Goal: Task Accomplishment & Management: Use online tool/utility

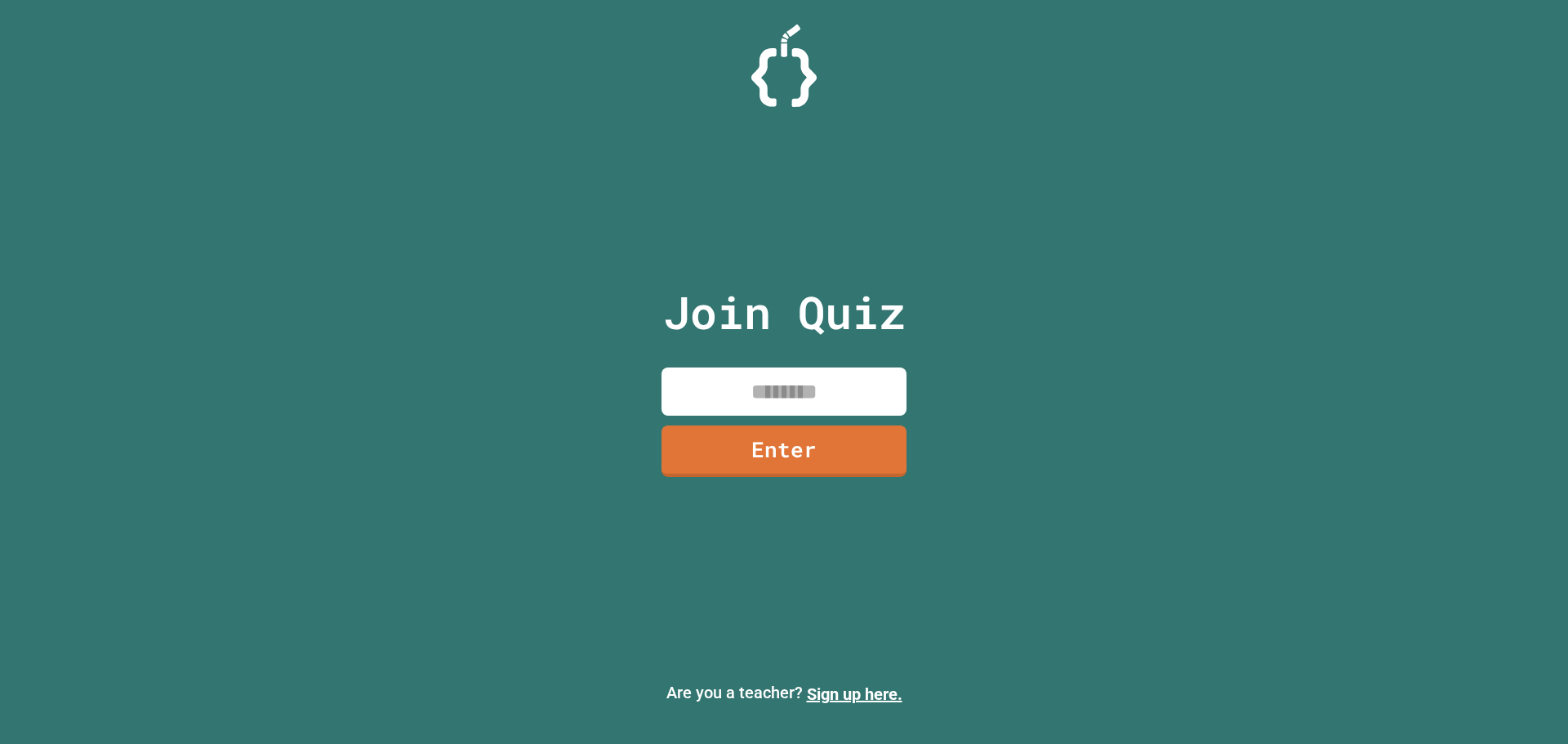
click at [757, 379] on input at bounding box center [784, 391] width 245 height 48
type input "********"
click at [840, 483] on div "Join Quiz ******** Enter" at bounding box center [784, 372] width 276 height 662
click at [840, 444] on link "Enter" at bounding box center [784, 448] width 222 height 54
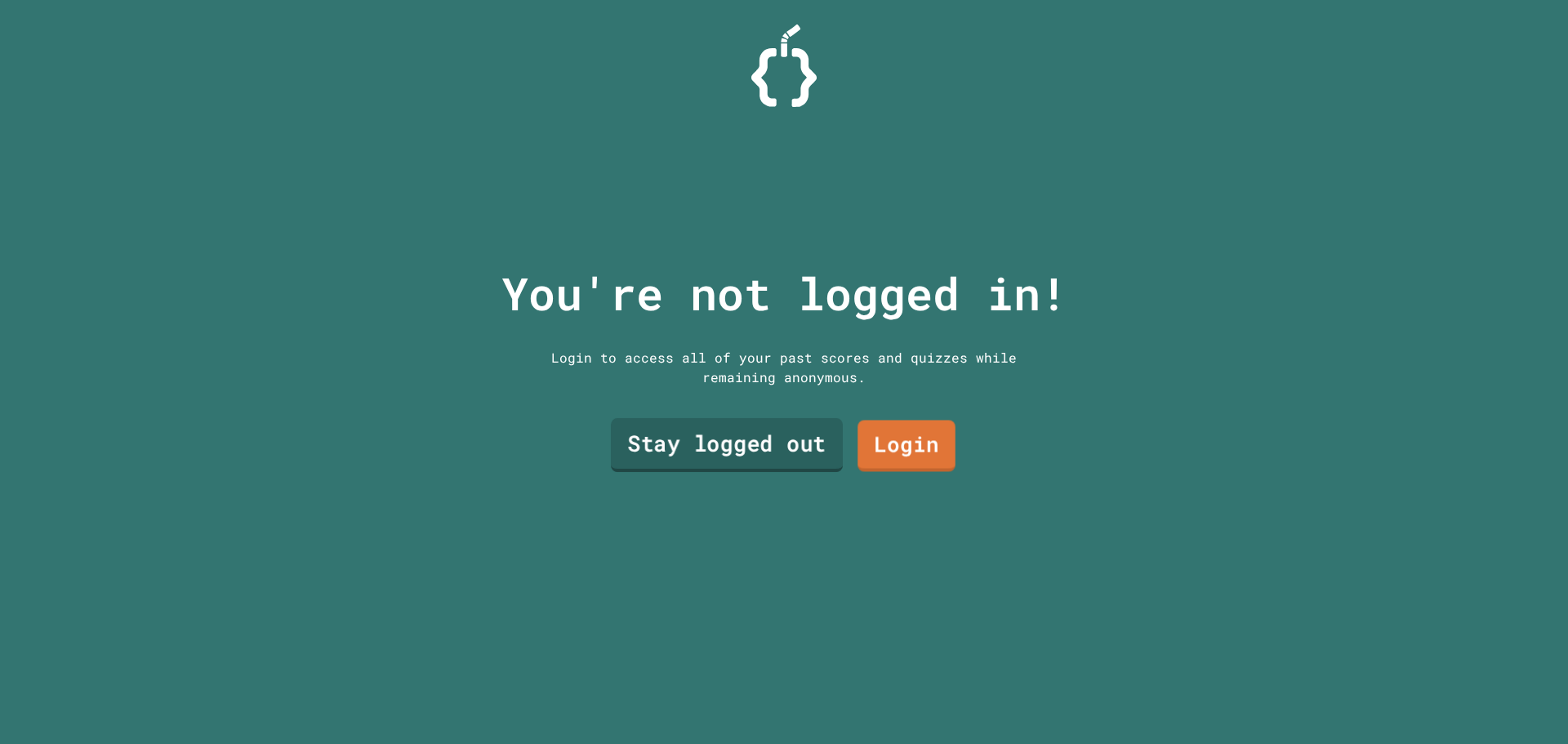
click at [803, 443] on link "Stay logged out" at bounding box center [726, 445] width 232 height 54
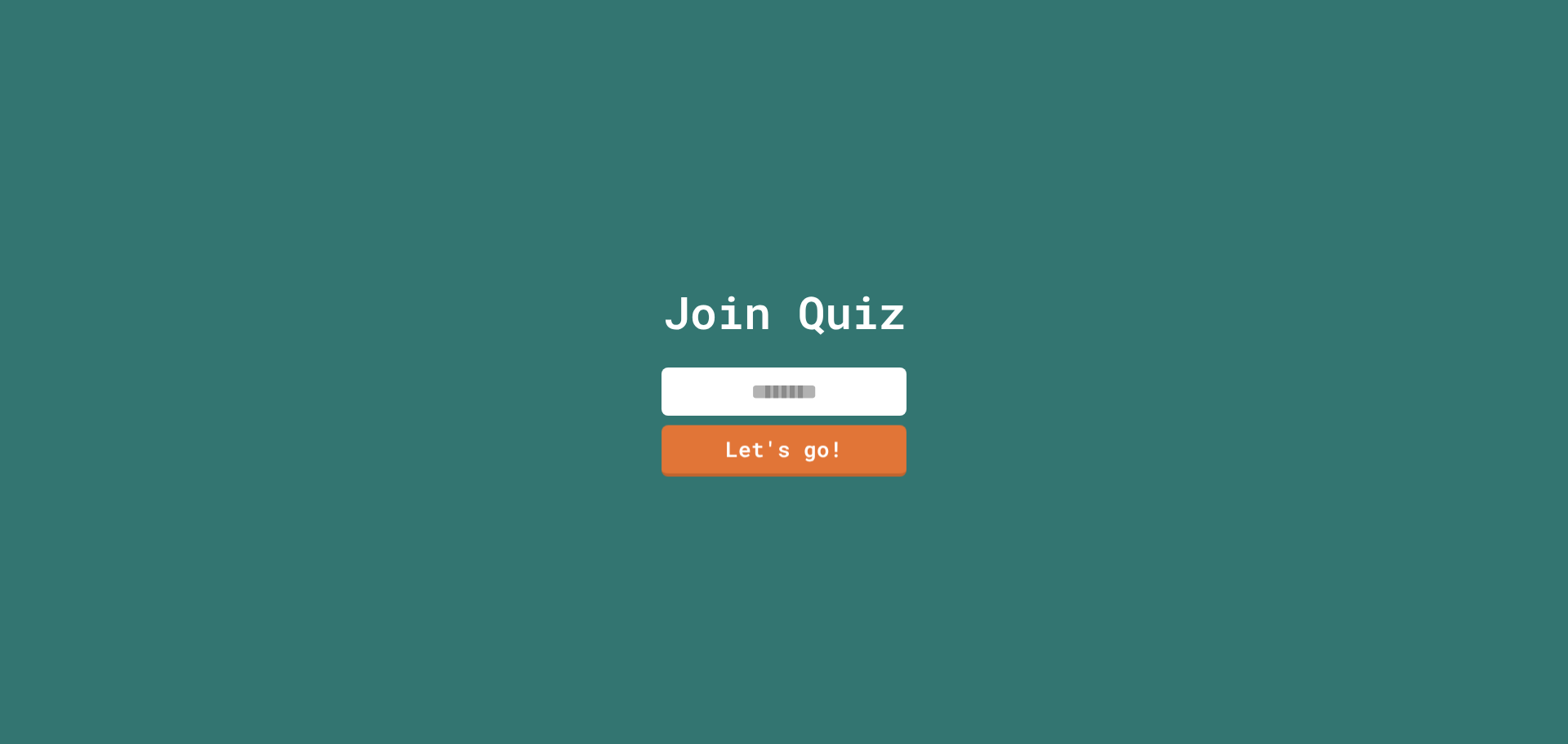
click at [809, 390] on input at bounding box center [784, 391] width 245 height 48
type input "*****"
click at [734, 439] on link "Let's go!" at bounding box center [784, 449] width 244 height 54
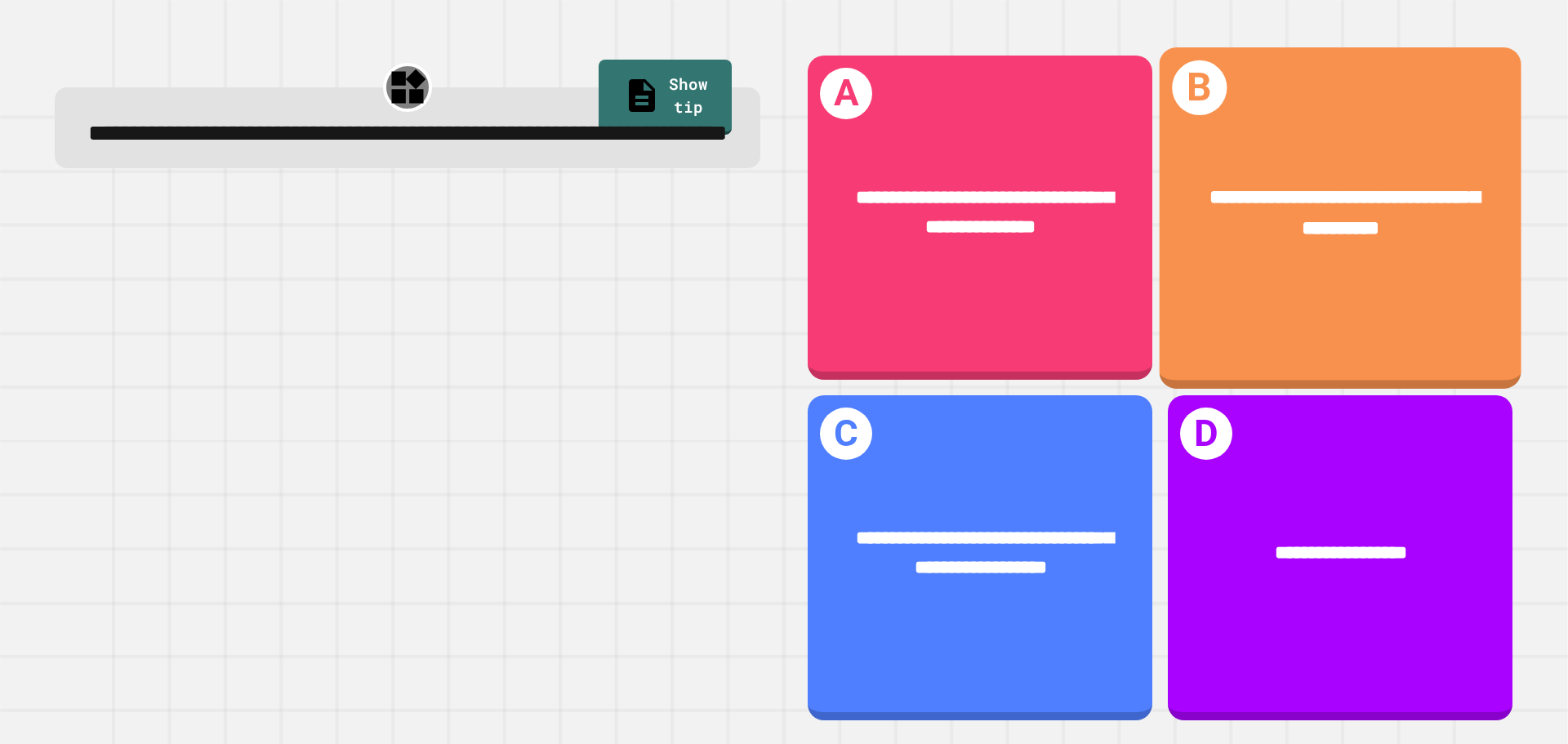
click at [1316, 310] on div "**********" at bounding box center [1341, 217] width 362 height 341
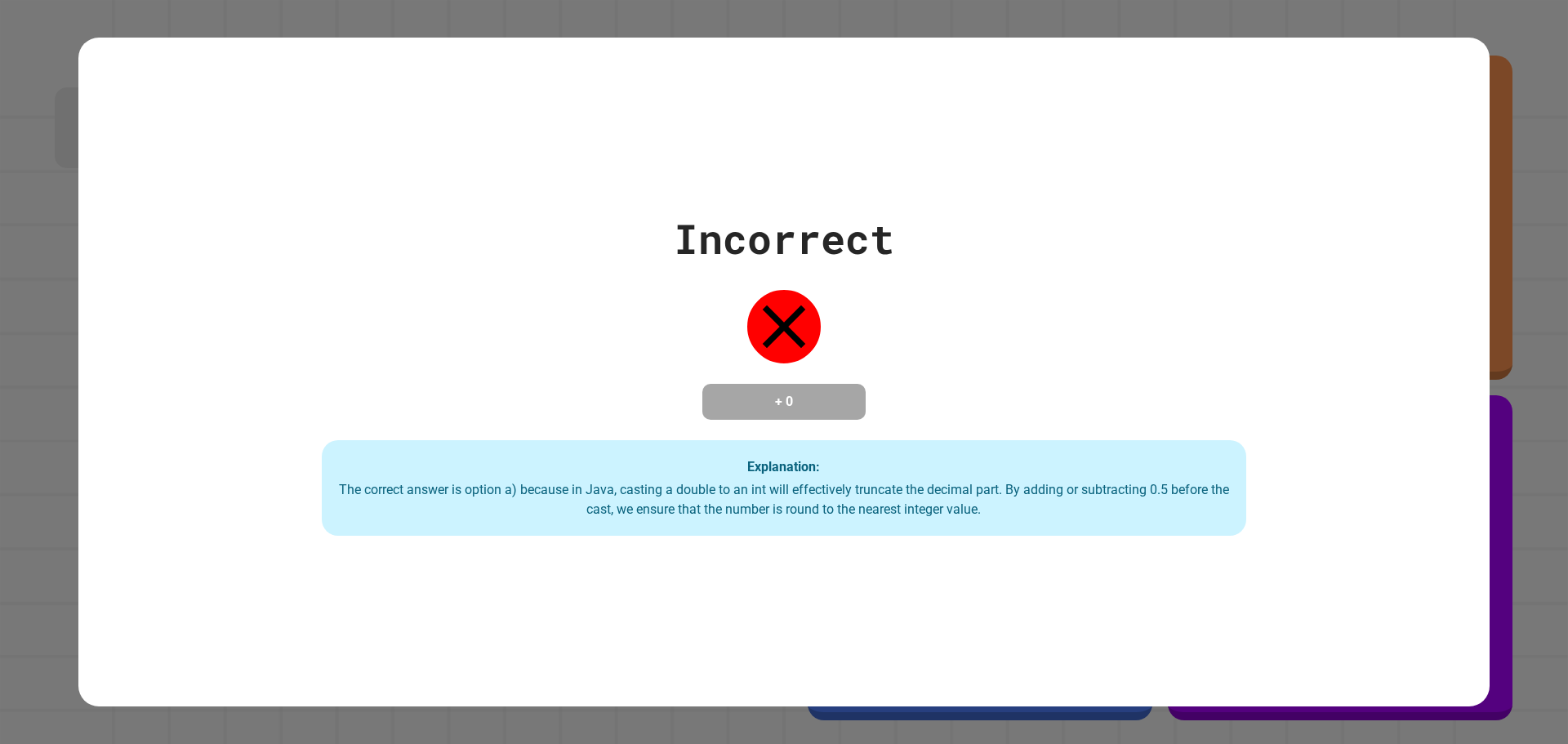
click at [857, 441] on div "Explanation: The correct answer is option a) because in Java, casting a double …" at bounding box center [784, 488] width 925 height 97
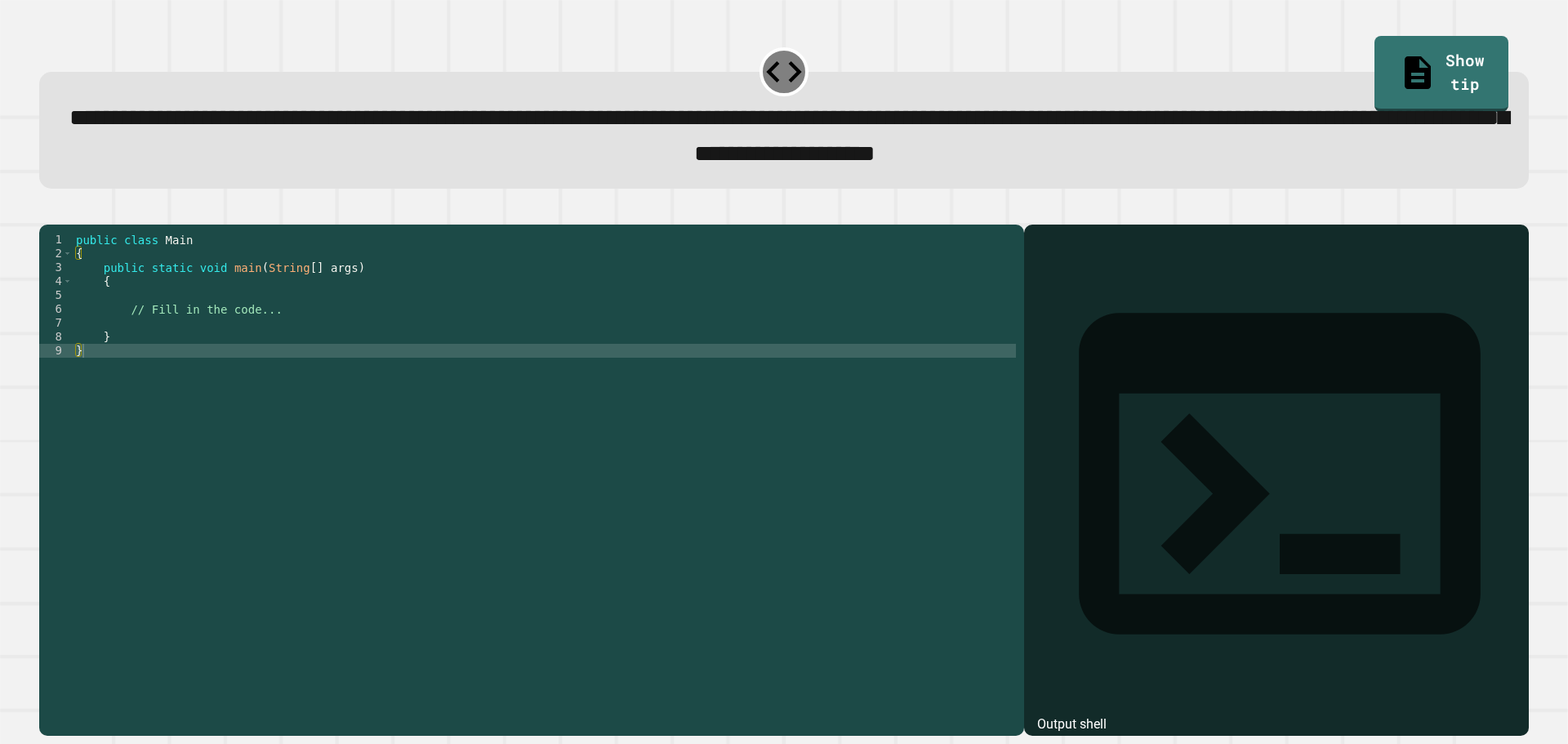
click at [476, 349] on div "public class Main { public static void main ( String [ ] args ) { // Fill in th…" at bounding box center [544, 462] width 944 height 458
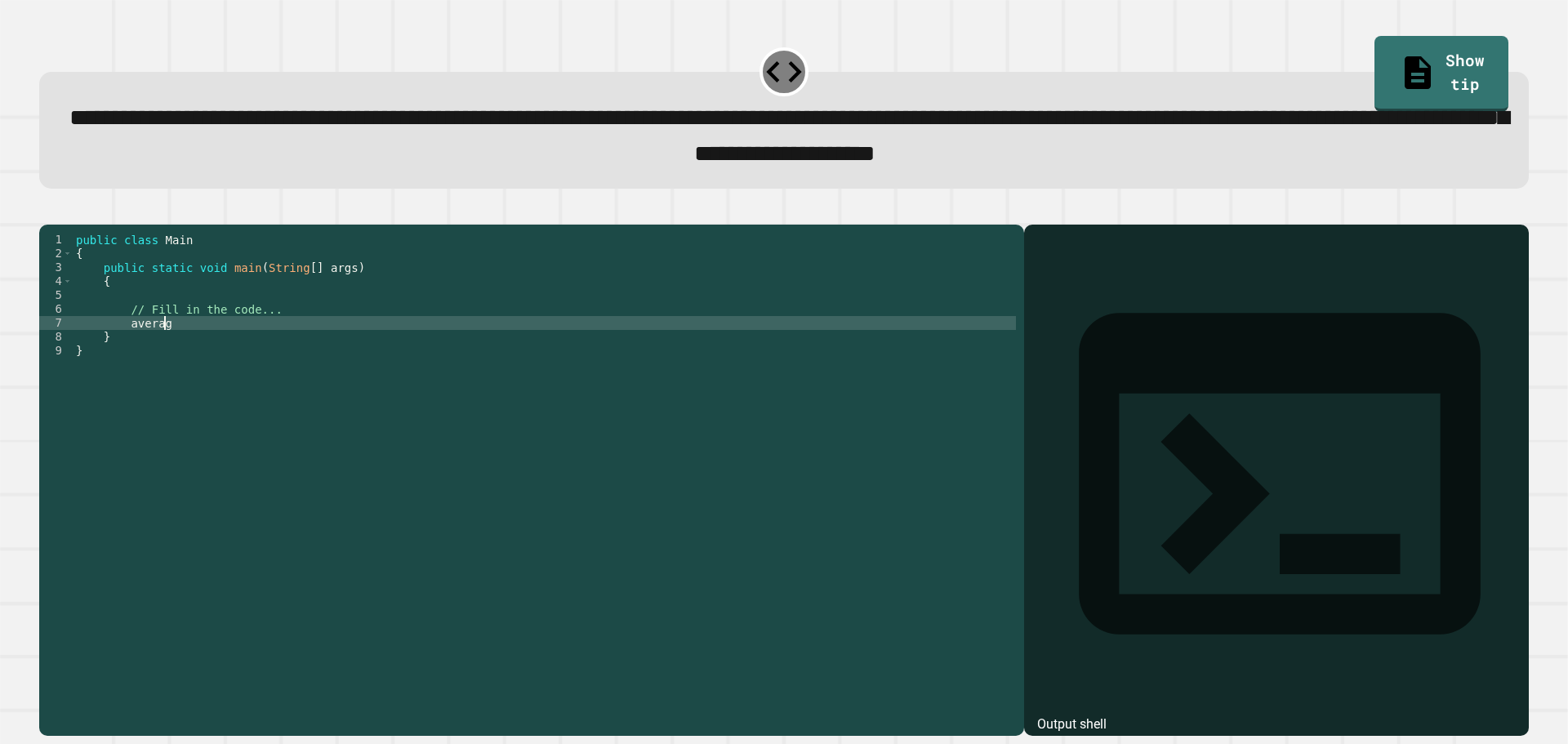
scroll to position [0, 6]
type textarea "*"
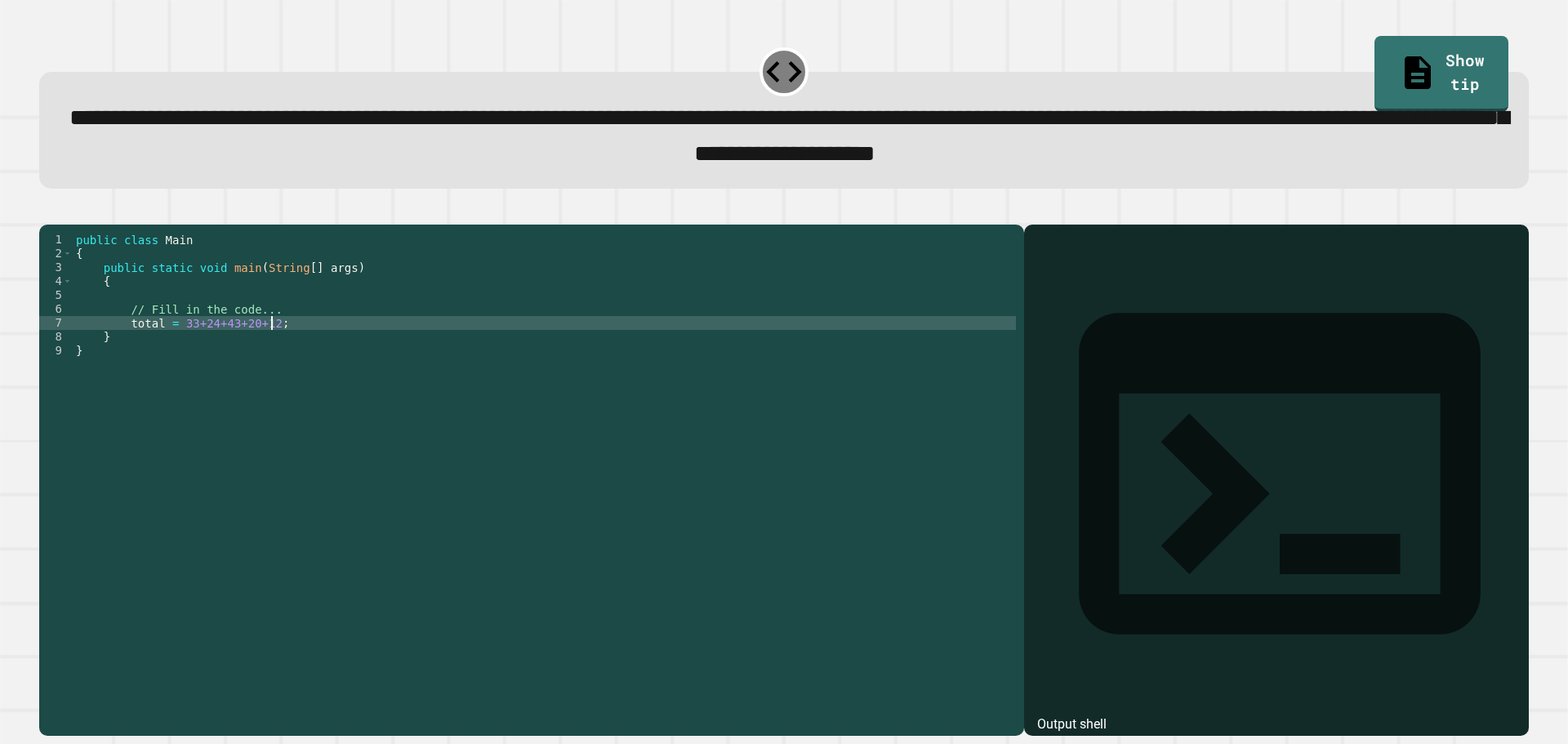
click at [123, 342] on div "public class Main { public static void main ( String [ ] args ) { // Fill in th…" at bounding box center [544, 462] width 944 height 458
type textarea "**********"
click at [499, 360] on div "public class Main { public static void main ( String [ ] args ) { // Fill in th…" at bounding box center [544, 462] width 944 height 458
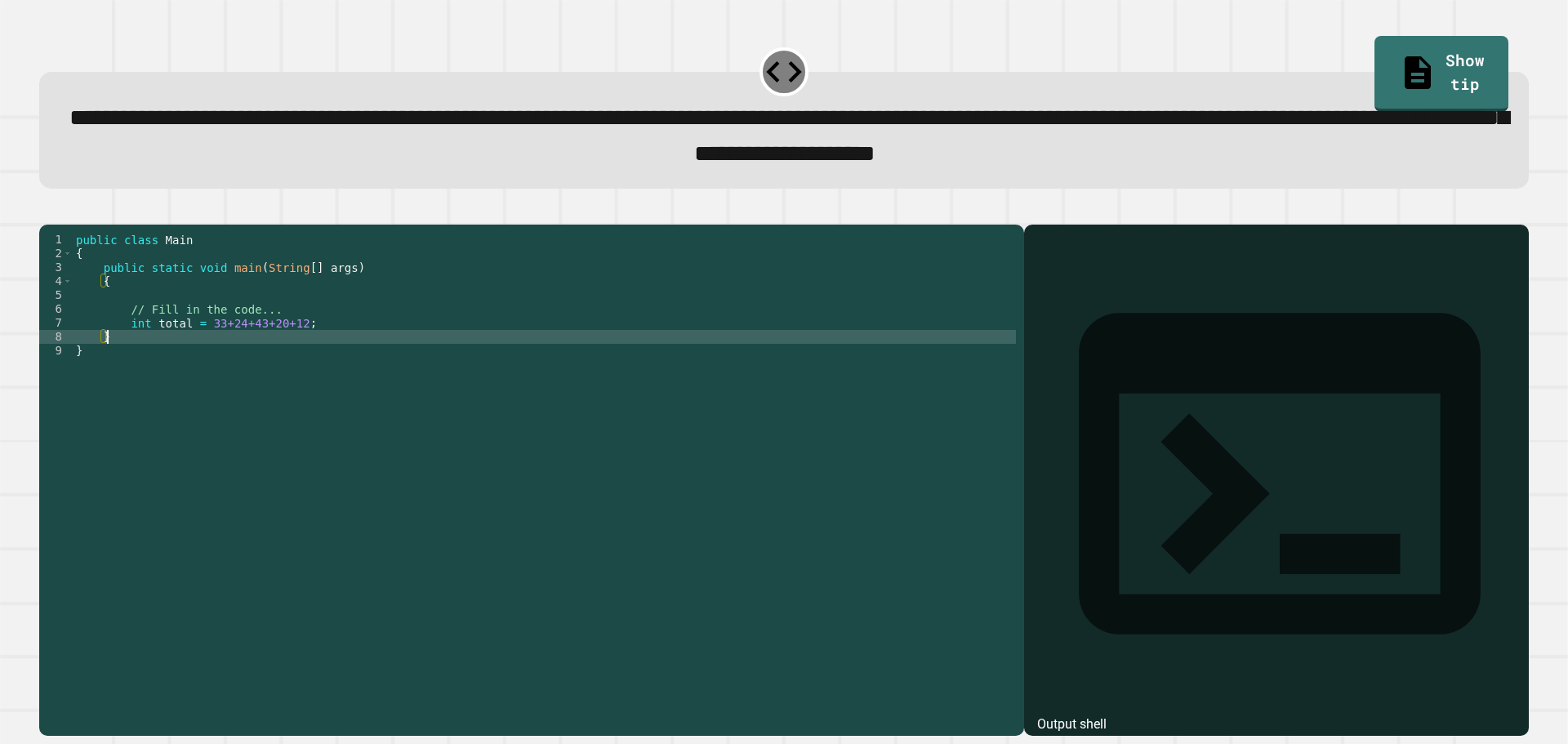
scroll to position [0, 2]
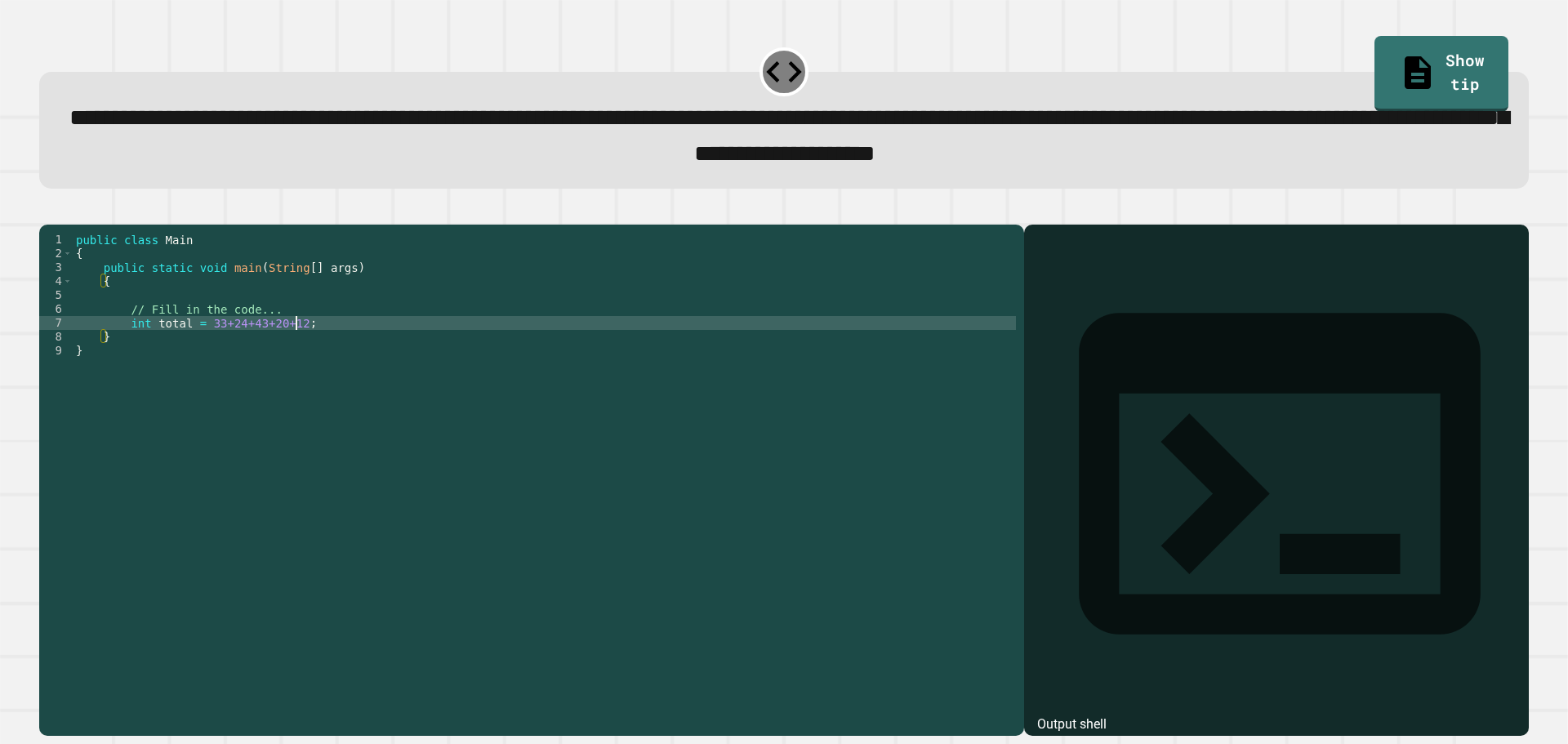
click at [509, 344] on div "public class Main { public static void main ( String [ ] args ) { // Fill in th…" at bounding box center [544, 462] width 944 height 458
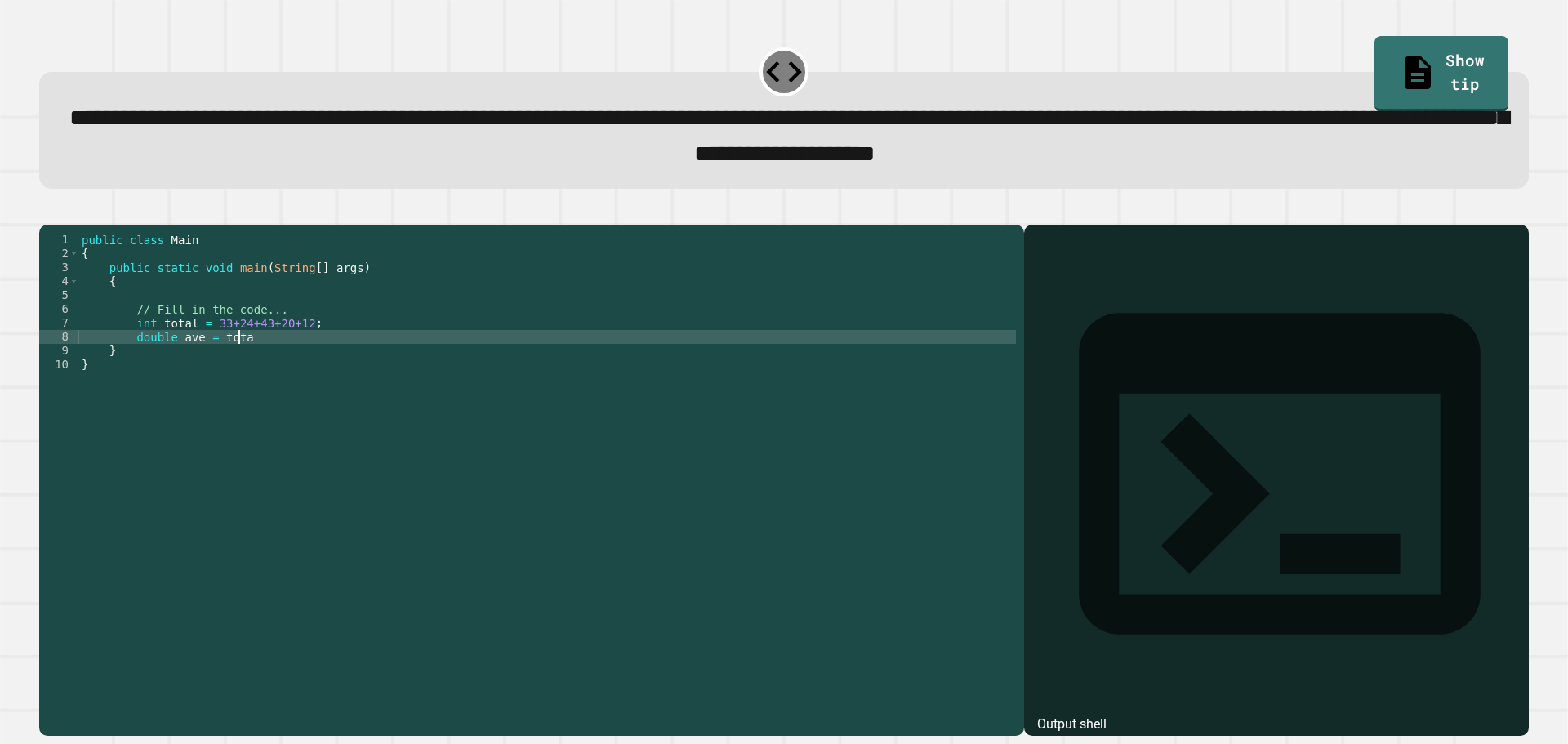
scroll to position [0, 11]
type textarea "**********"
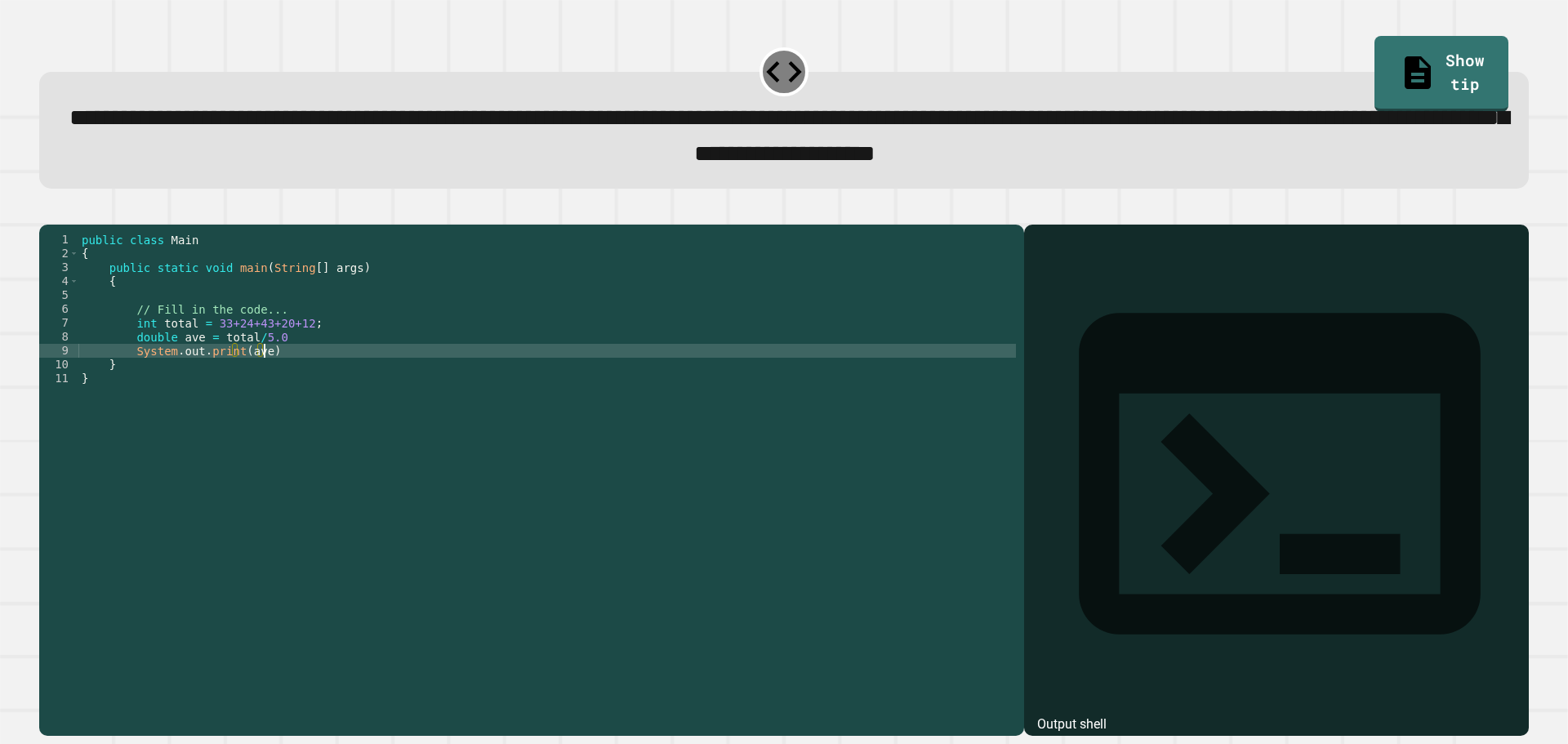
scroll to position [0, 12]
click at [80, 224] on div at bounding box center [784, 214] width 1490 height 20
click at [47, 210] on button "button" at bounding box center [47, 210] width 0 height 0
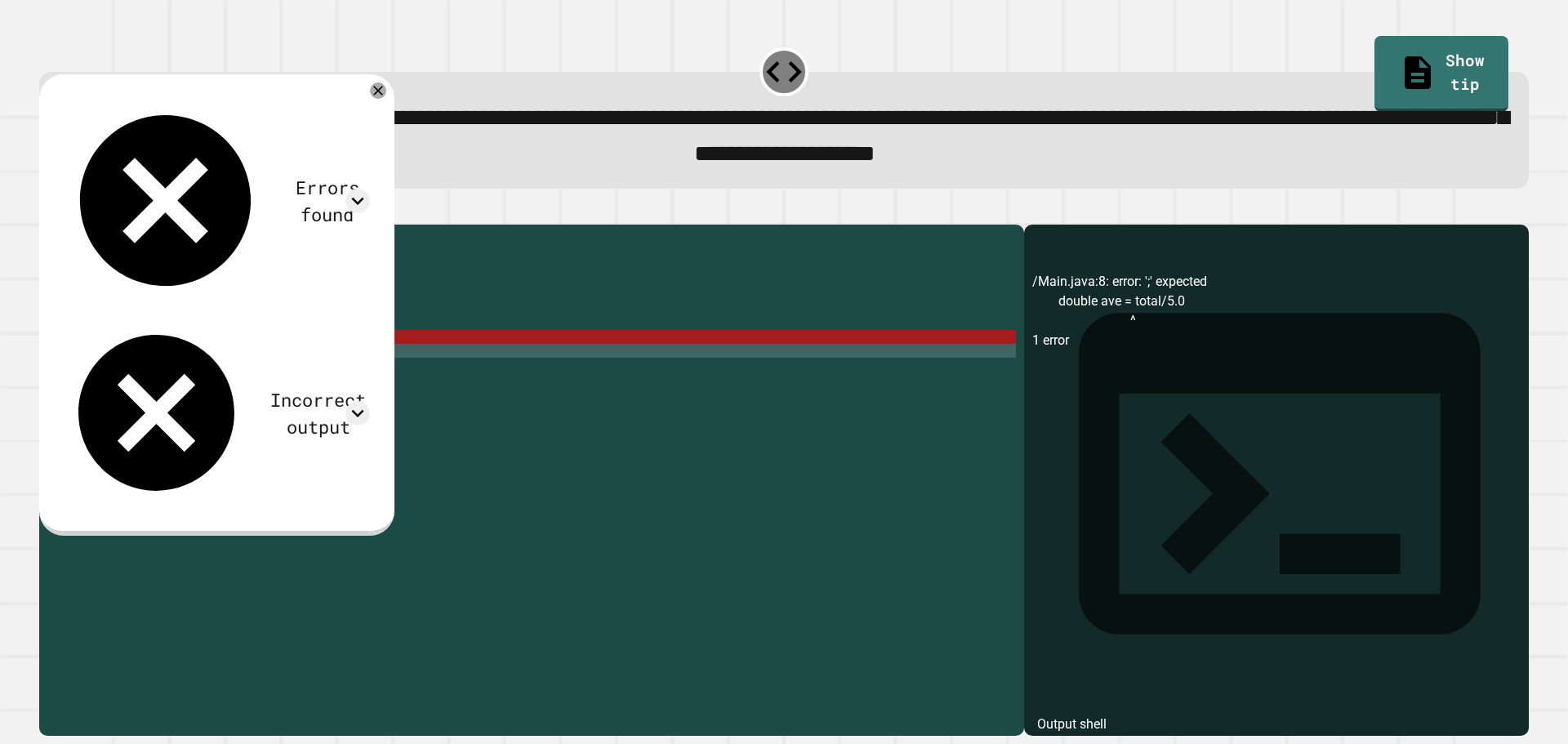
click at [290, 363] on div "public class Main { public static void main ( String [ ] args ) { // Fill in th…" at bounding box center [546, 462] width 938 height 458
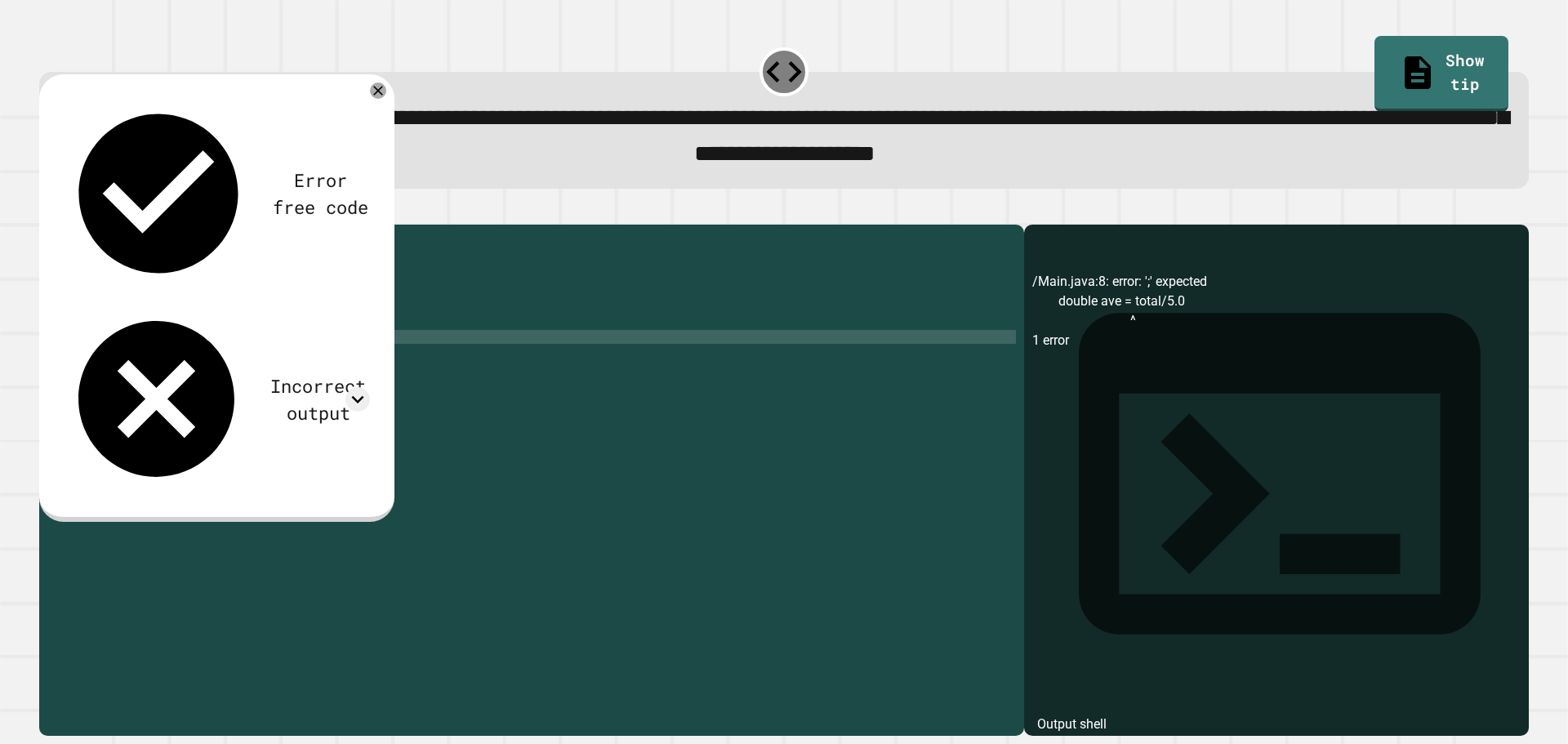
scroll to position [0, 13]
click at [47, 210] on icon "button" at bounding box center [47, 210] width 0 height 0
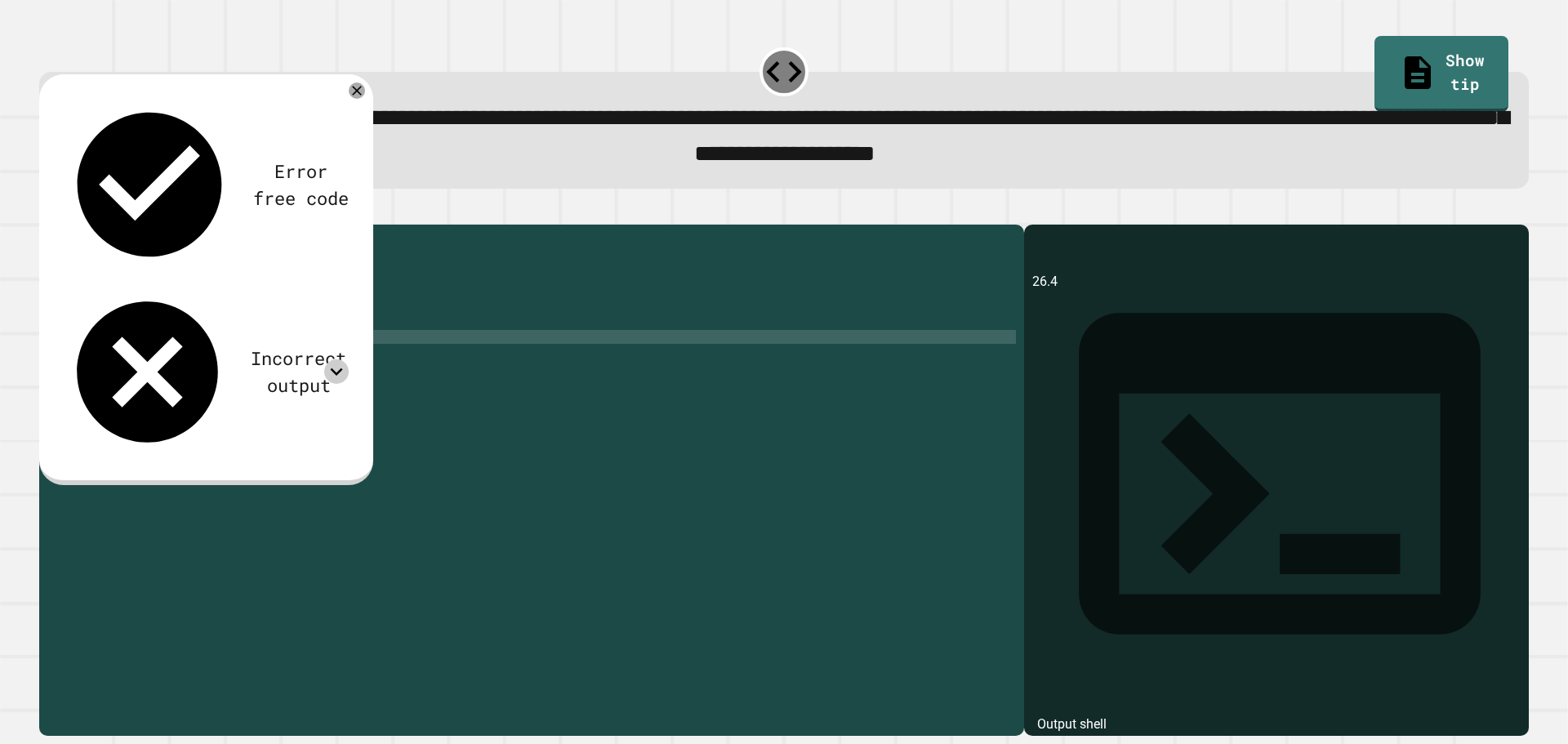
click at [341, 360] on icon at bounding box center [336, 372] width 25 height 25
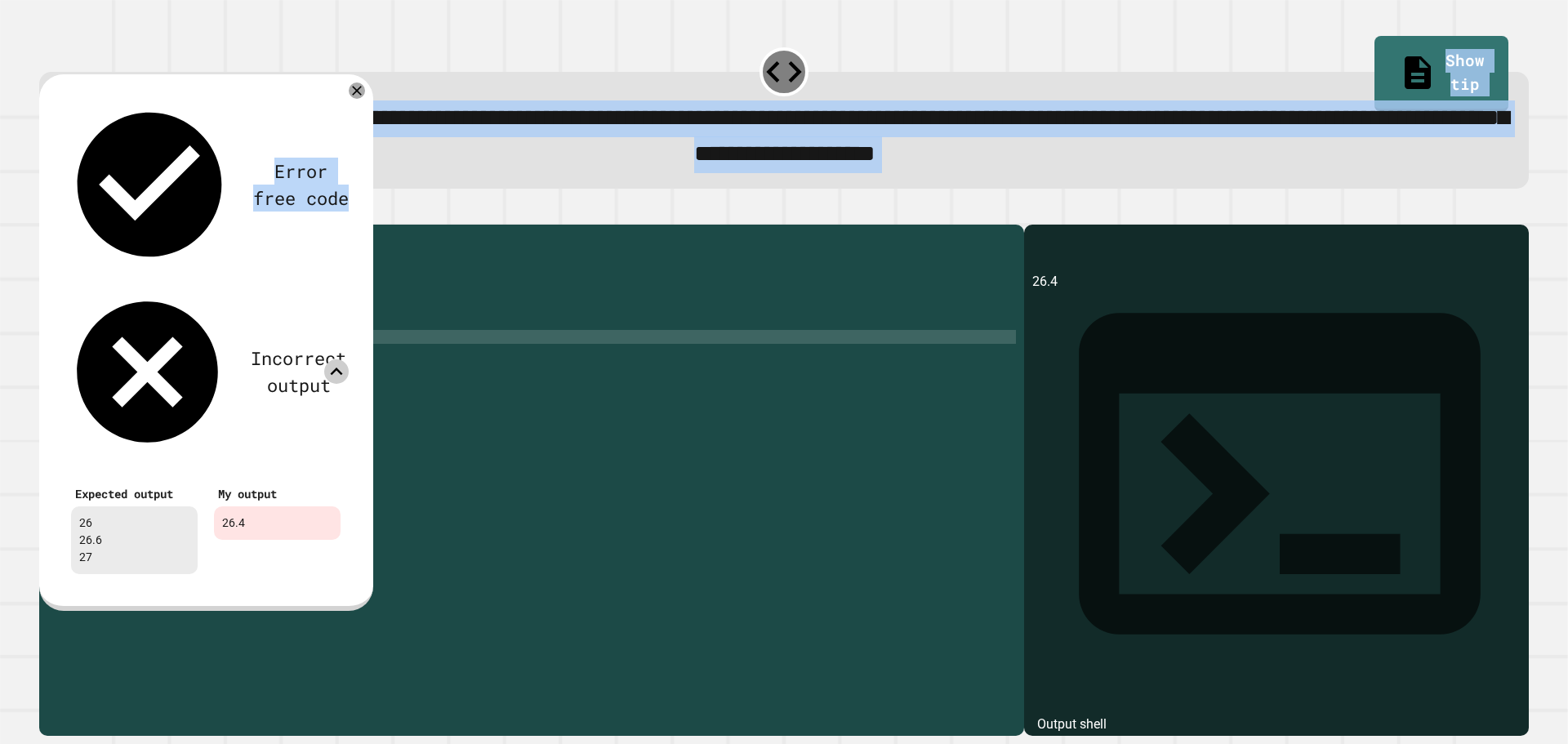
drag, startPoint x: 310, startPoint y: 95, endPoint x: 360, endPoint y: 74, distance: 54.2
click at [360, 74] on div "**********" at bounding box center [783, 387] width 1505 height 713
click at [441, 189] on div "**********" at bounding box center [784, 130] width 1490 height 117
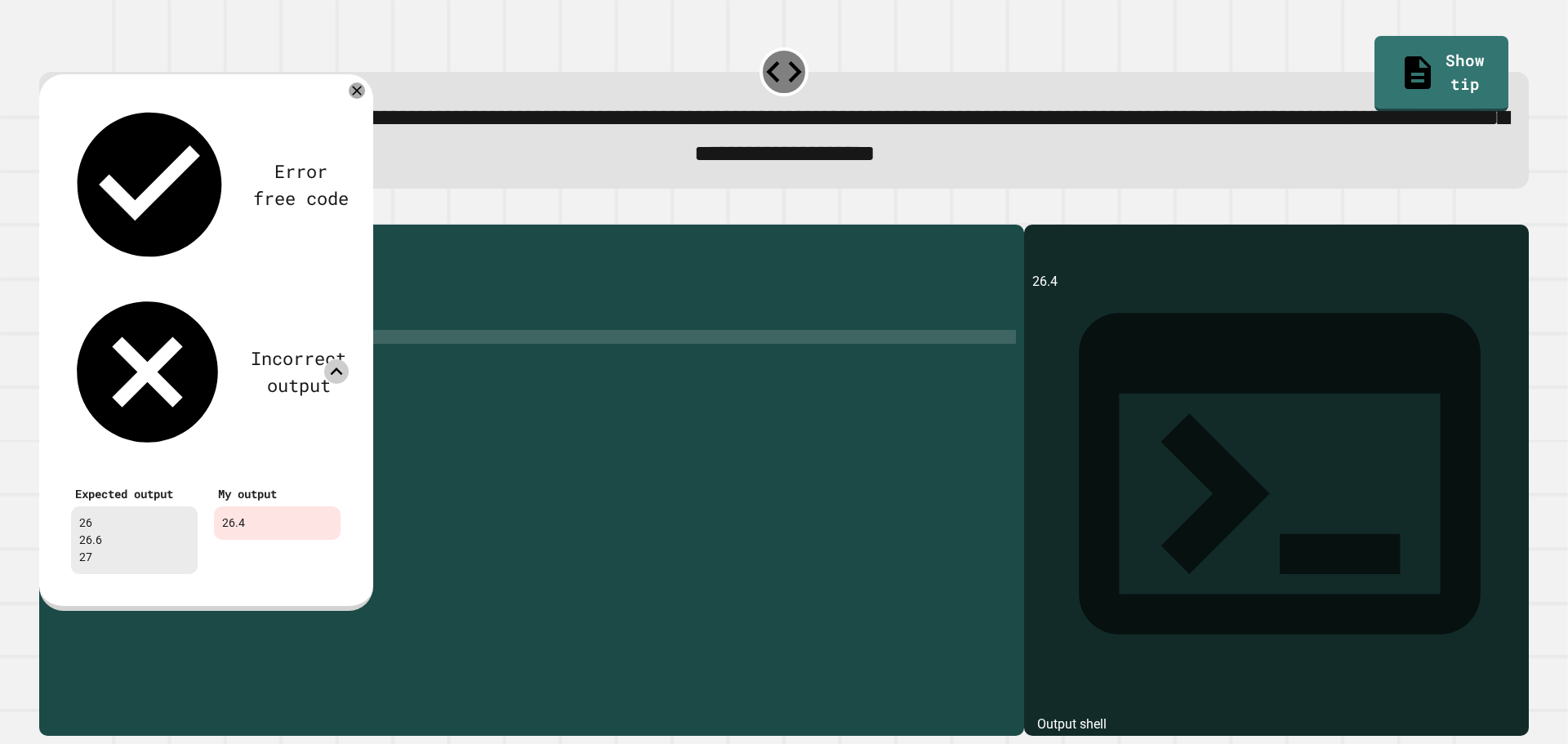
click at [336, 360] on icon at bounding box center [336, 372] width 25 height 25
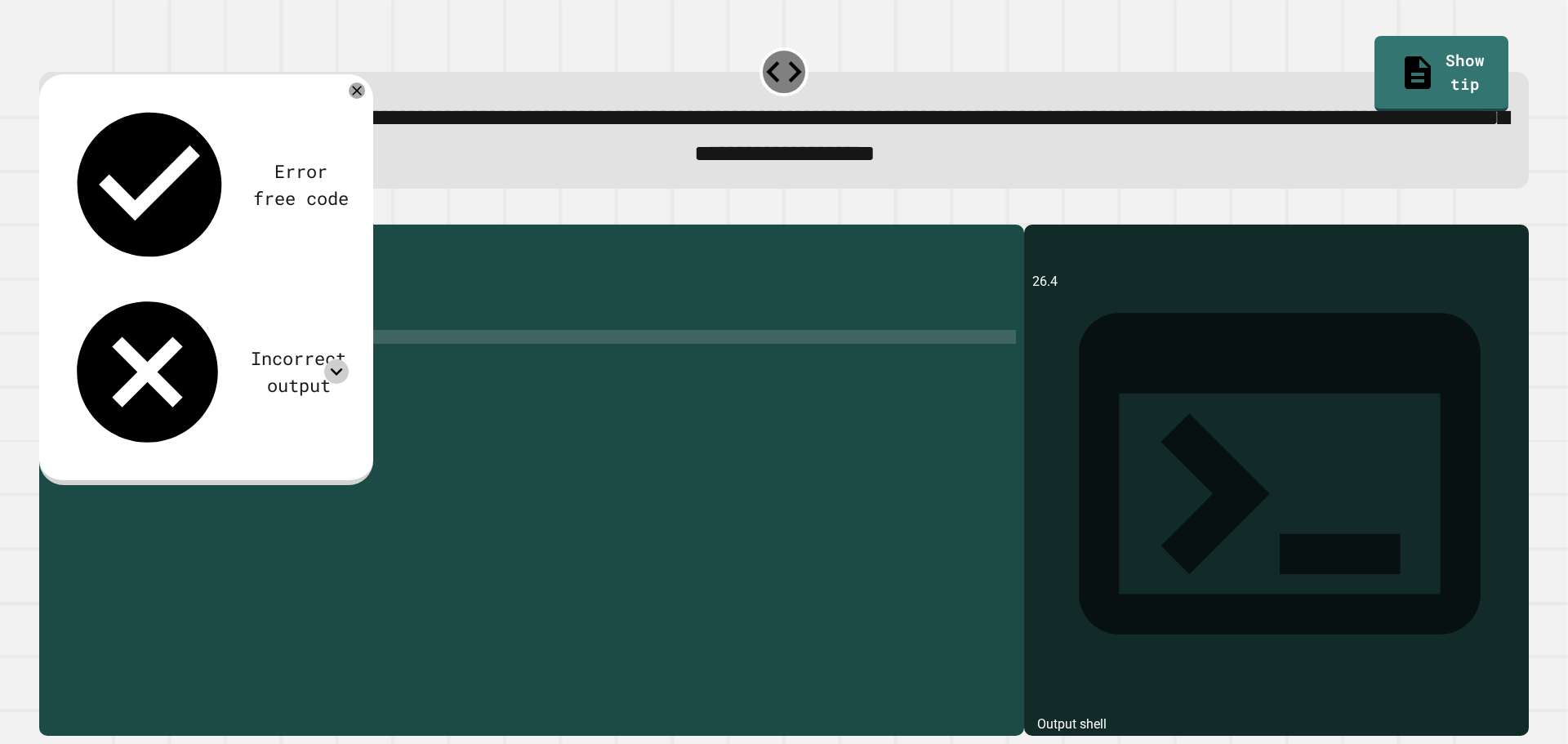
click at [337, 360] on icon at bounding box center [336, 372] width 25 height 25
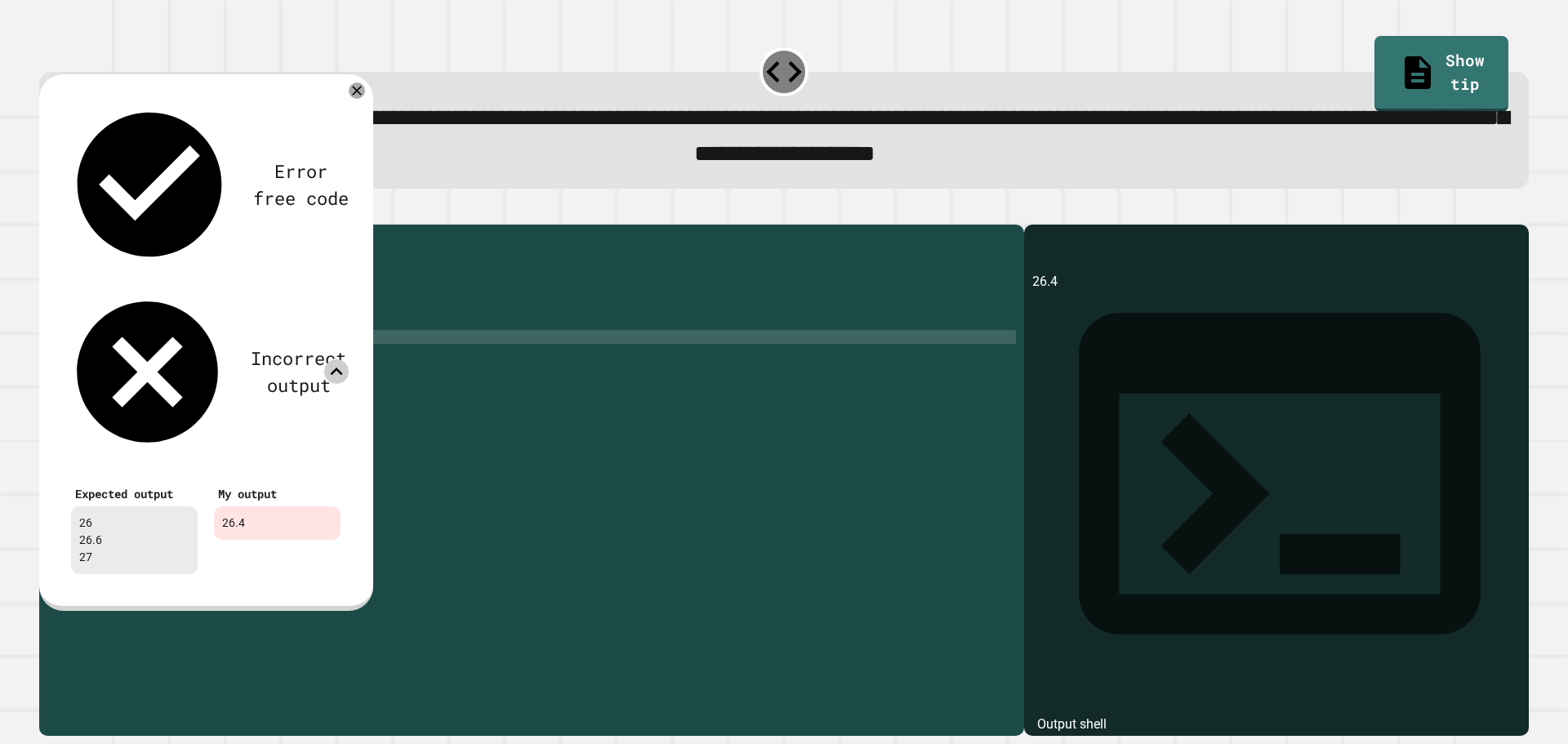
click at [337, 360] on icon at bounding box center [336, 372] width 25 height 25
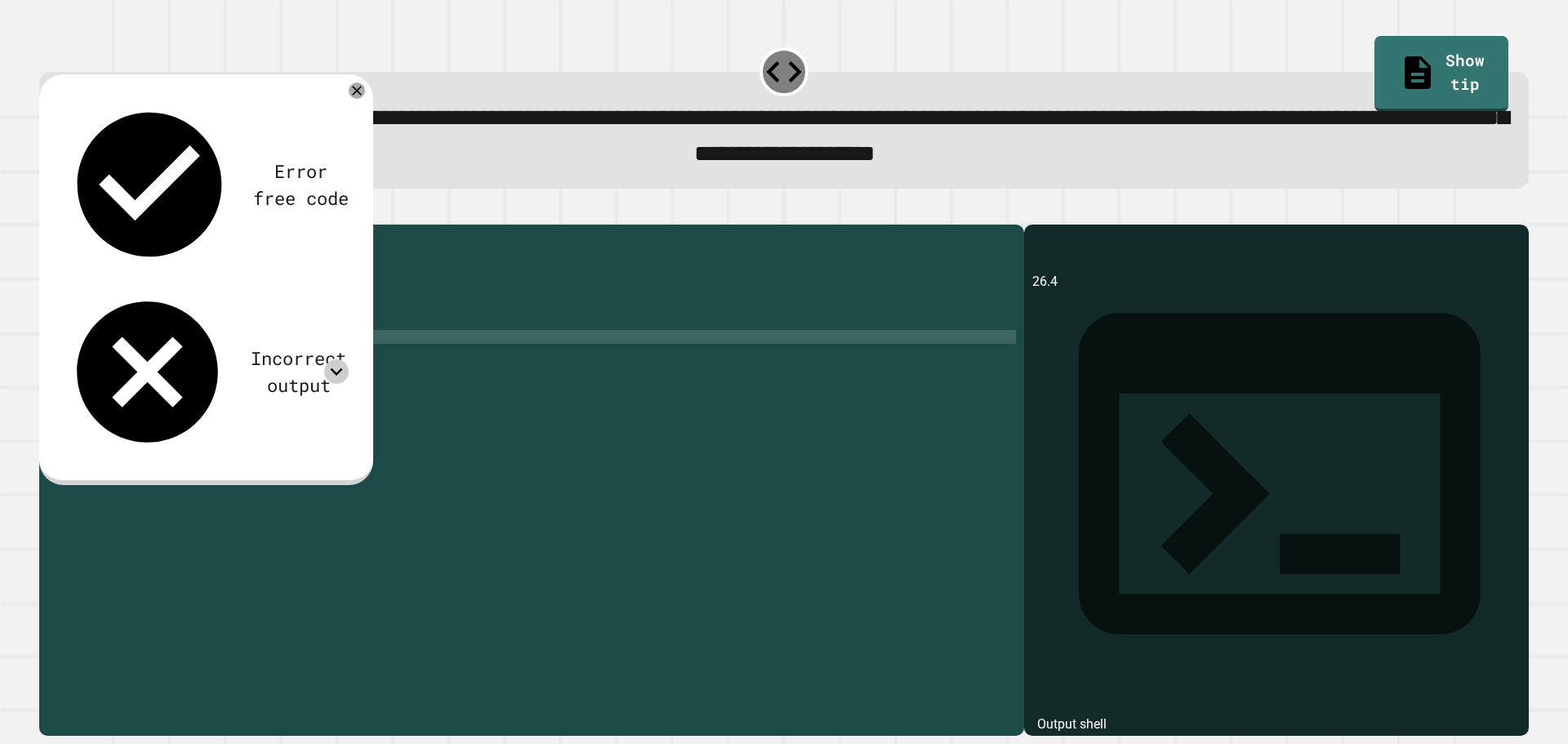
click at [337, 369] on icon at bounding box center [337, 372] width 12 height 7
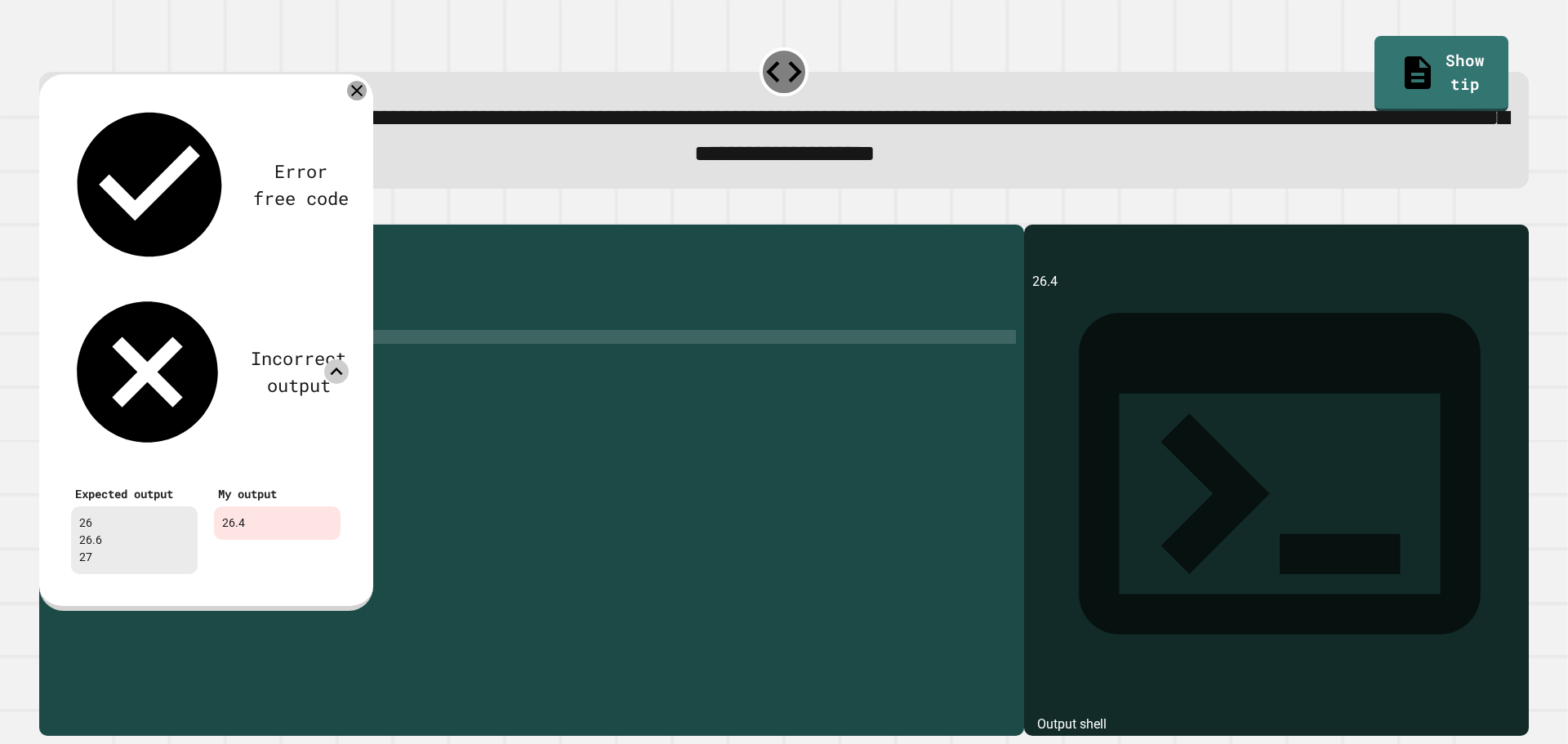
click at [353, 99] on icon at bounding box center [357, 91] width 20 height 20
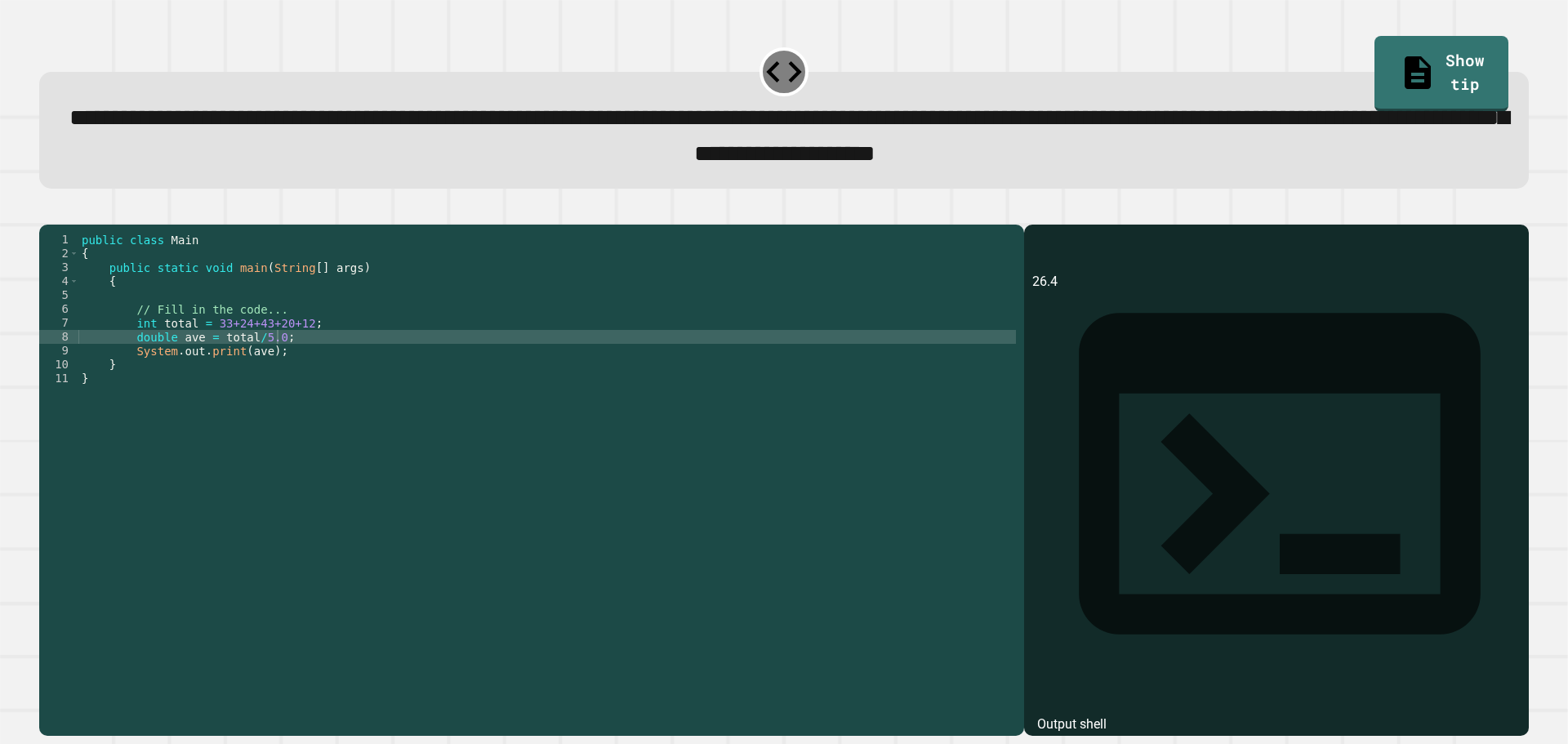
click at [306, 369] on div "public class Main { public static void main ( String [ ] args ) { // Fill in th…" at bounding box center [546, 462] width 938 height 458
click at [269, 361] on div "public class Main { public static void main ( String [ ] args ) { // Fill in th…" at bounding box center [546, 462] width 938 height 458
click at [61, 223] on icon "button" at bounding box center [58, 220] width 9 height 12
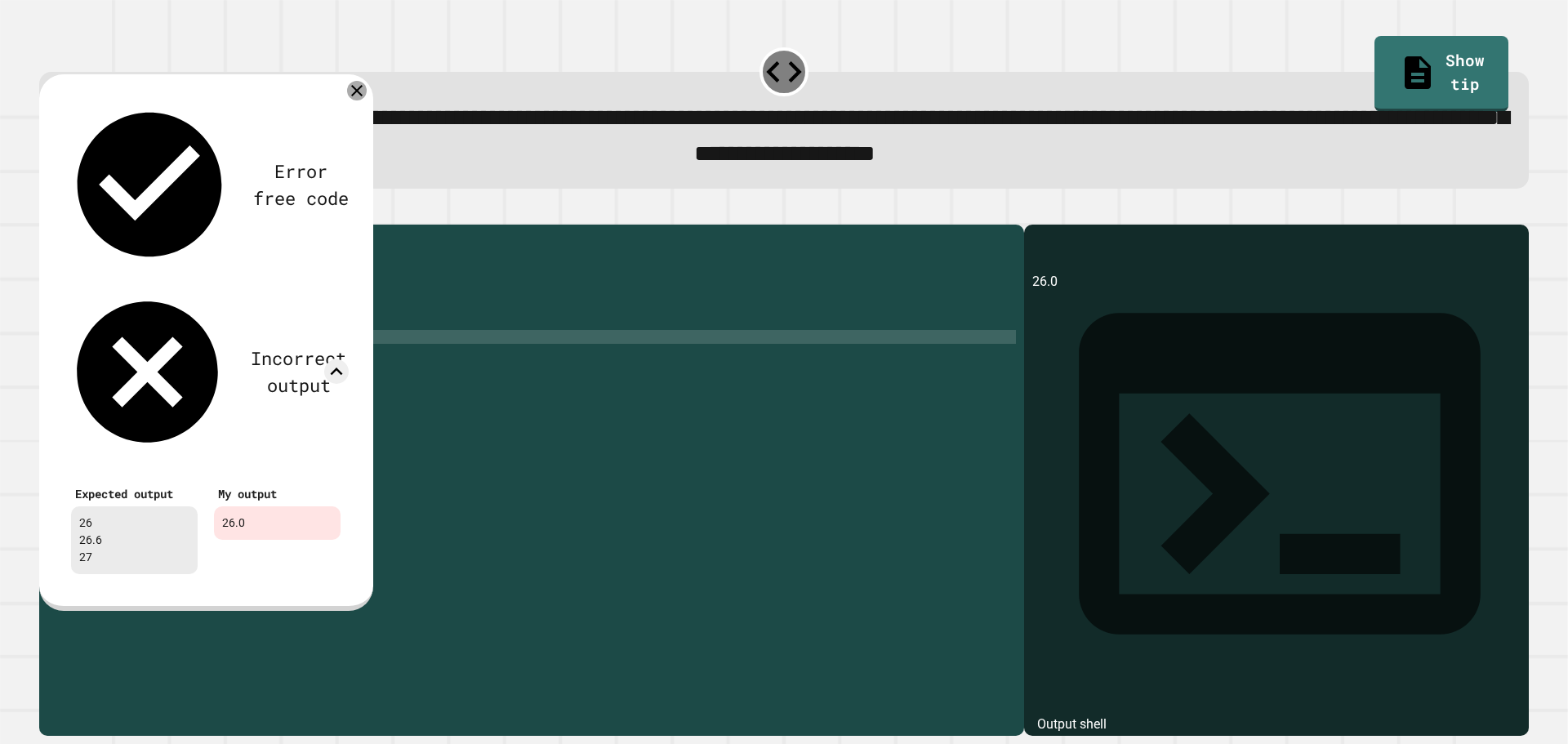
click at [359, 101] on div at bounding box center [357, 91] width 20 height 20
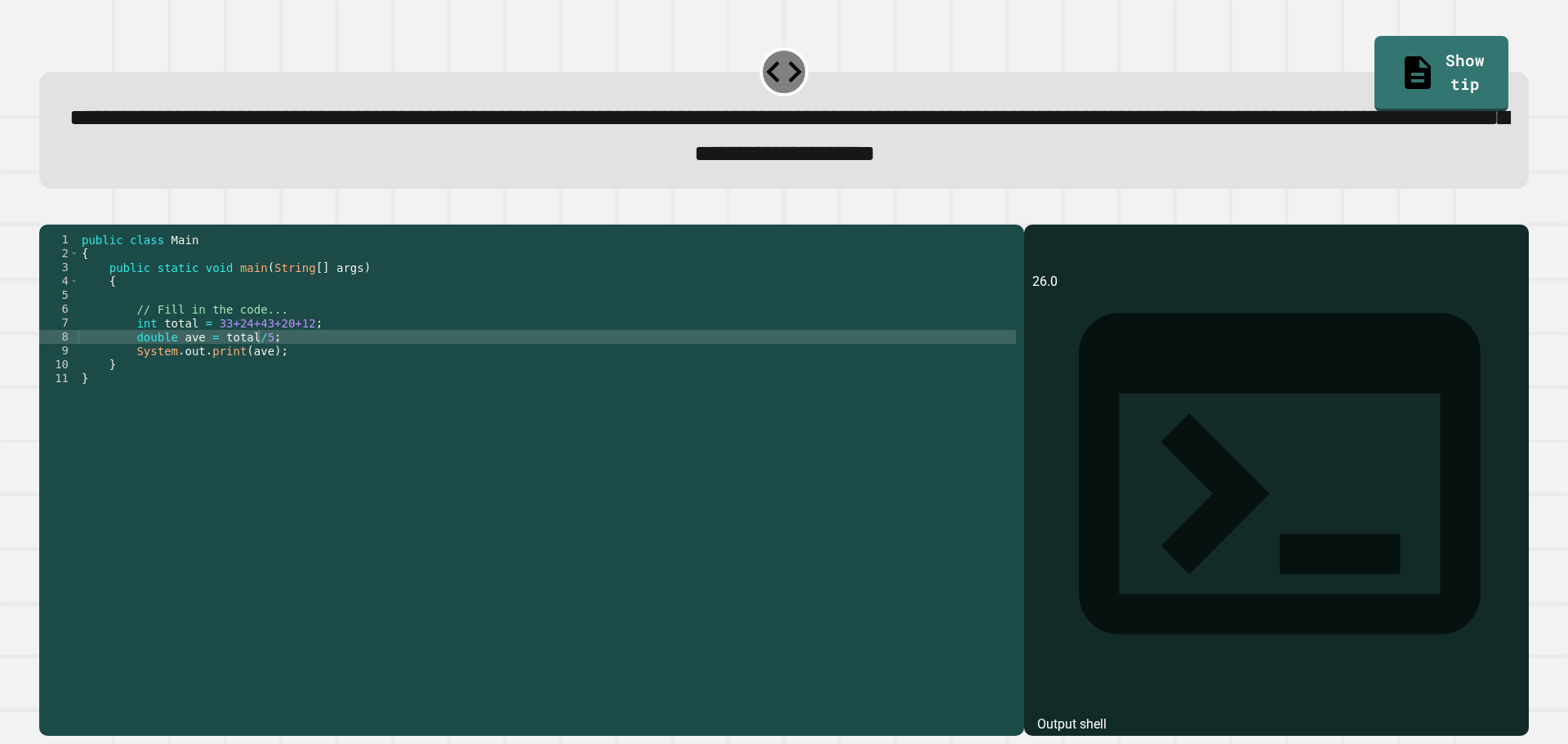
click at [235, 381] on div "public class Main { public static void main ( String [ ] args ) { // Fill in th…" at bounding box center [546, 462] width 938 height 458
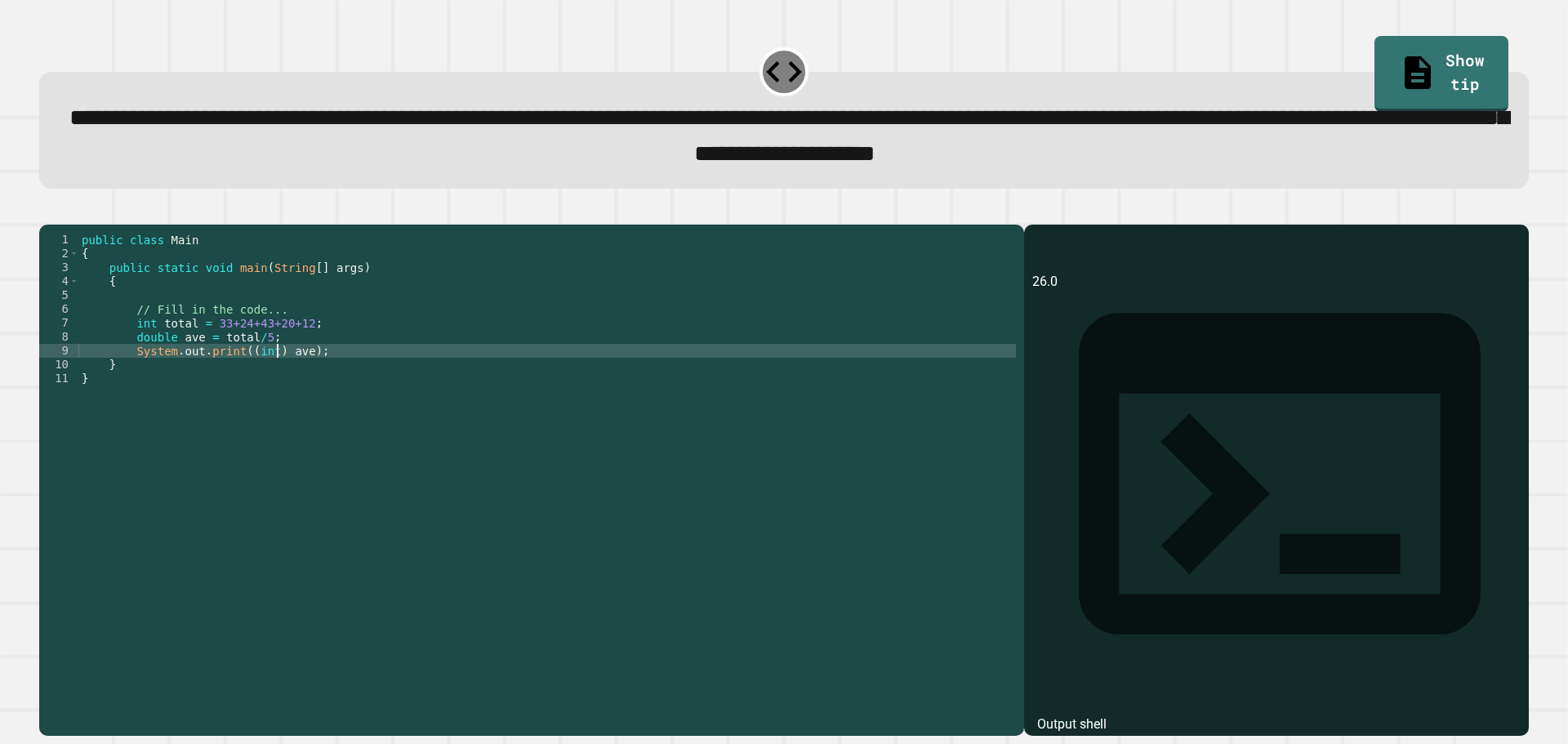
scroll to position [0, 14]
type textarea "**********"
click at [47, 210] on icon "button" at bounding box center [47, 210] width 0 height 0
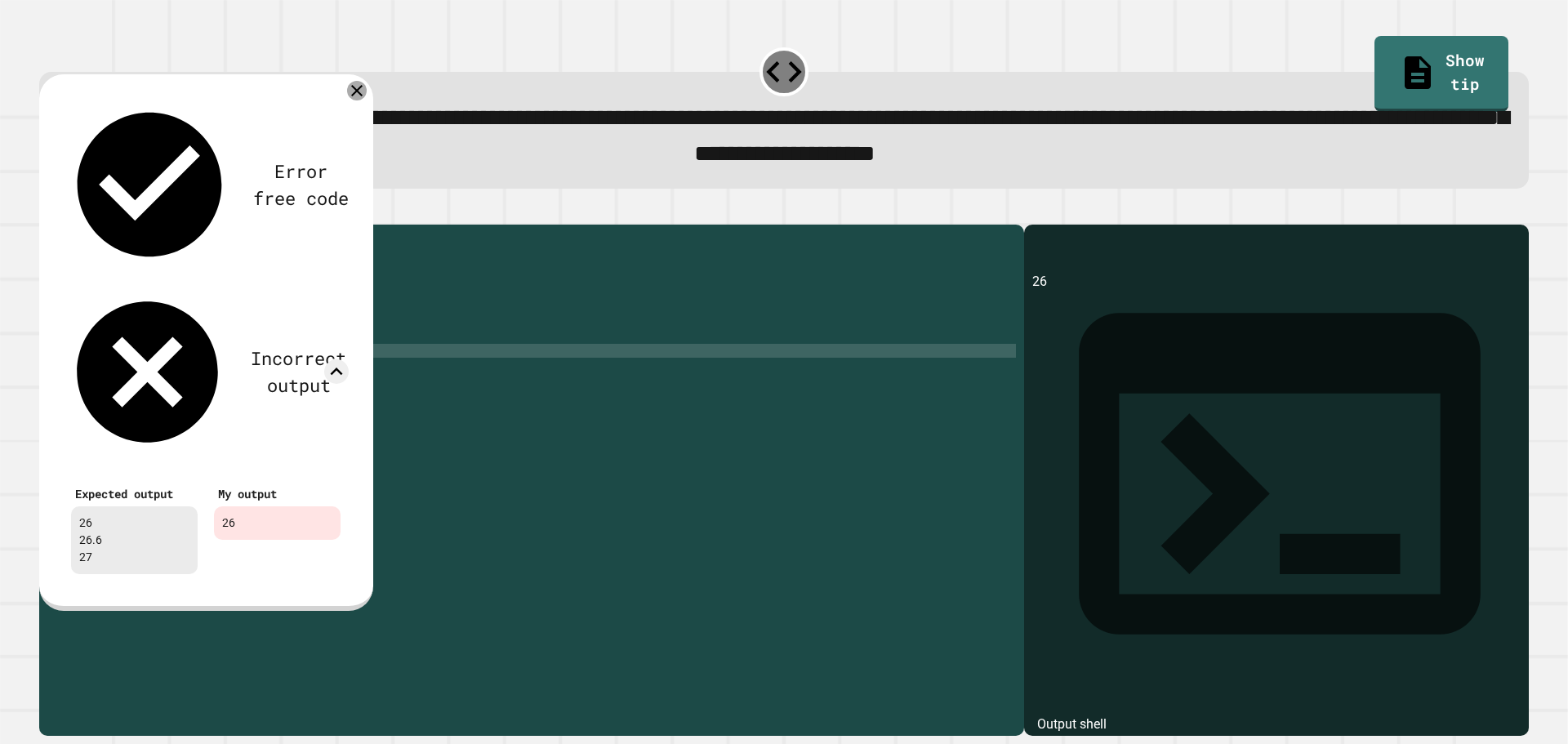
click at [351, 95] on icon at bounding box center [357, 91] width 20 height 20
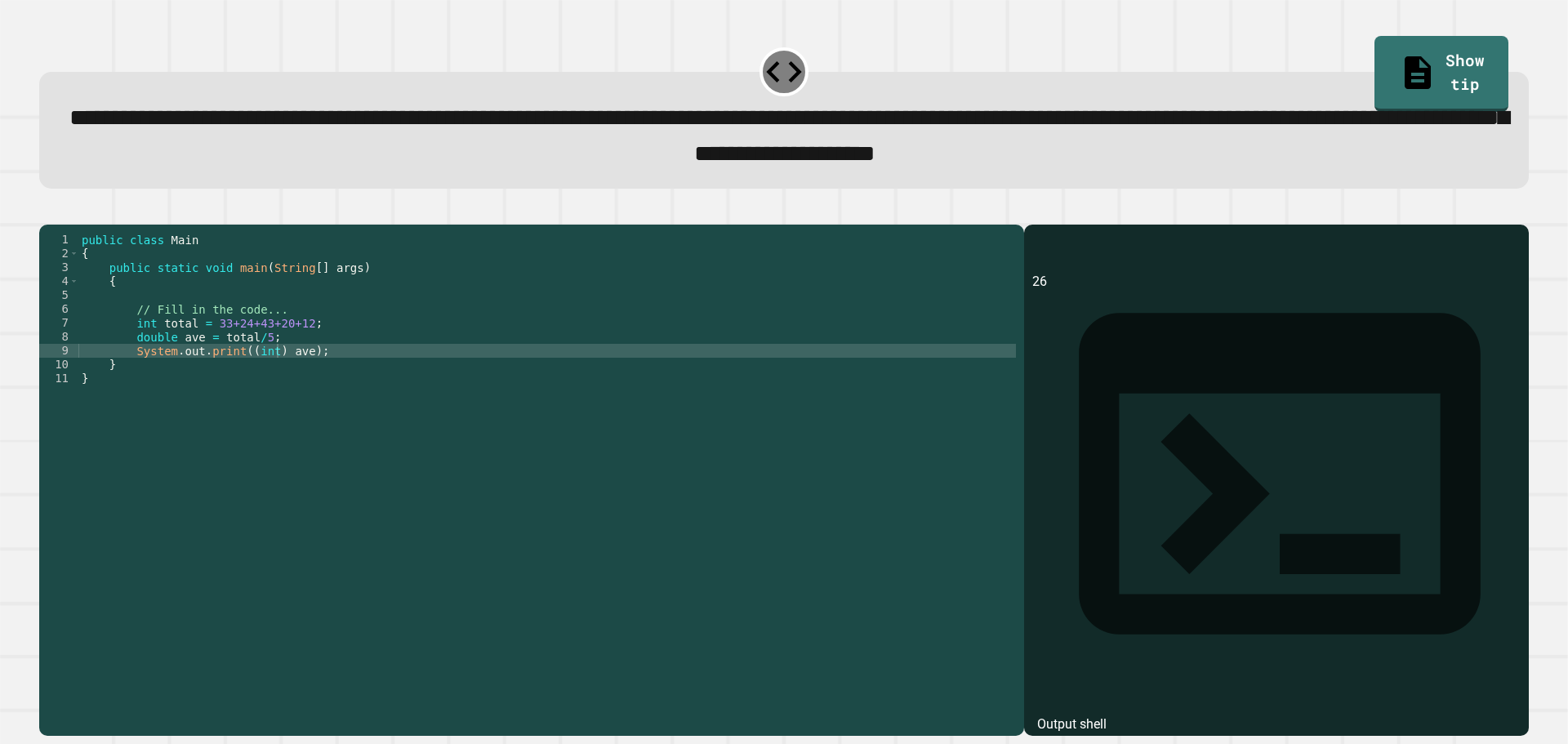
click at [47, 210] on button "button" at bounding box center [47, 210] width 0 height 0
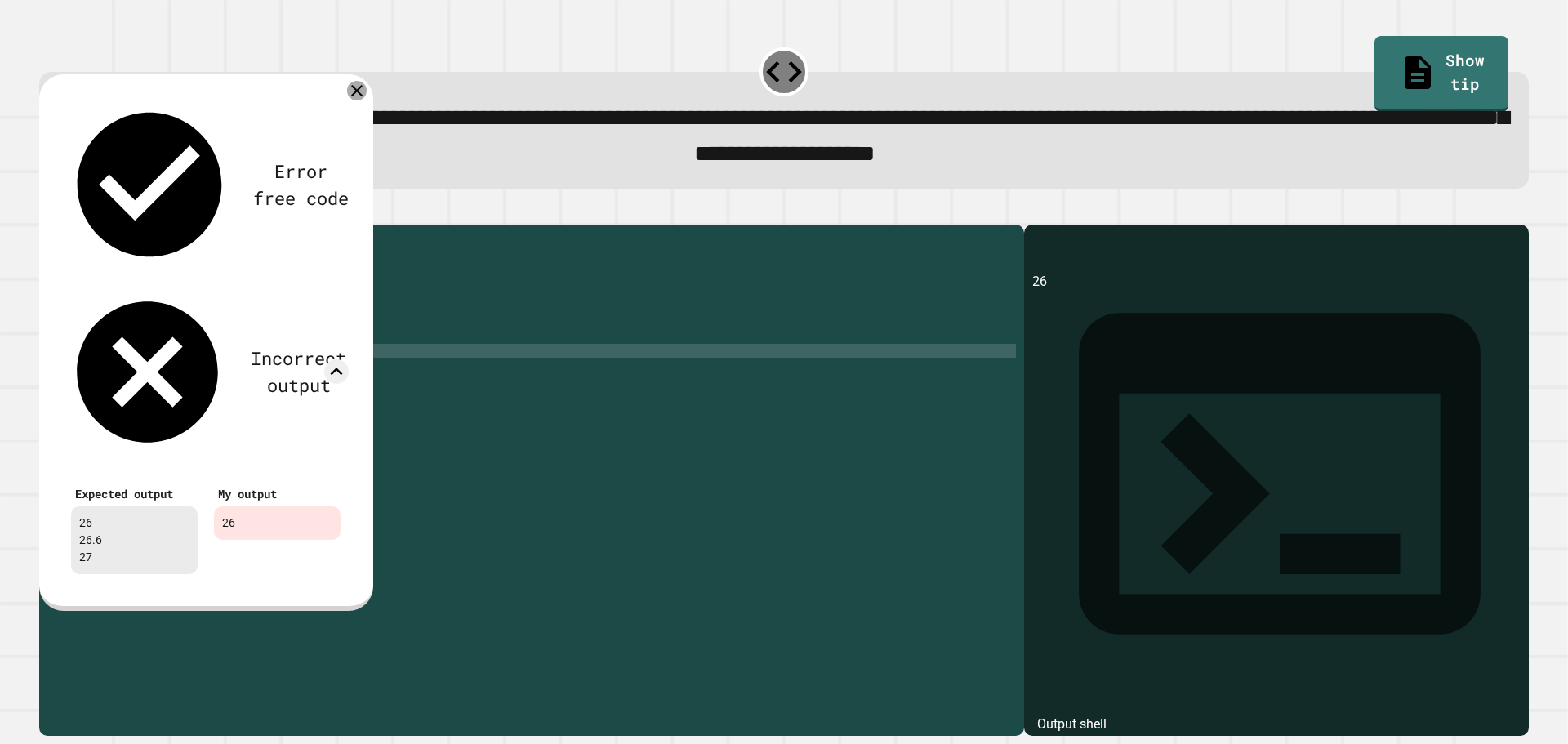
click at [360, 100] on icon at bounding box center [357, 91] width 20 height 20
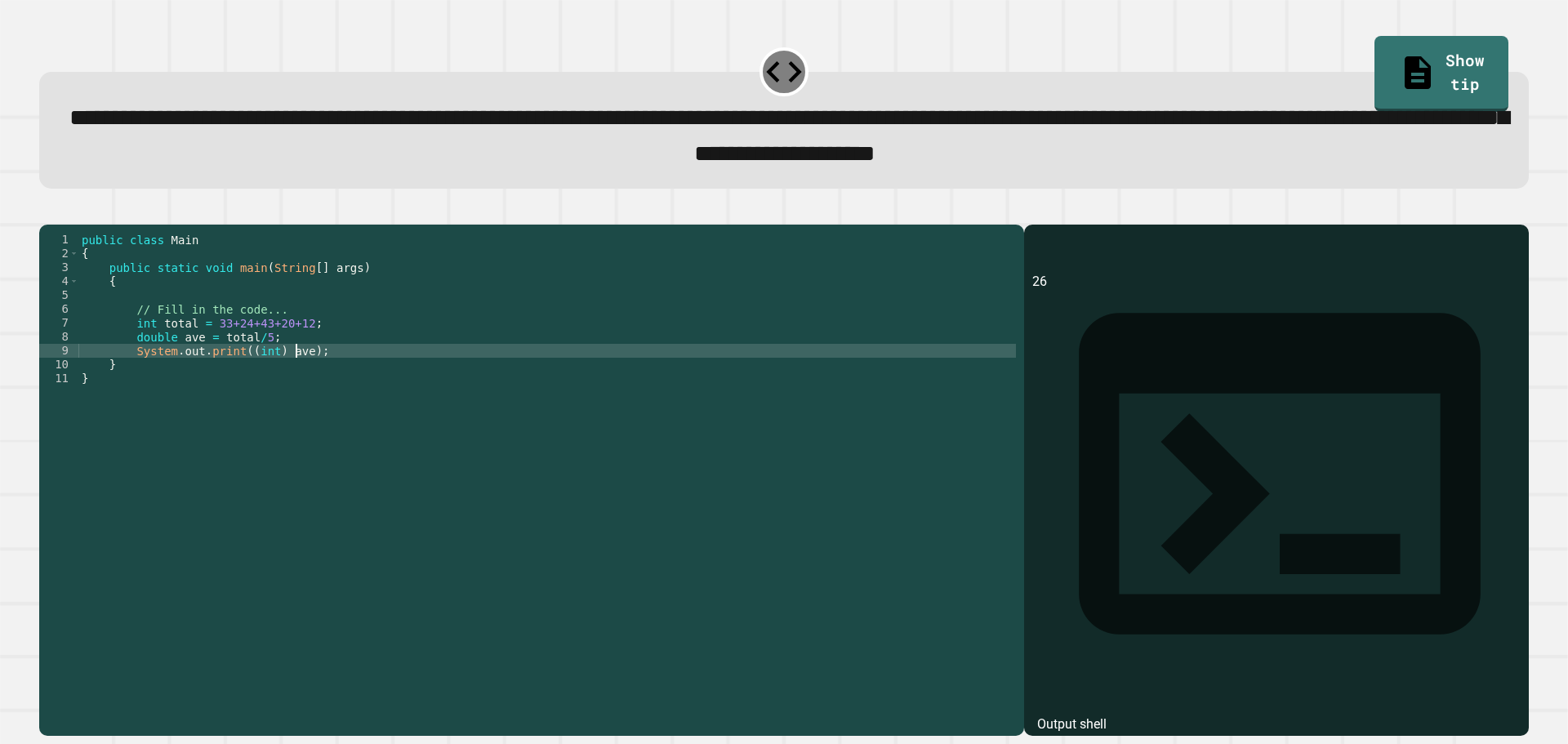
click at [295, 376] on div "public class Main { public static void main ( String [ ] args ) { // Fill in th…" at bounding box center [546, 462] width 938 height 458
click at [371, 372] on div "public class Main { public static void main ( String [ ] args ) { // Fill in th…" at bounding box center [546, 462] width 938 height 458
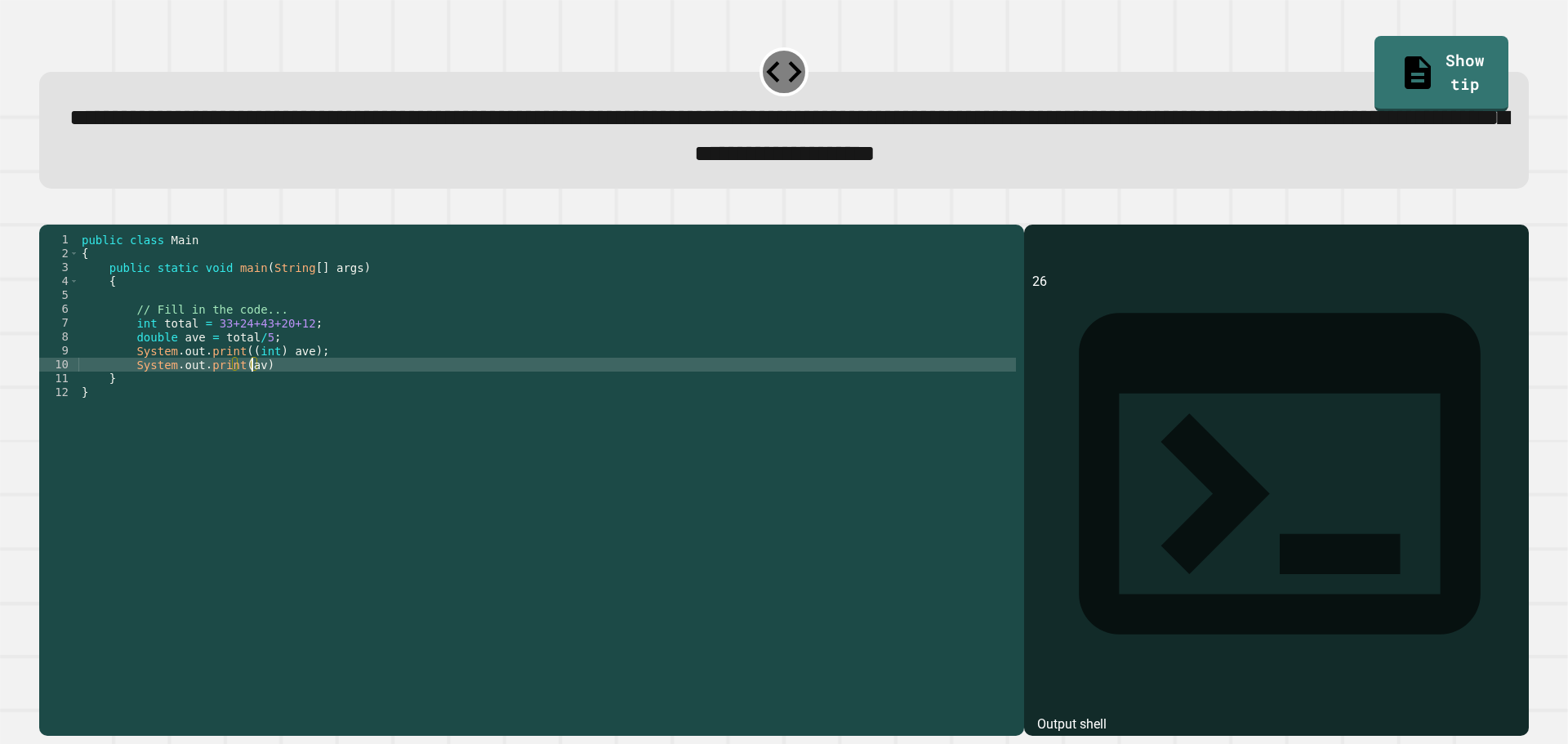
scroll to position [0, 12]
type textarea "**********"
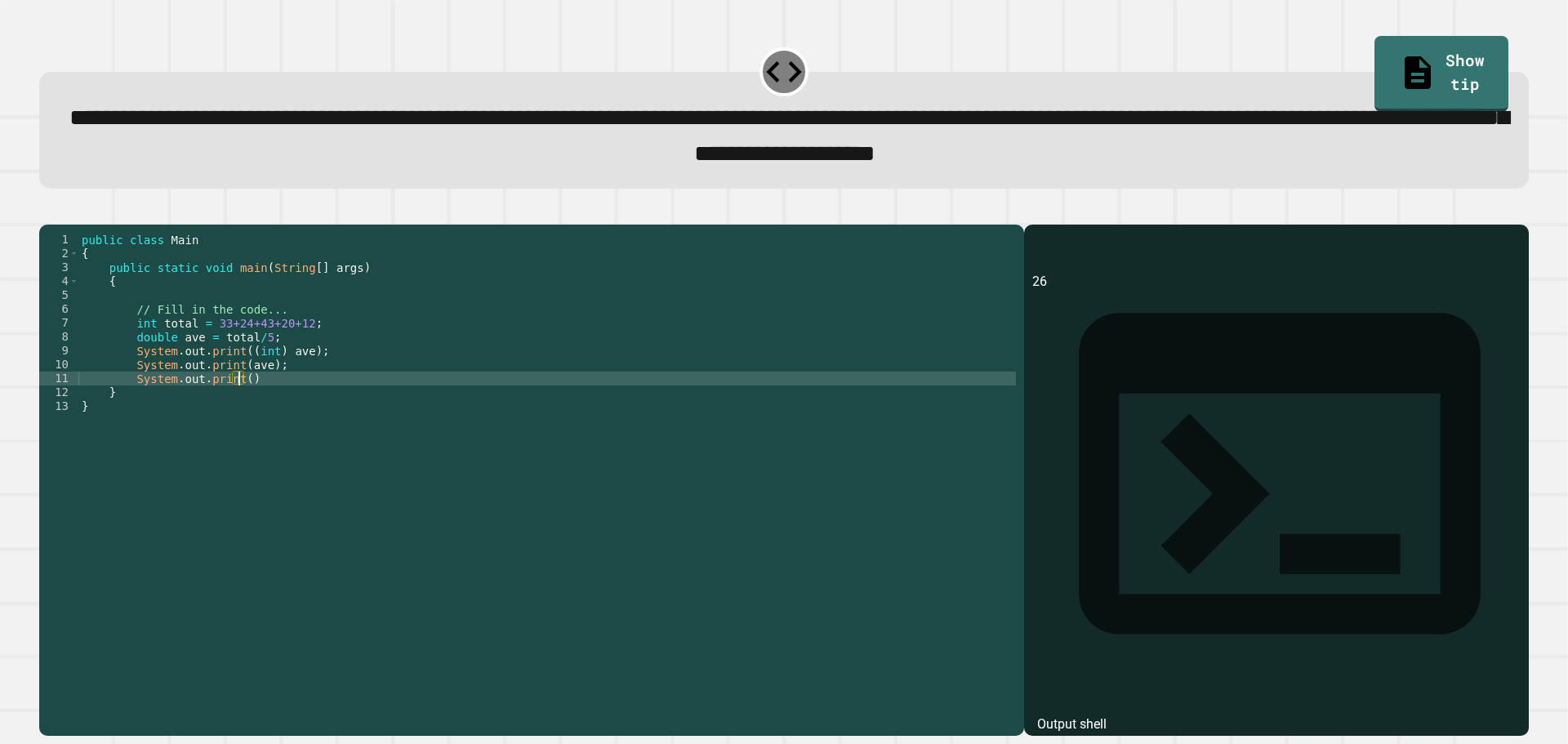
scroll to position [0, 11]
click at [82, 223] on div at bounding box center [784, 214] width 1490 height 20
click at [63, 226] on icon "button" at bounding box center [58, 220] width 9 height 12
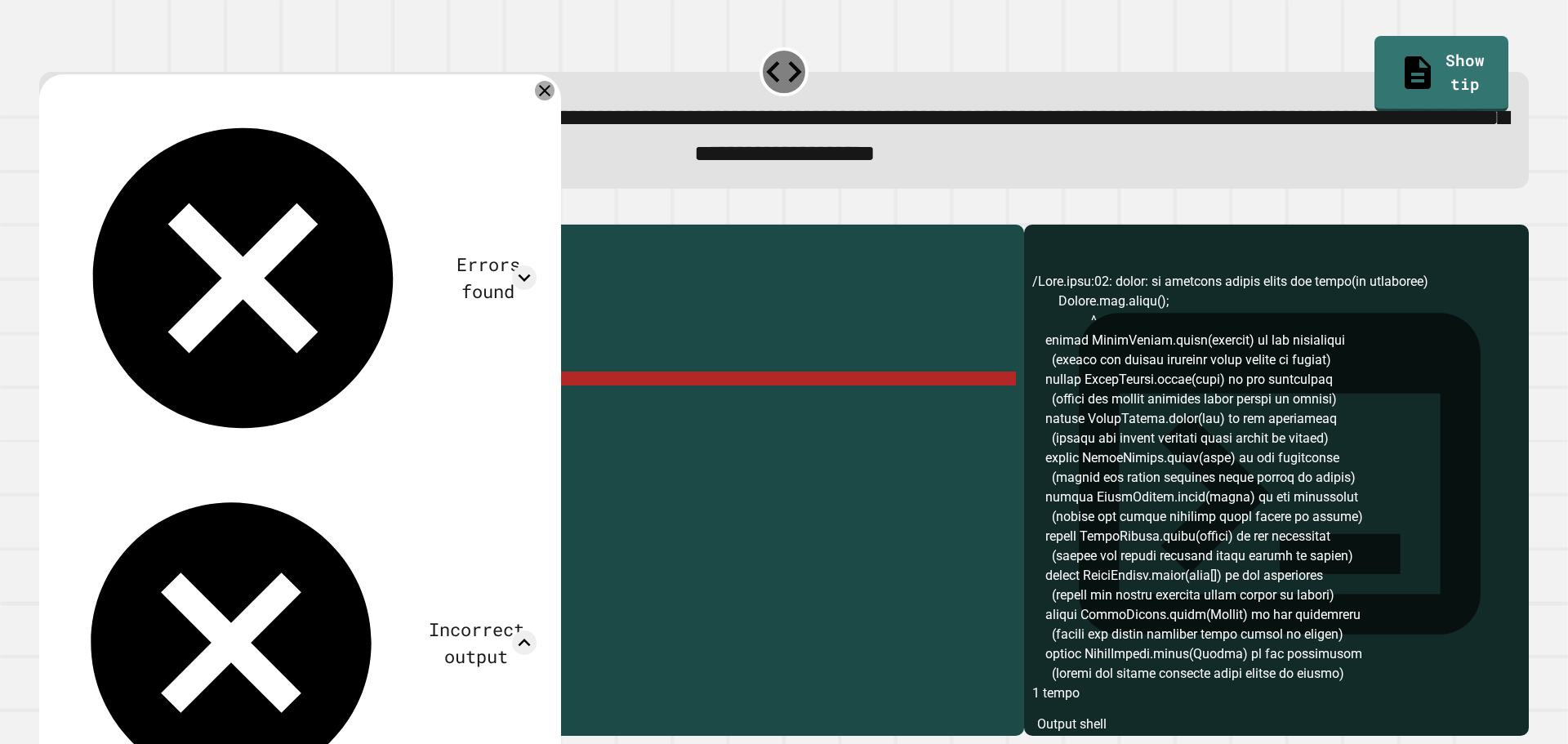
click at [544, 96] on icon at bounding box center [544, 91] width 12 height 12
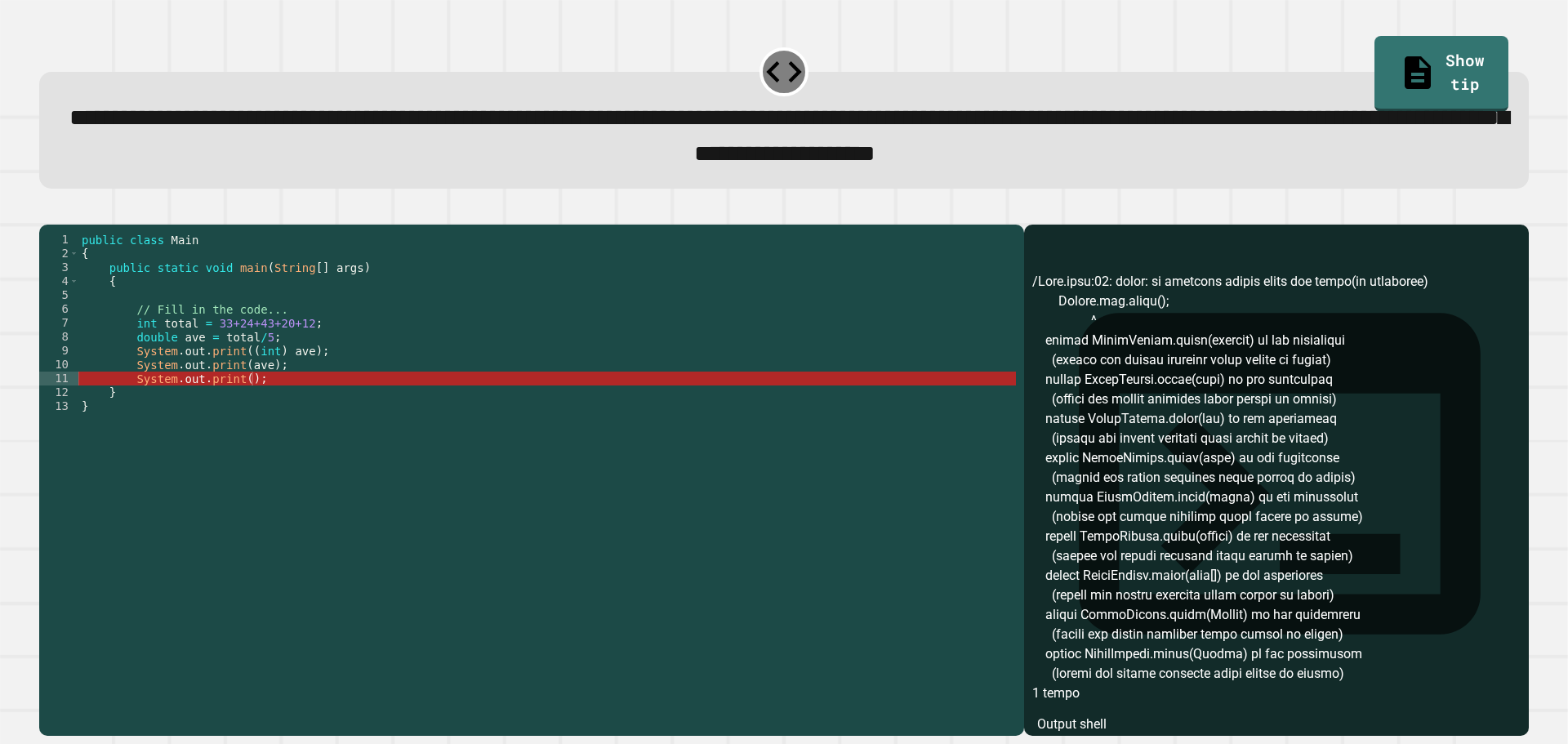
click at [238, 399] on div "public class Main { public static void main ( String [ ] args ) { // Fill in th…" at bounding box center [546, 462] width 938 height 458
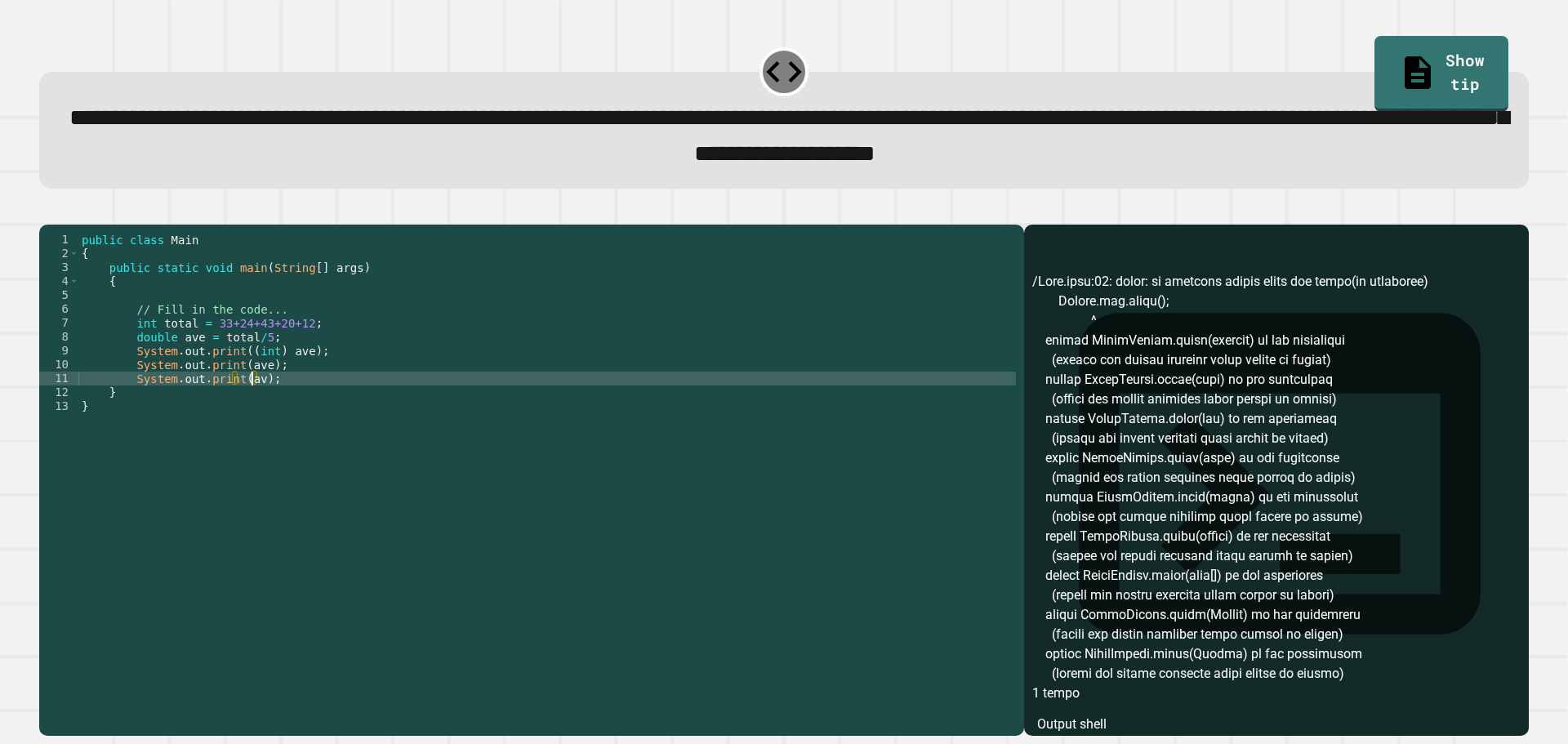
scroll to position [0, 12]
click at [47, 210] on icon "button" at bounding box center [47, 210] width 0 height 0
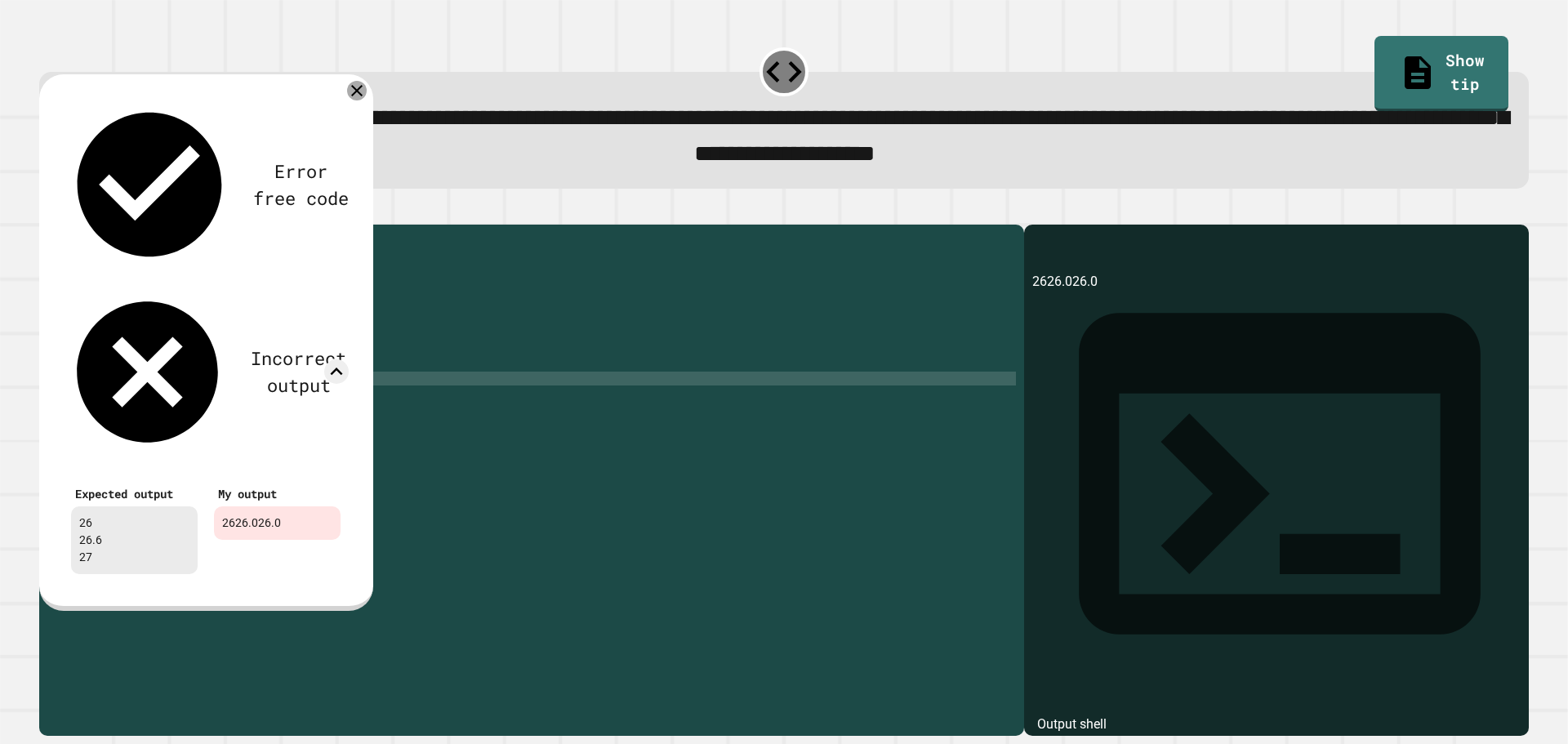
click at [357, 92] on icon at bounding box center [357, 91] width 20 height 20
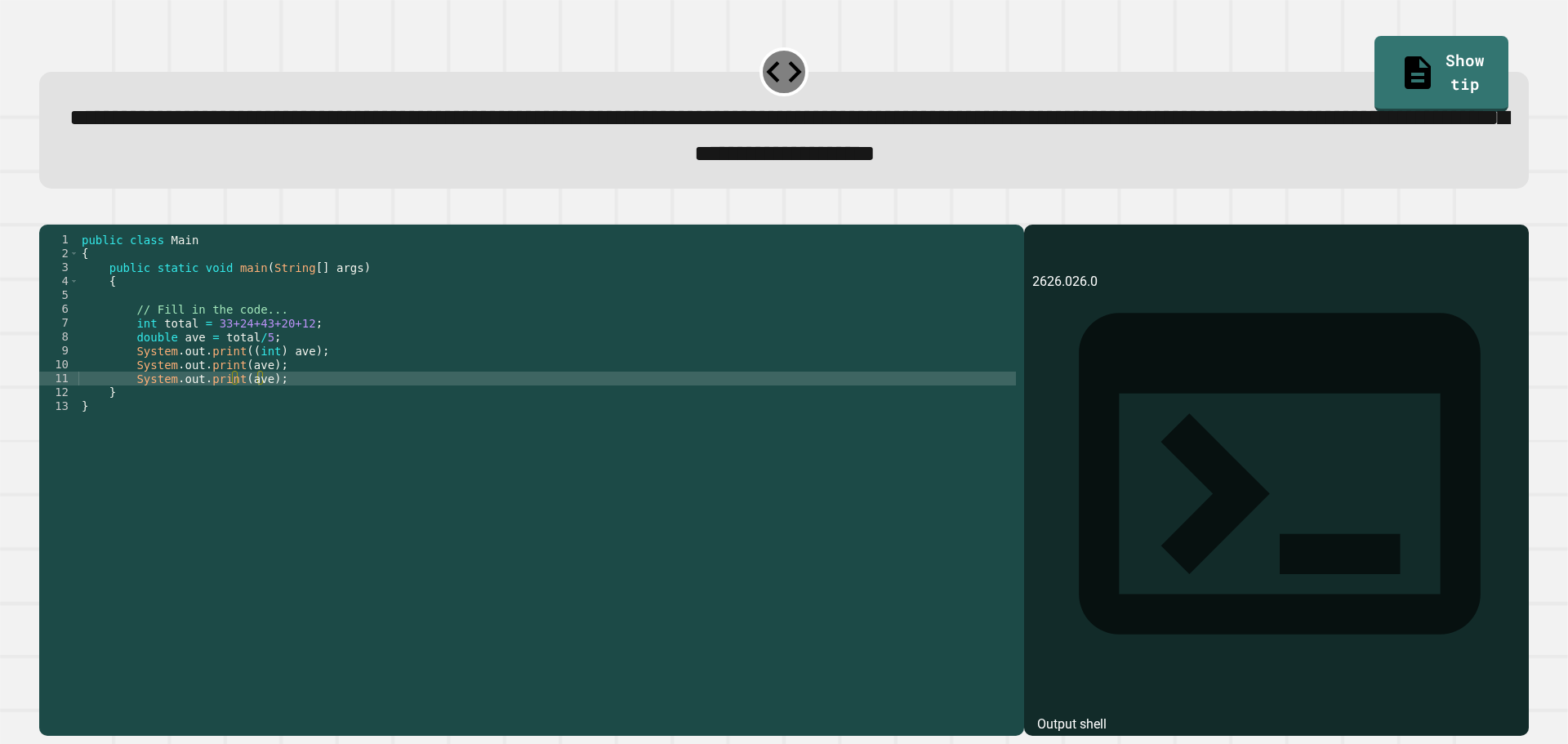
click at [232, 378] on div "public class Main { public static void main ( String [ ] args ) { // Fill in th…" at bounding box center [546, 462] width 938 height 458
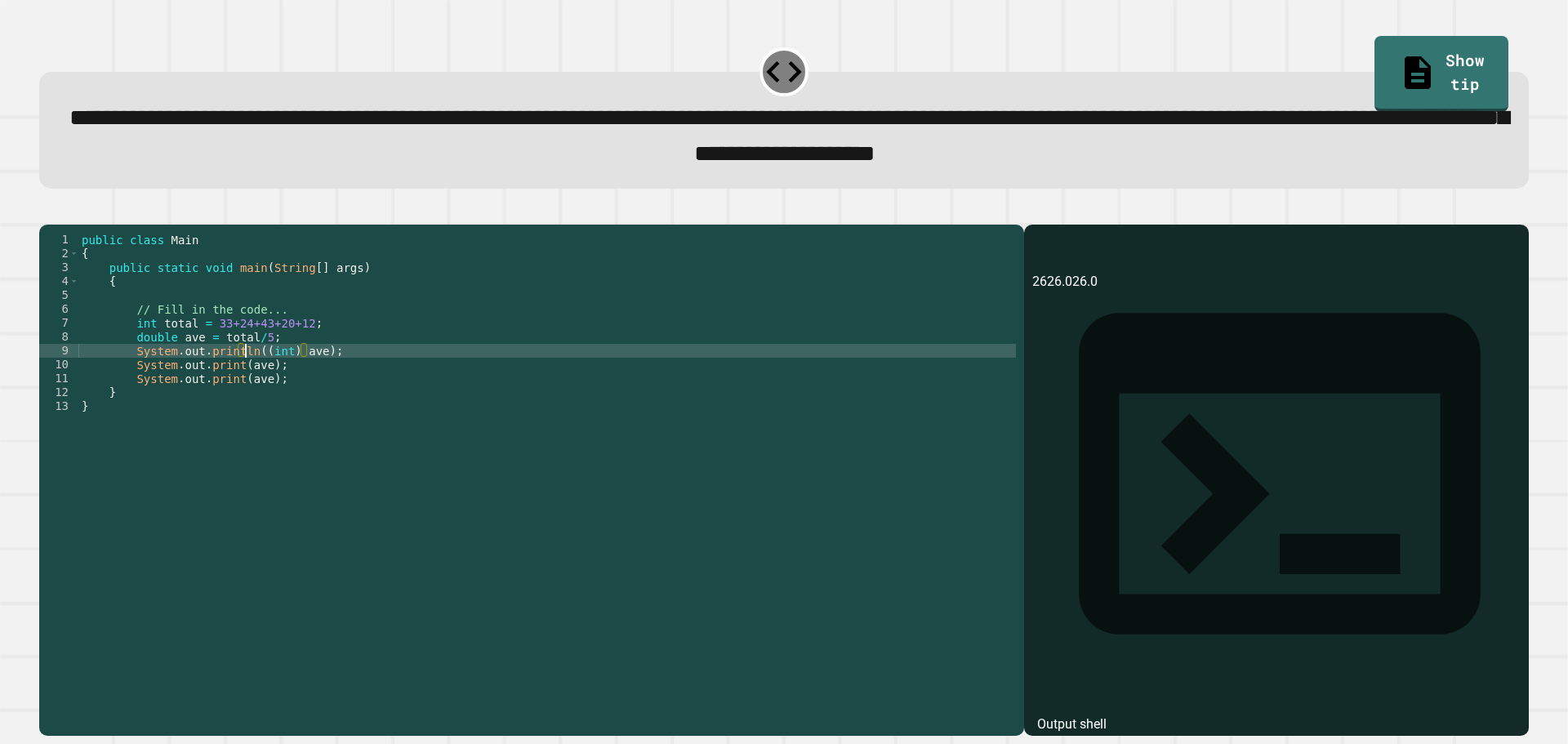
scroll to position [0, 12]
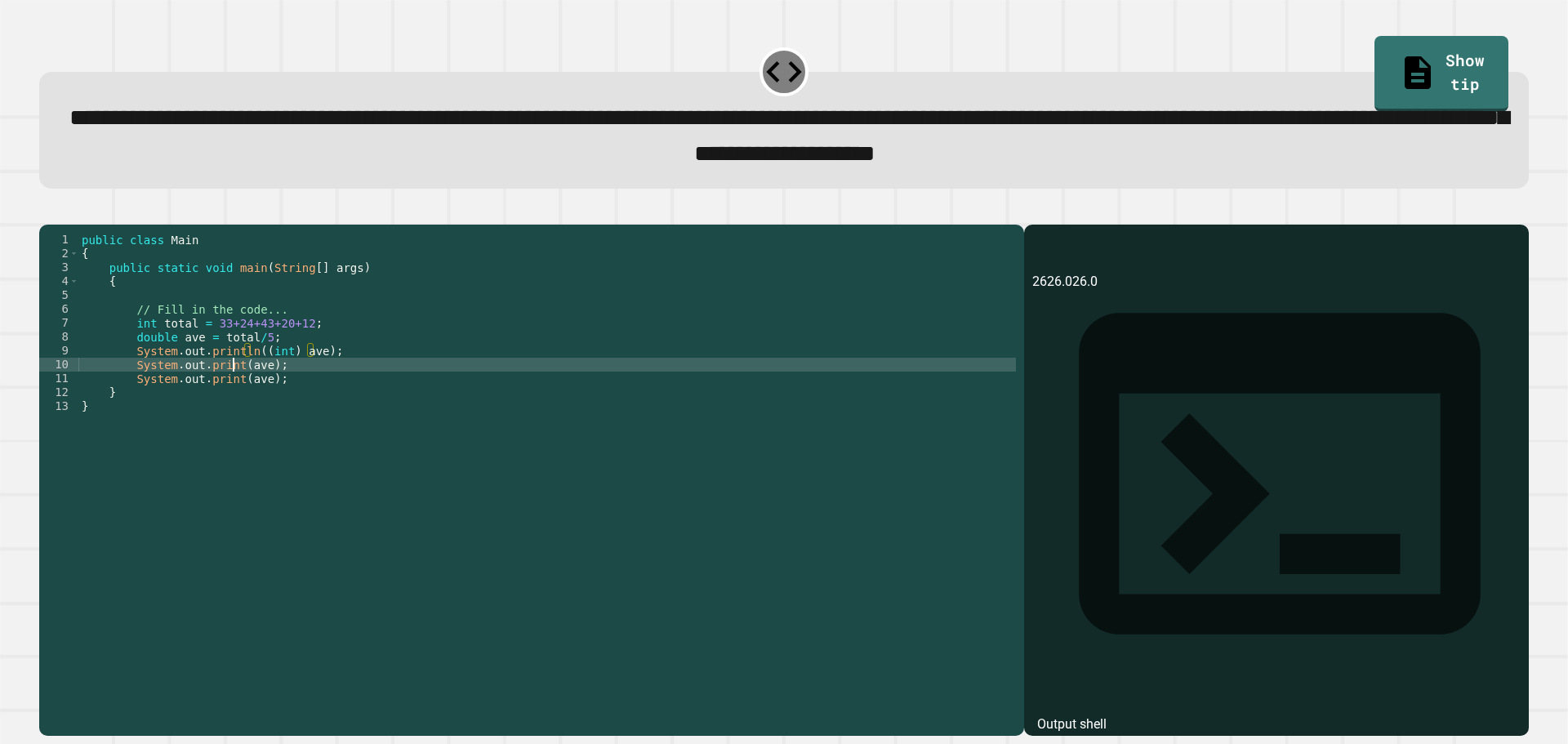
click at [233, 388] on div "public class Main { public static void main ( String [ ] args ) { // Fill in th…" at bounding box center [546, 462] width 938 height 458
click at [230, 404] on div "public class Main { public static void main ( String [ ] args ) { // Fill in th…" at bounding box center [546, 462] width 938 height 458
click at [269, 390] on div "public class Main { public static void main ( String [ ] args ) { // Fill in th…" at bounding box center [546, 462] width 938 height 458
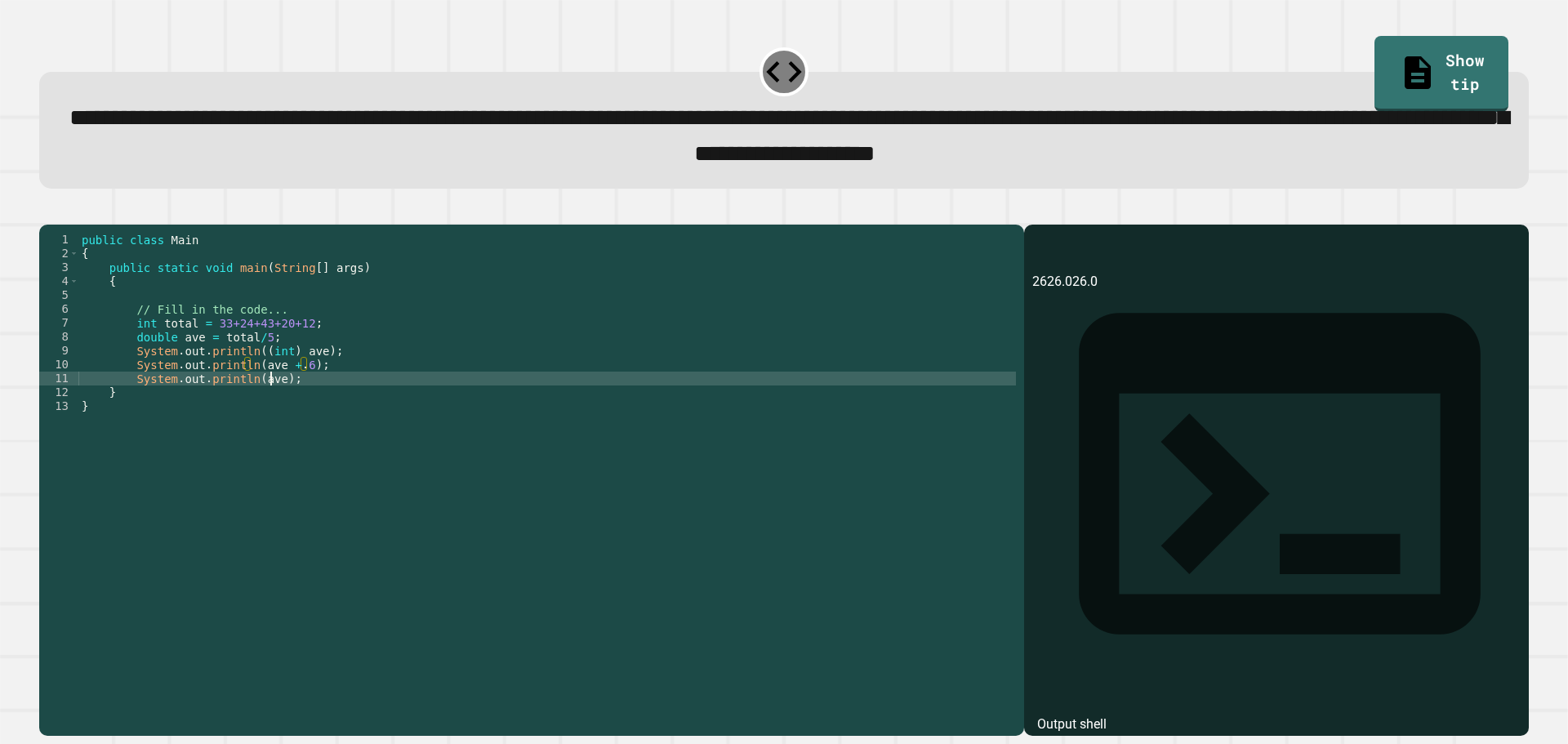
click at [271, 406] on div "public class Main { public static void main ( String [ ] args ) { // Fill in th…" at bounding box center [546, 462] width 938 height 458
click at [252, 403] on div "public class Main { public static void main ( String [ ] args ) { // Fill in th…" at bounding box center [546, 462] width 938 height 458
type textarea "**********"
click at [47, 210] on icon "button" at bounding box center [47, 210] width 0 height 0
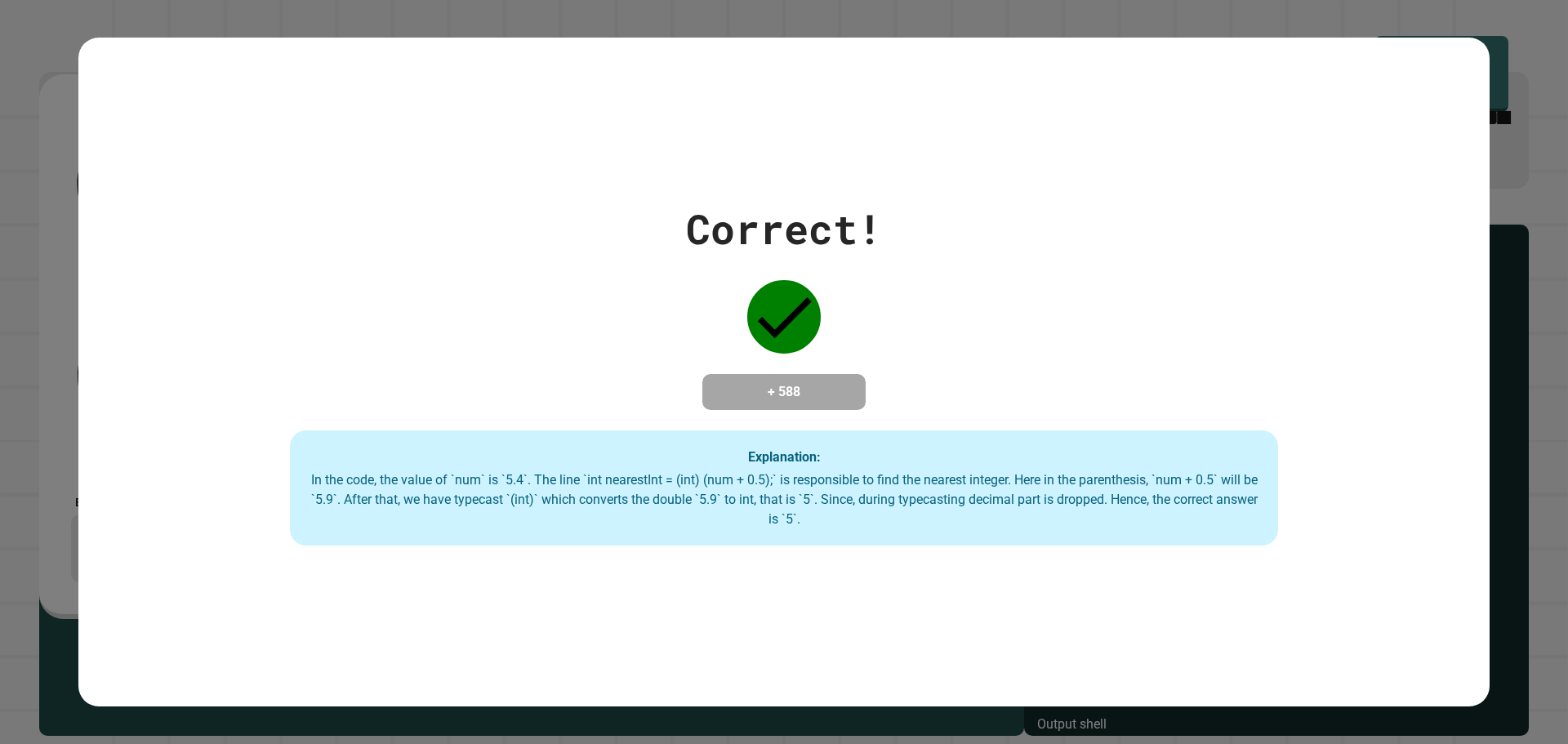
click at [946, 325] on div "Correct! + 588 Explanation: In the code, the value of `num` is `5.4`. The line …" at bounding box center [784, 372] width 1411 height 348
click at [946, 324] on div "Correct! + 588 Explanation: In the code, the value of `num` is `5.4`. The line …" at bounding box center [784, 372] width 1411 height 348
click at [501, 255] on div "Correct! + 588 Explanation: In the code, the value of `num` is `5.4`. The line …" at bounding box center [784, 372] width 1411 height 348
click at [412, 167] on div "Correct! + 588 Explanation: In the code, the value of `num` is `5.4`. The line …" at bounding box center [784, 372] width 1411 height 670
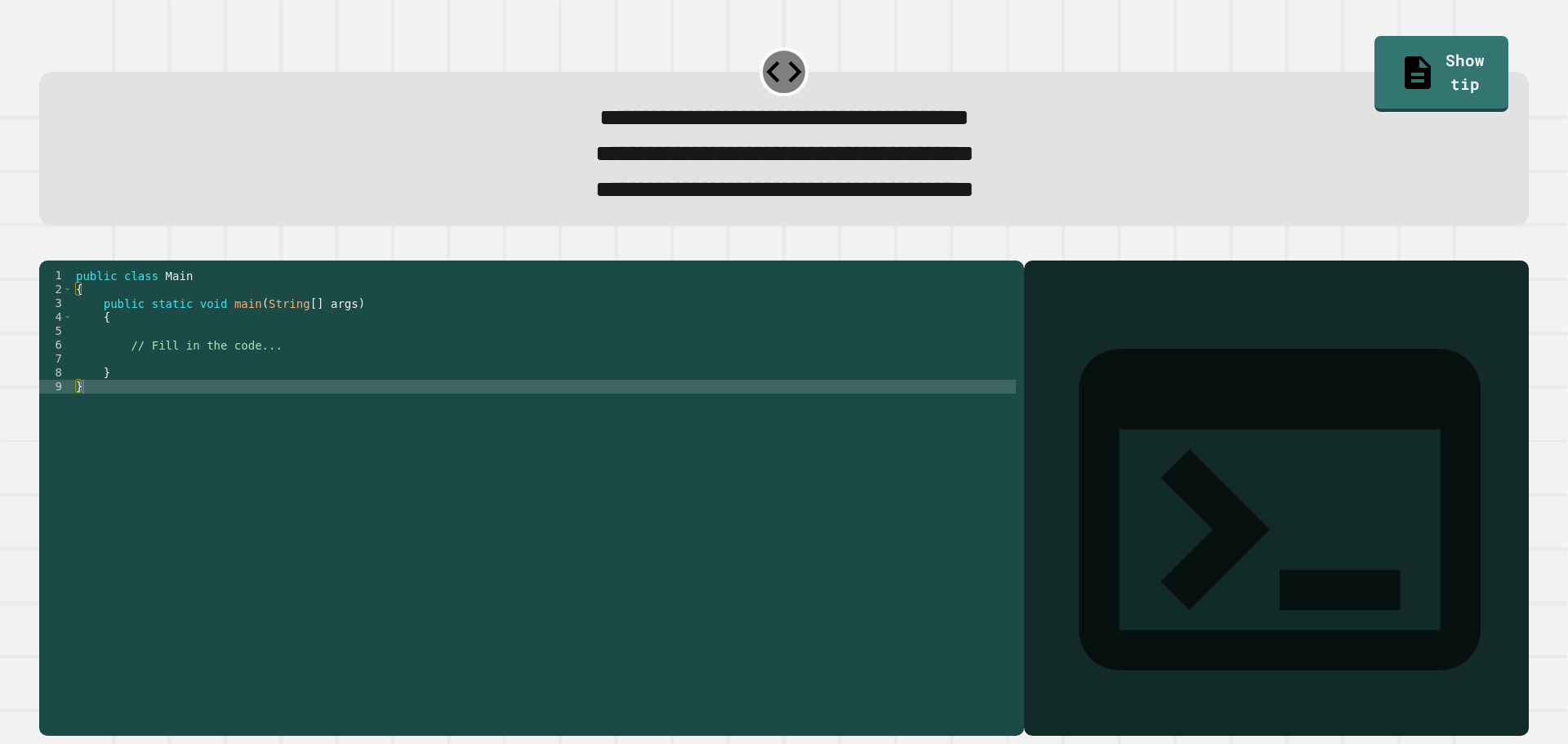
click at [47, 247] on button "button" at bounding box center [47, 247] width 0 height 0
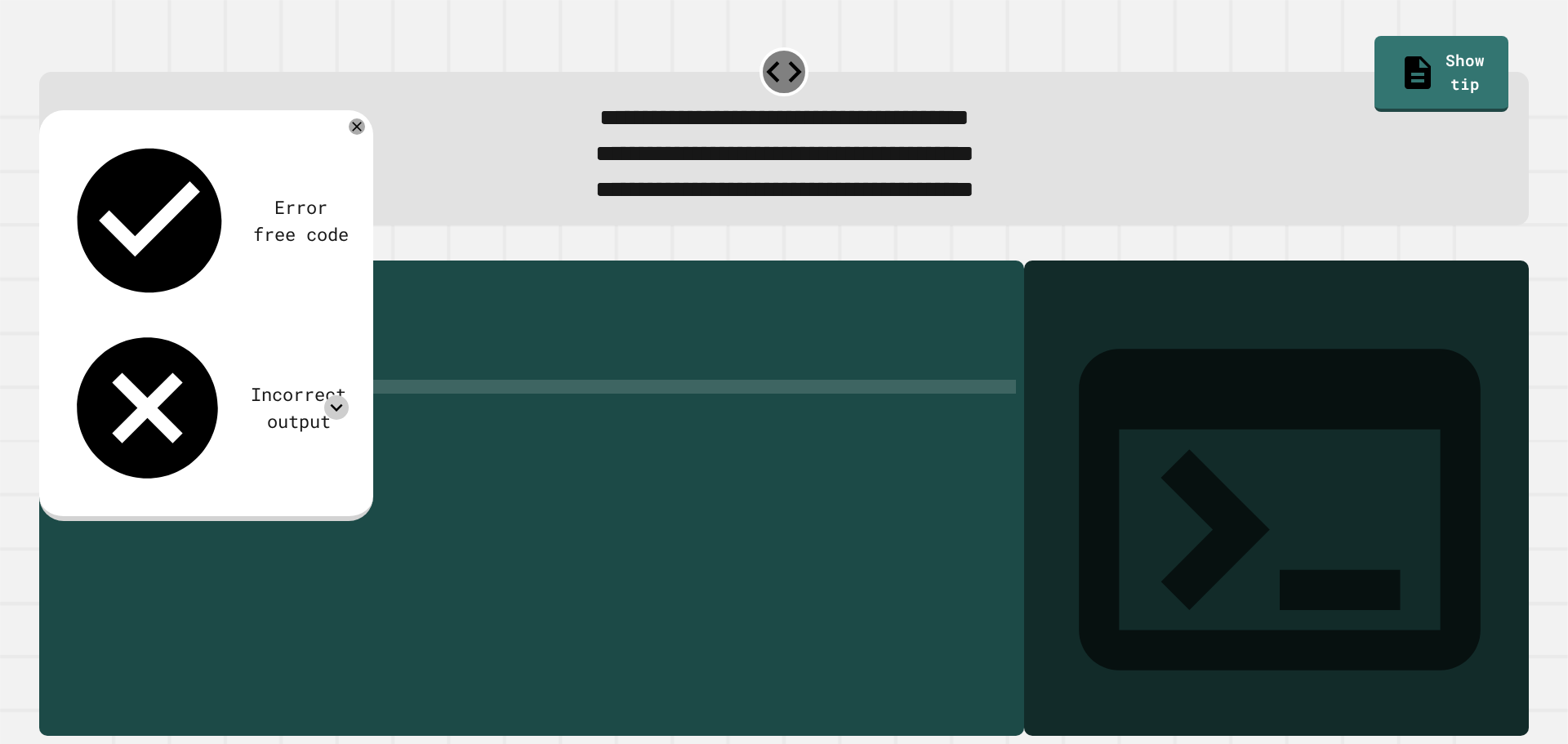
click at [328, 395] on icon at bounding box center [336, 407] width 25 height 25
click at [337, 395] on icon at bounding box center [336, 407] width 25 height 25
click at [302, 390] on div "public class Main { public static void main ( String [ ] args ) { // Fill in th…" at bounding box center [544, 477] width 944 height 417
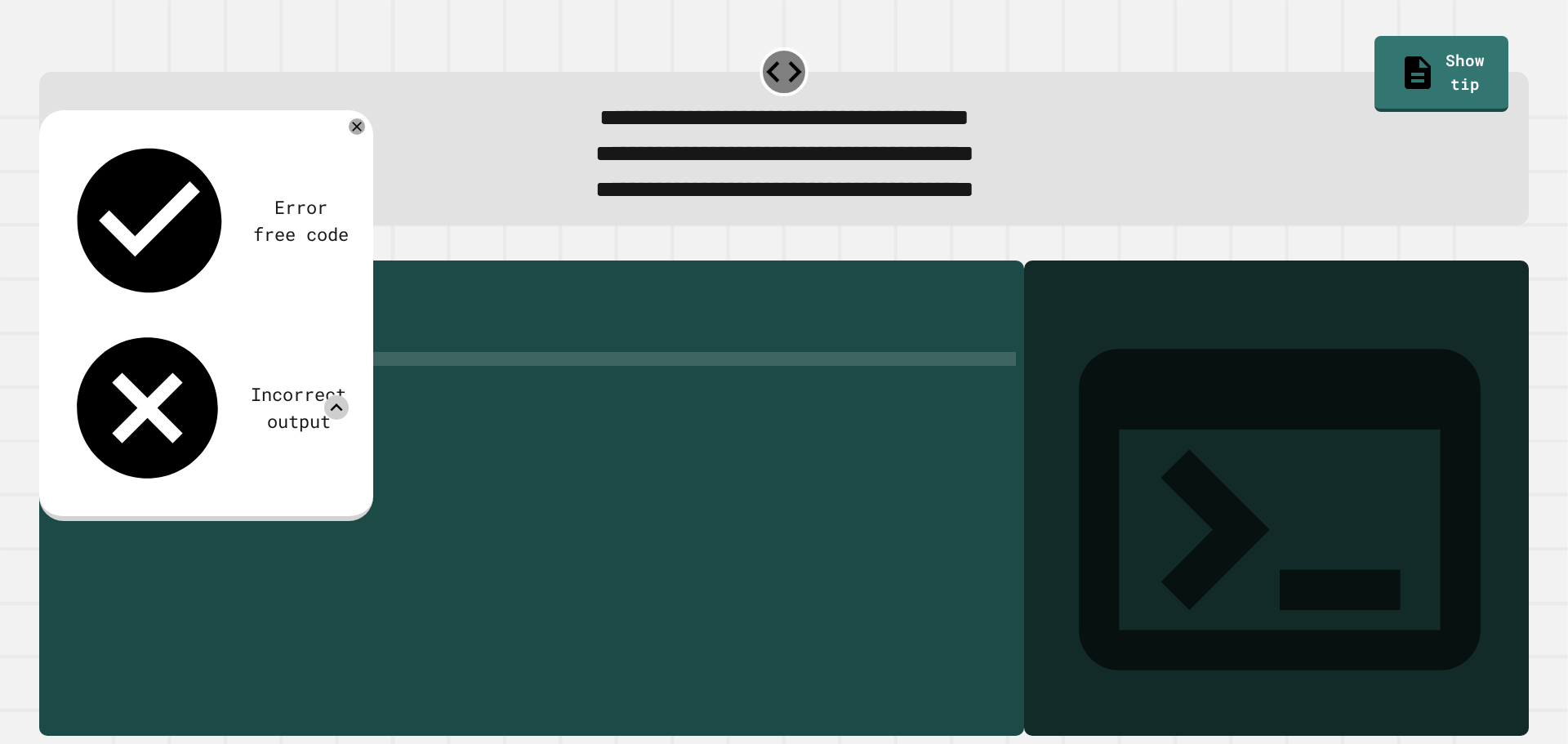
scroll to position [0, 5]
type textarea "*"
type textarea "**********"
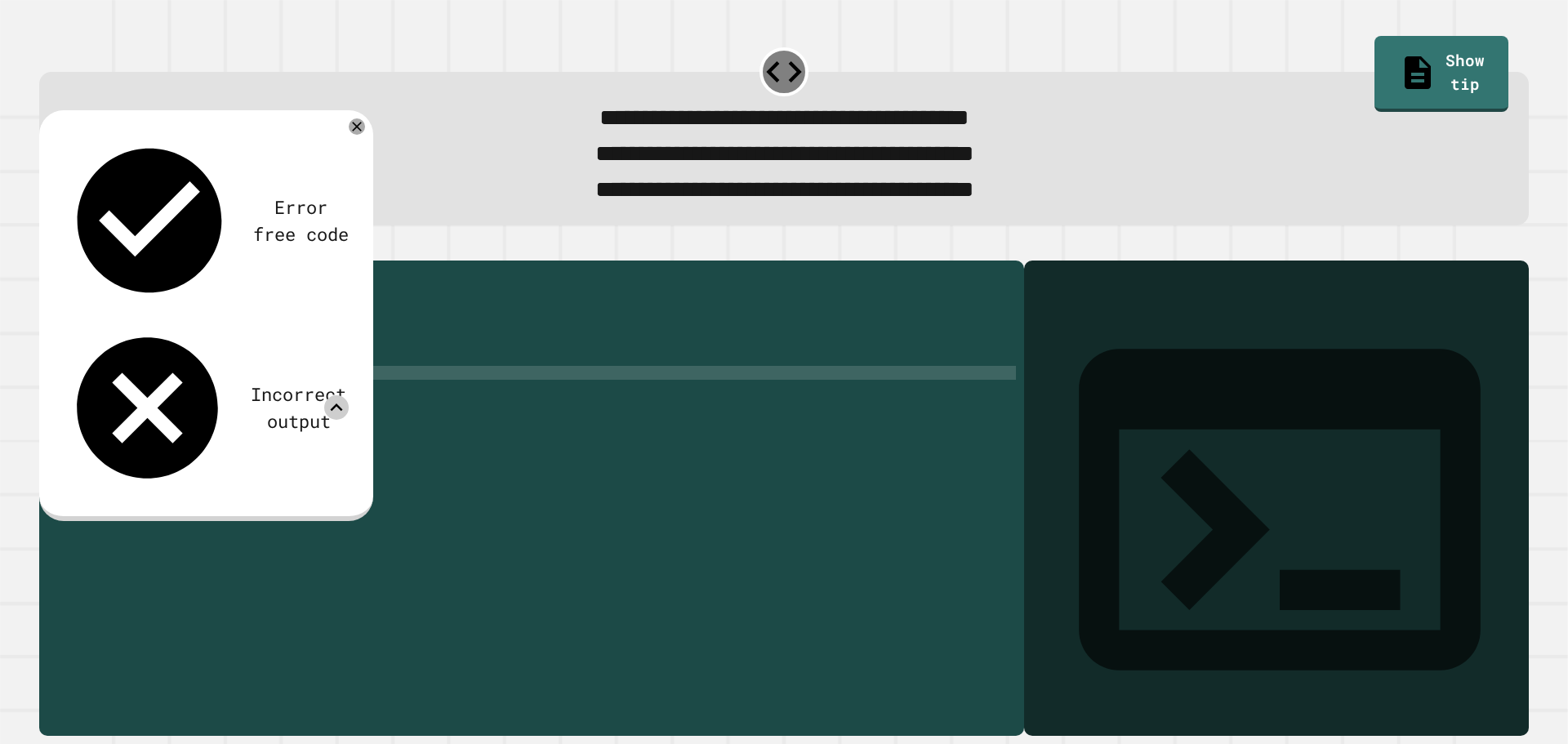
scroll to position [0, 13]
click at [320, 382] on div "public class Main { public static void main ( String [ ] args ) { // Fill in th…" at bounding box center [546, 477] width 938 height 417
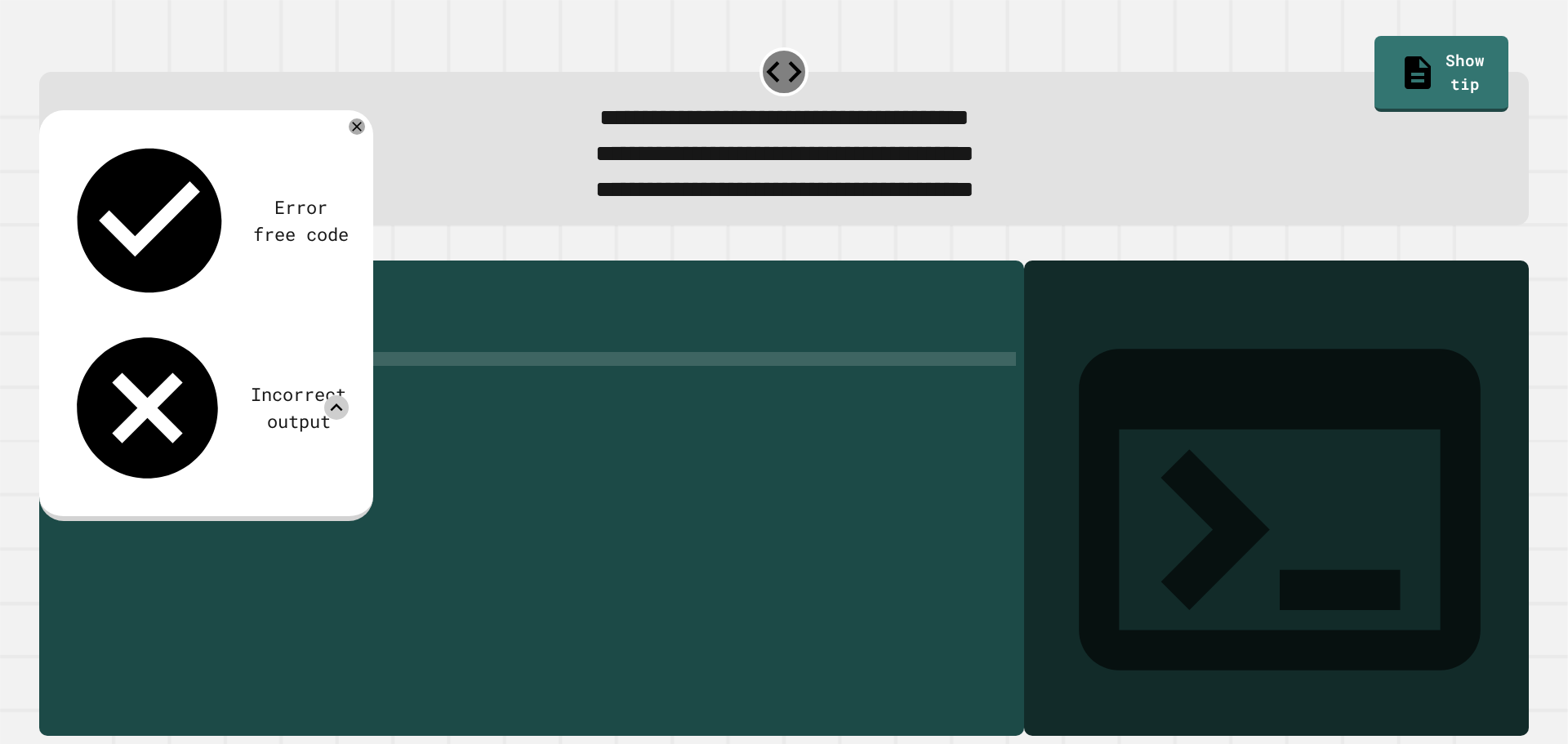
scroll to position [0, 15]
click at [47, 247] on button "button" at bounding box center [47, 247] width 0 height 0
click at [329, 395] on icon at bounding box center [336, 407] width 25 height 25
click at [333, 395] on icon at bounding box center [336, 407] width 25 height 25
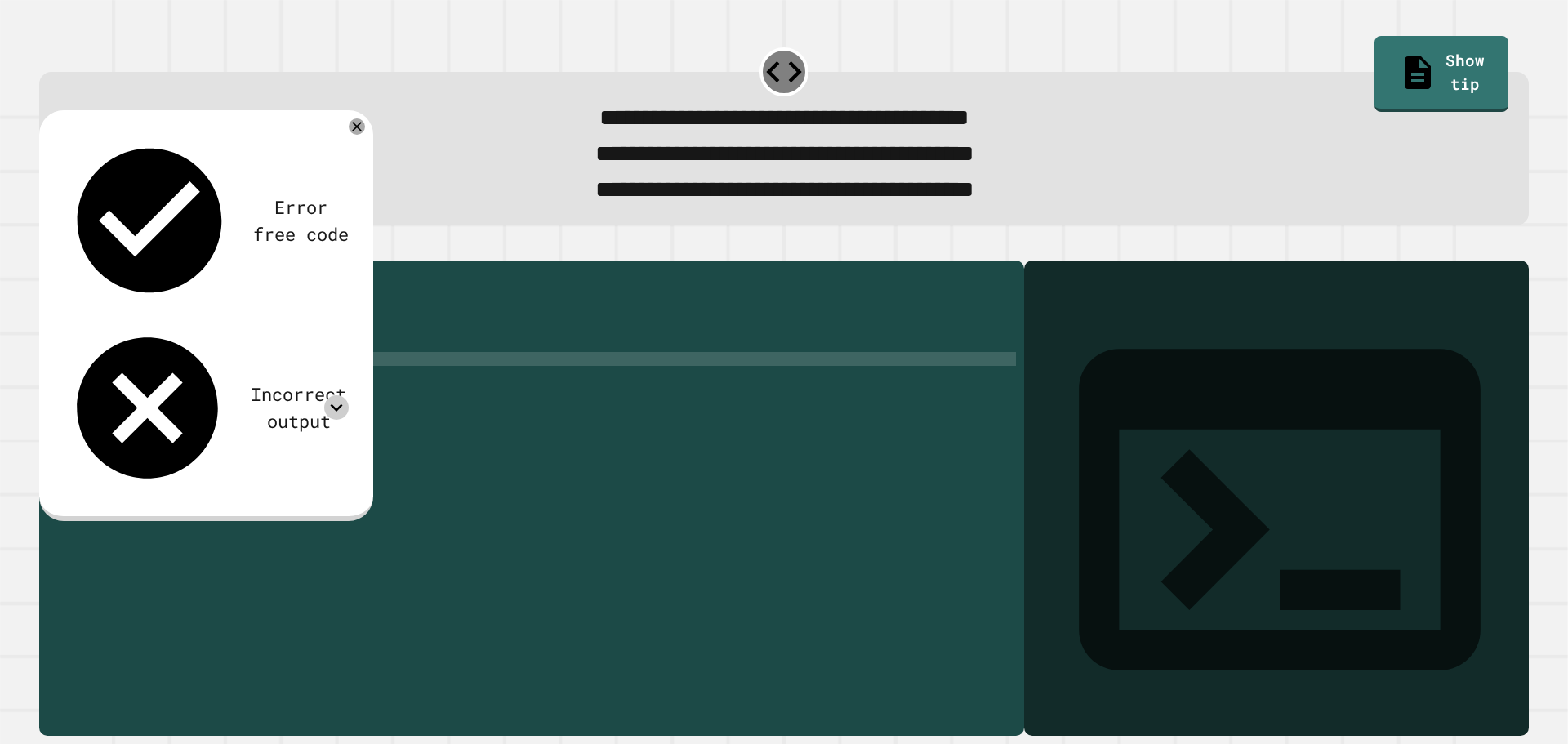
click at [337, 395] on icon at bounding box center [336, 407] width 25 height 25
click at [347, 392] on div "public class Main { public static void main ( String [ ] args ) { // Fill in th…" at bounding box center [546, 477] width 938 height 417
click at [350, 403] on div "public class Main { public static void main ( String [ ] args ) { // Fill in th…" at bounding box center [546, 477] width 938 height 417
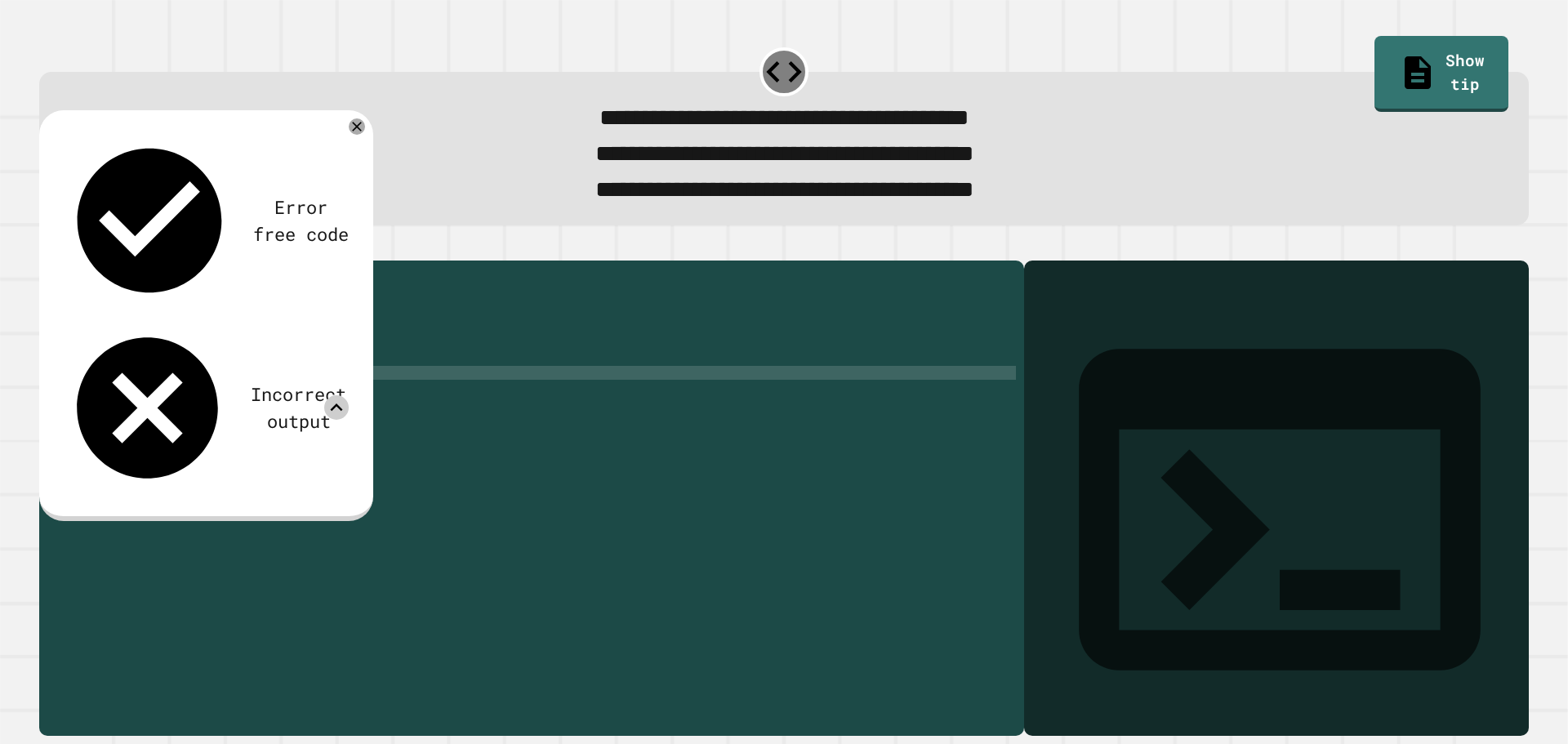
type textarea "**********"
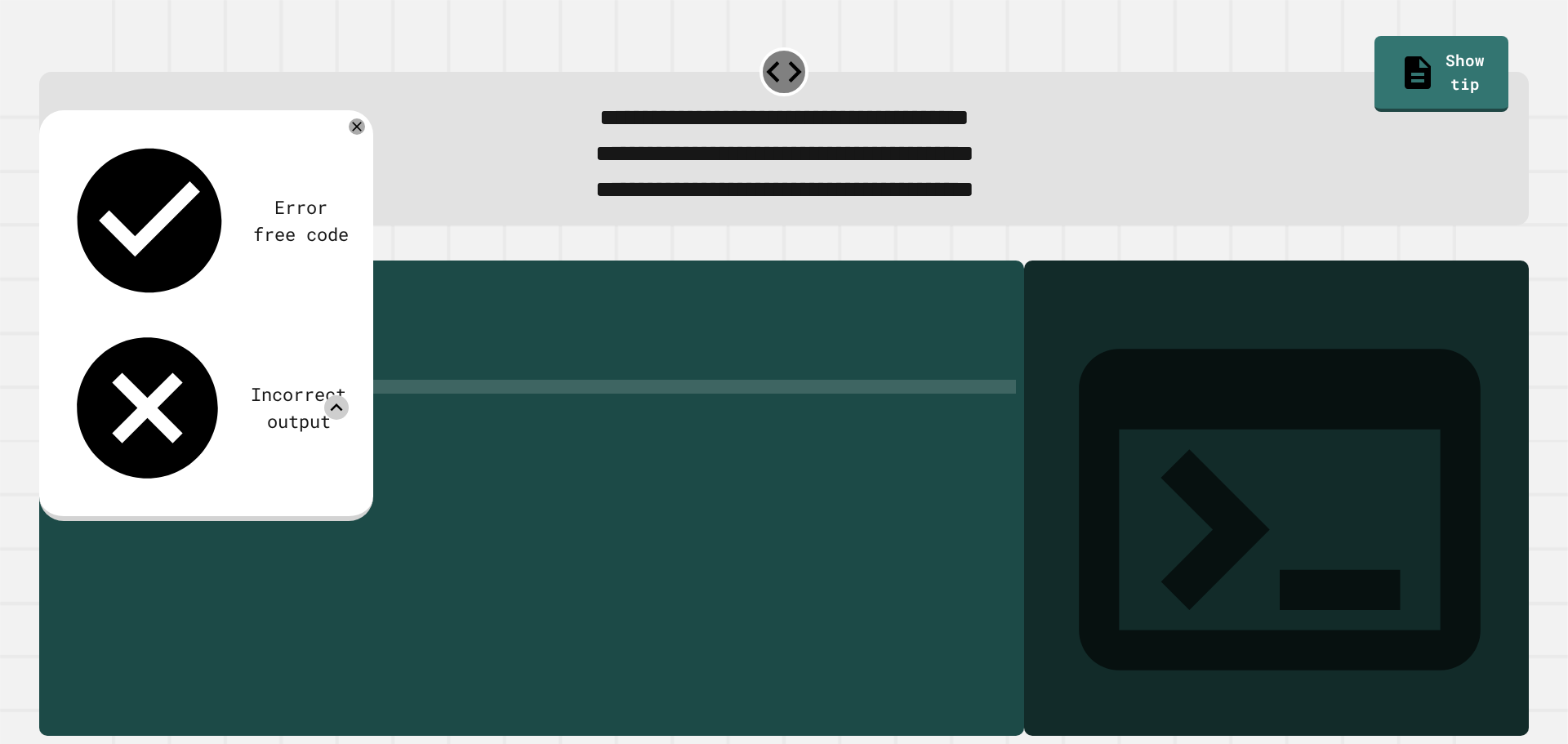
scroll to position [0, 2]
paste textarea "**********"
click at [47, 247] on button "button" at bounding box center [47, 247] width 0 height 0
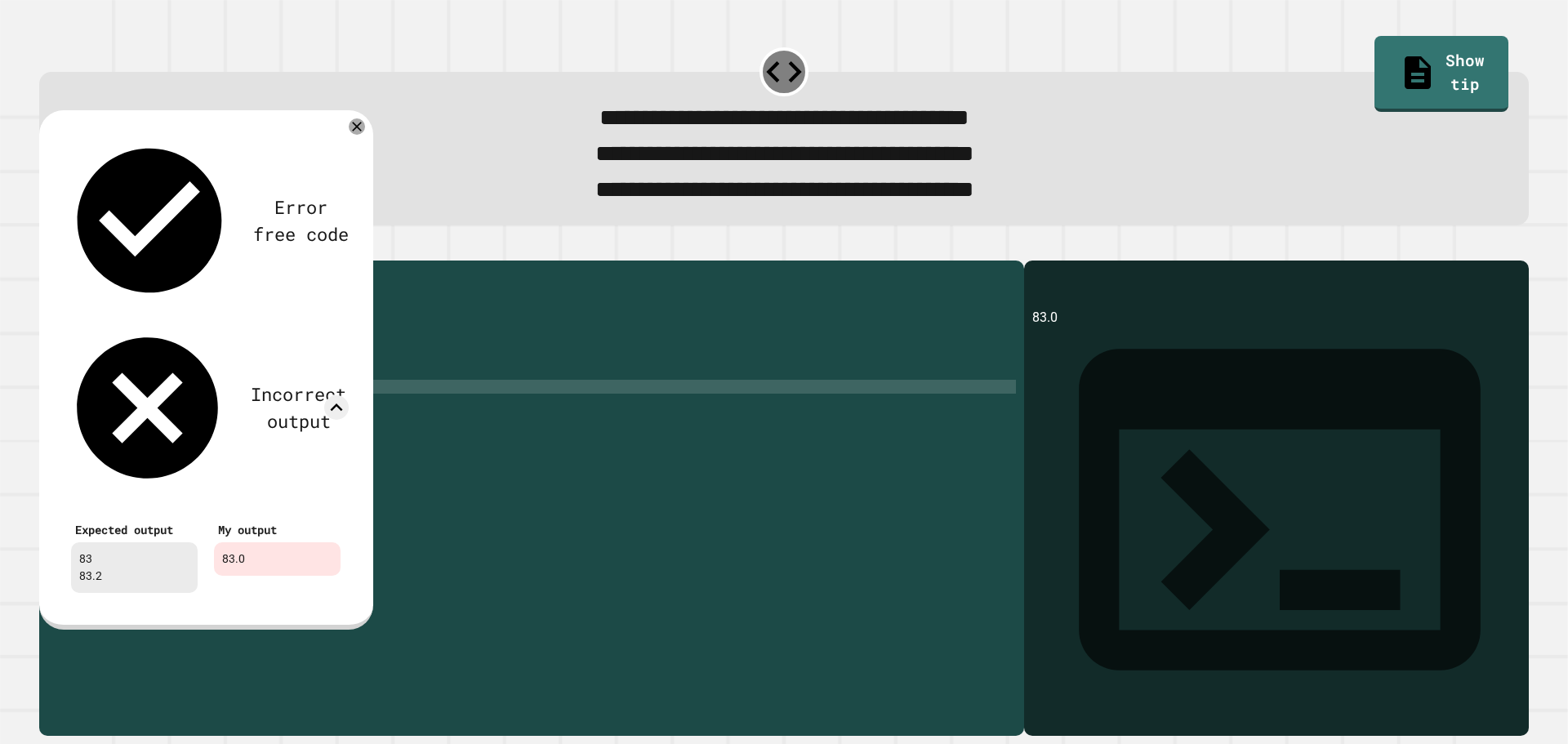
click at [261, 415] on div "public class Main { public static void main ( String [ ] args ) { // Fill in th…" at bounding box center [546, 477] width 938 height 417
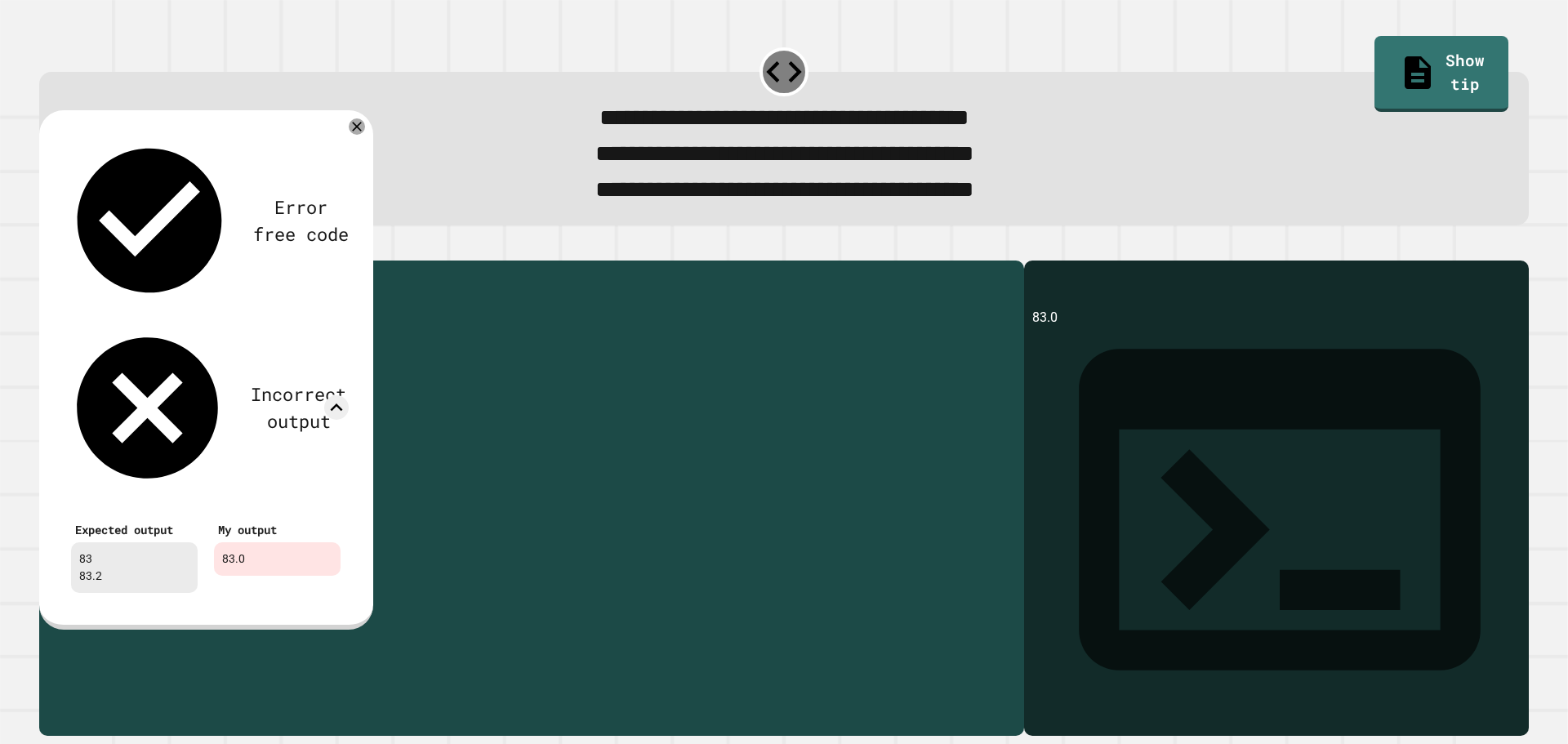
click at [261, 415] on div "public class Main { public static void main ( String [ ] args ) { // Fill in th…" at bounding box center [546, 477] width 938 height 417
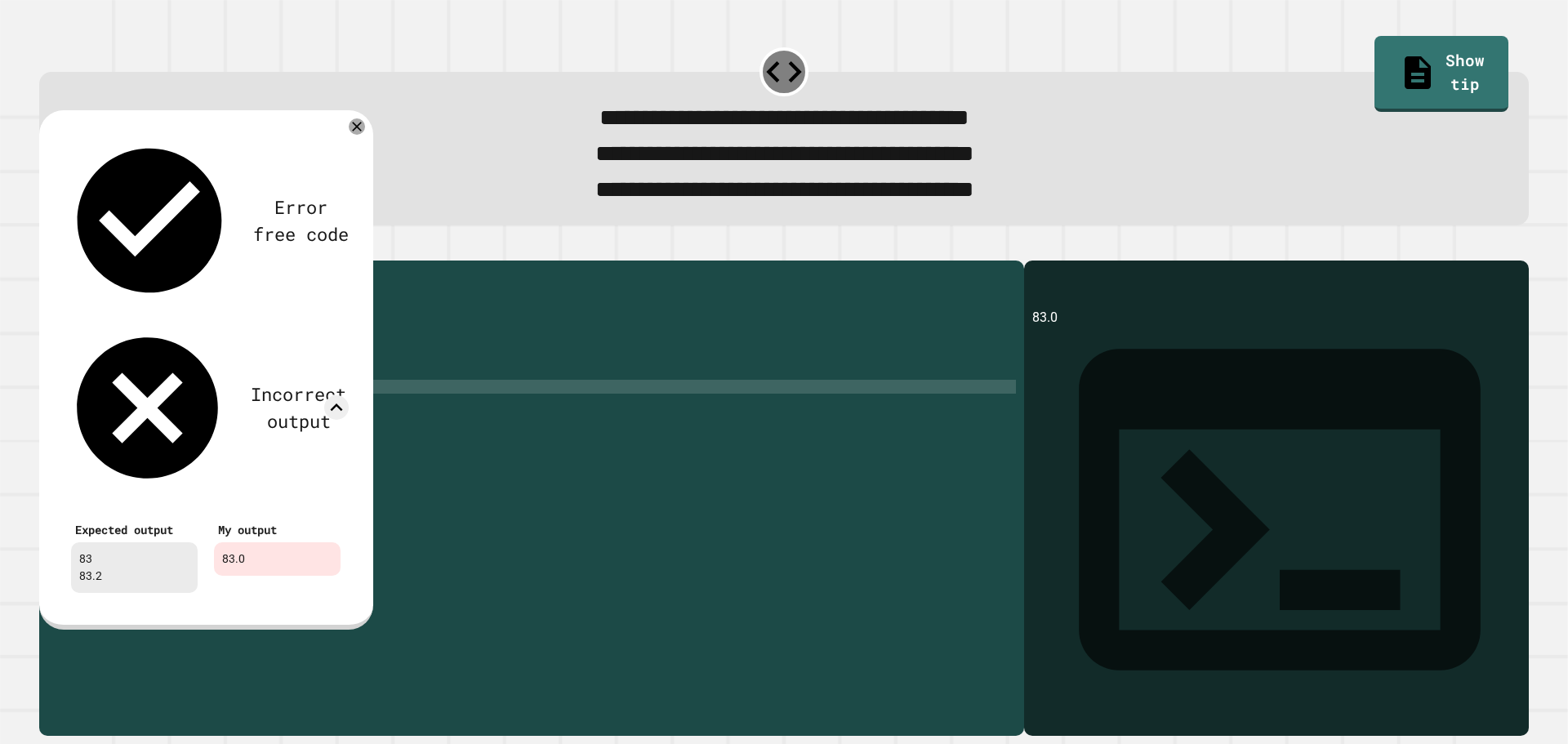
scroll to position [0, 12]
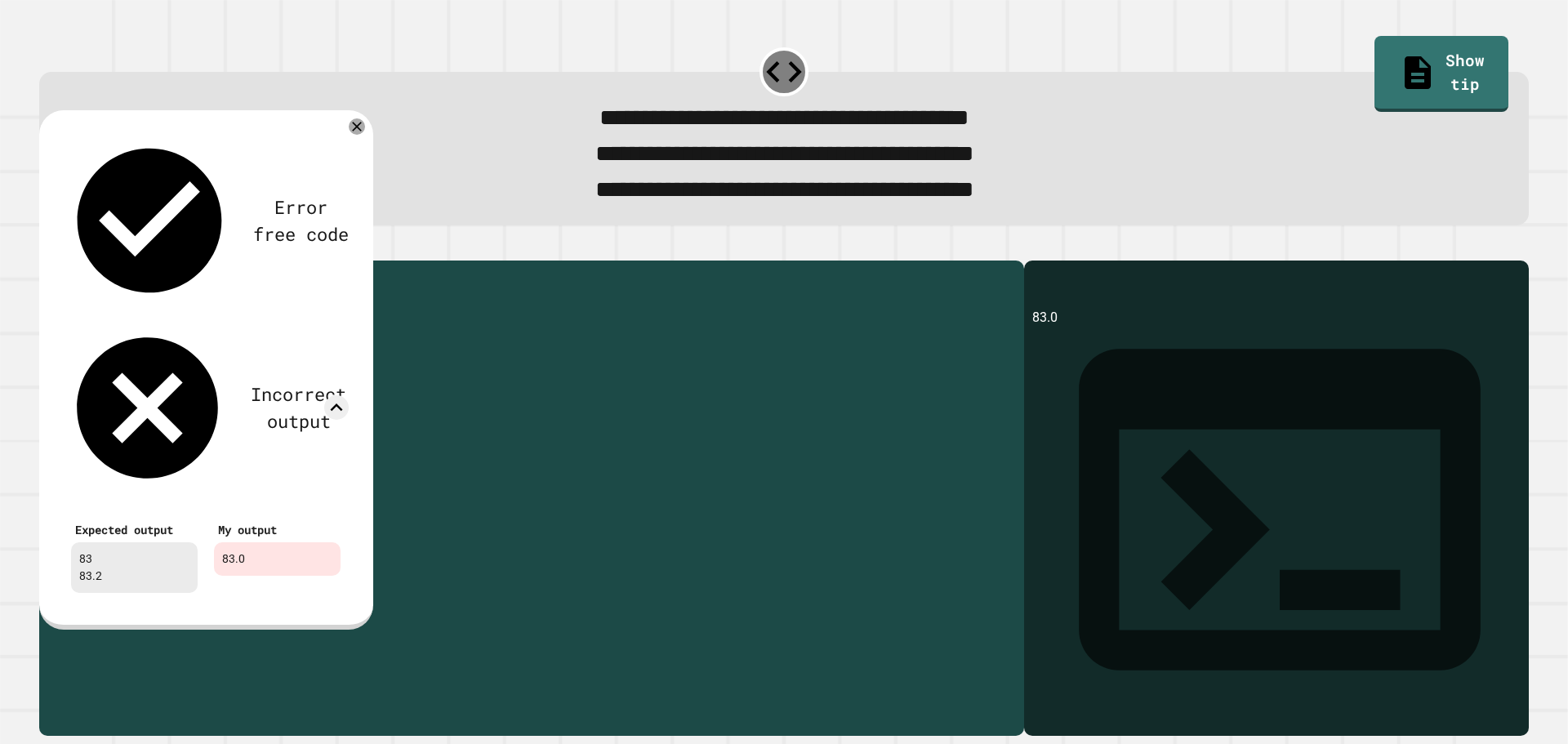
drag, startPoint x: 290, startPoint y: 413, endPoint x: 22, endPoint y: 415, distance: 268.0
click at [22, 415] on div "**********" at bounding box center [784, 372] width 1568 height 744
type textarea "**********"
click at [309, 412] on div "public class Main { public static void main ( String [ ] args ) { // Fill in th…" at bounding box center [546, 462] width 938 height 388
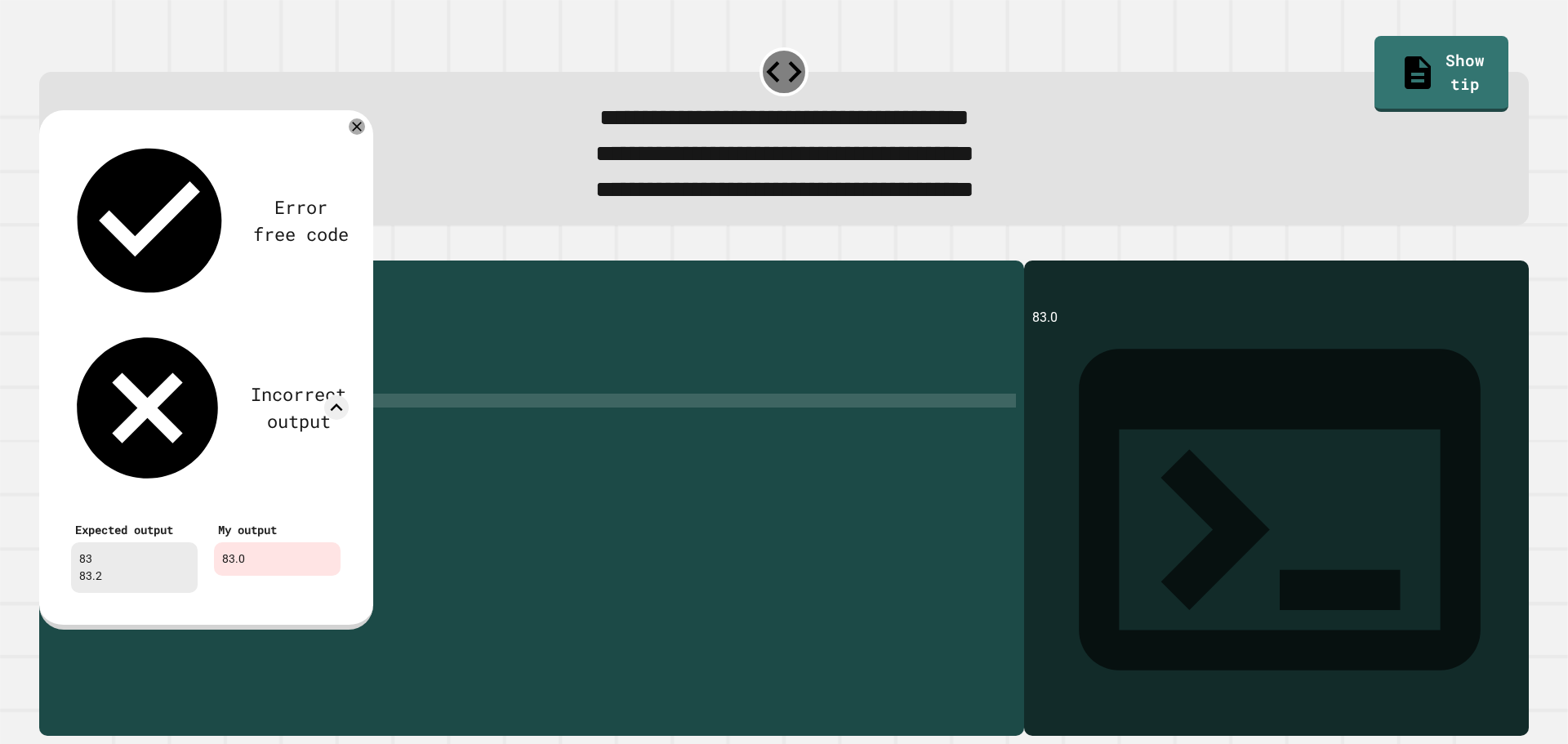
scroll to position [0, 0]
paste textarea "**********"
type textarea "**********"
click at [350, 125] on div "Error free code 83.0 Incorrect output Expected output 83 83.2 My output 83.0" at bounding box center [206, 371] width 334 height 520
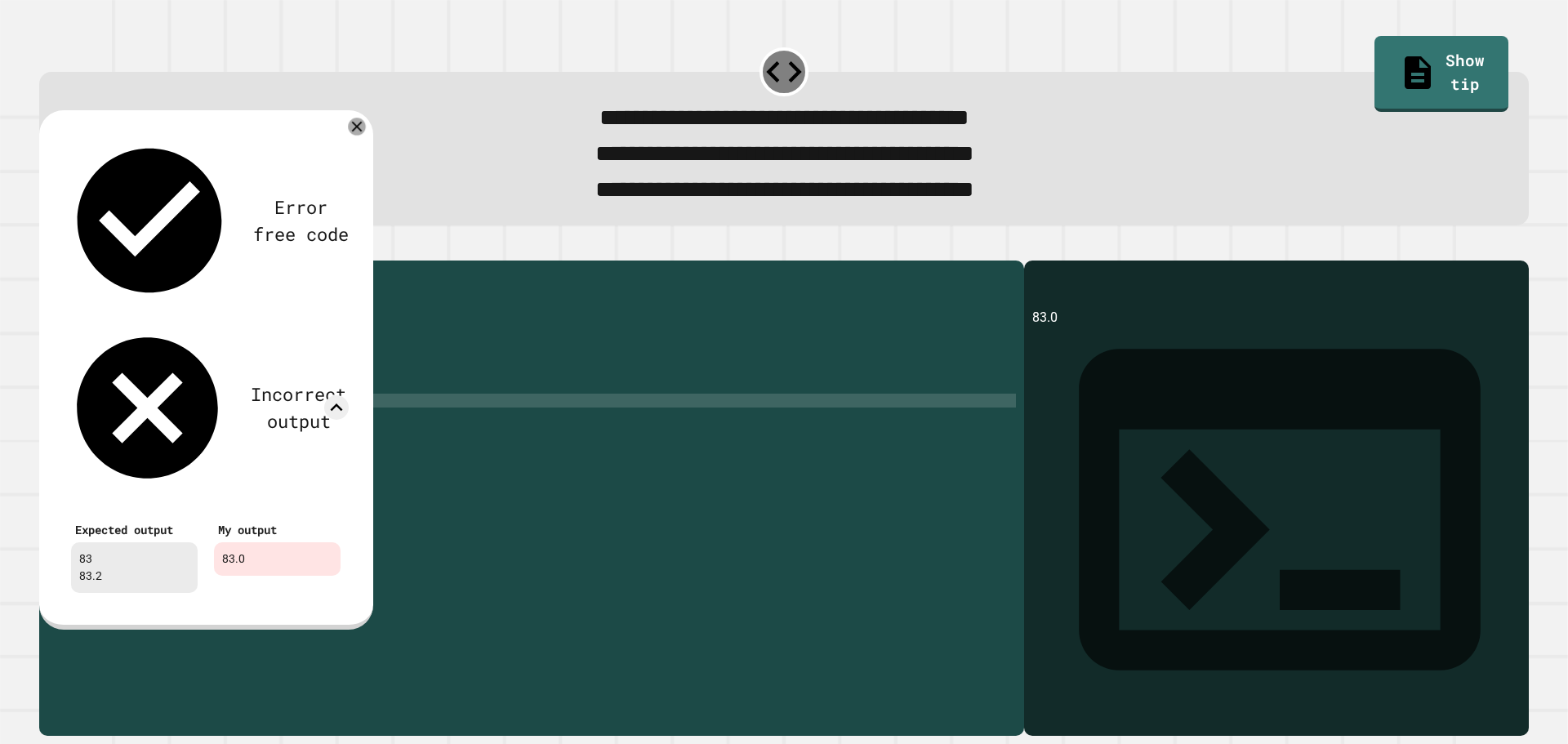
click at [353, 129] on icon at bounding box center [357, 126] width 18 height 18
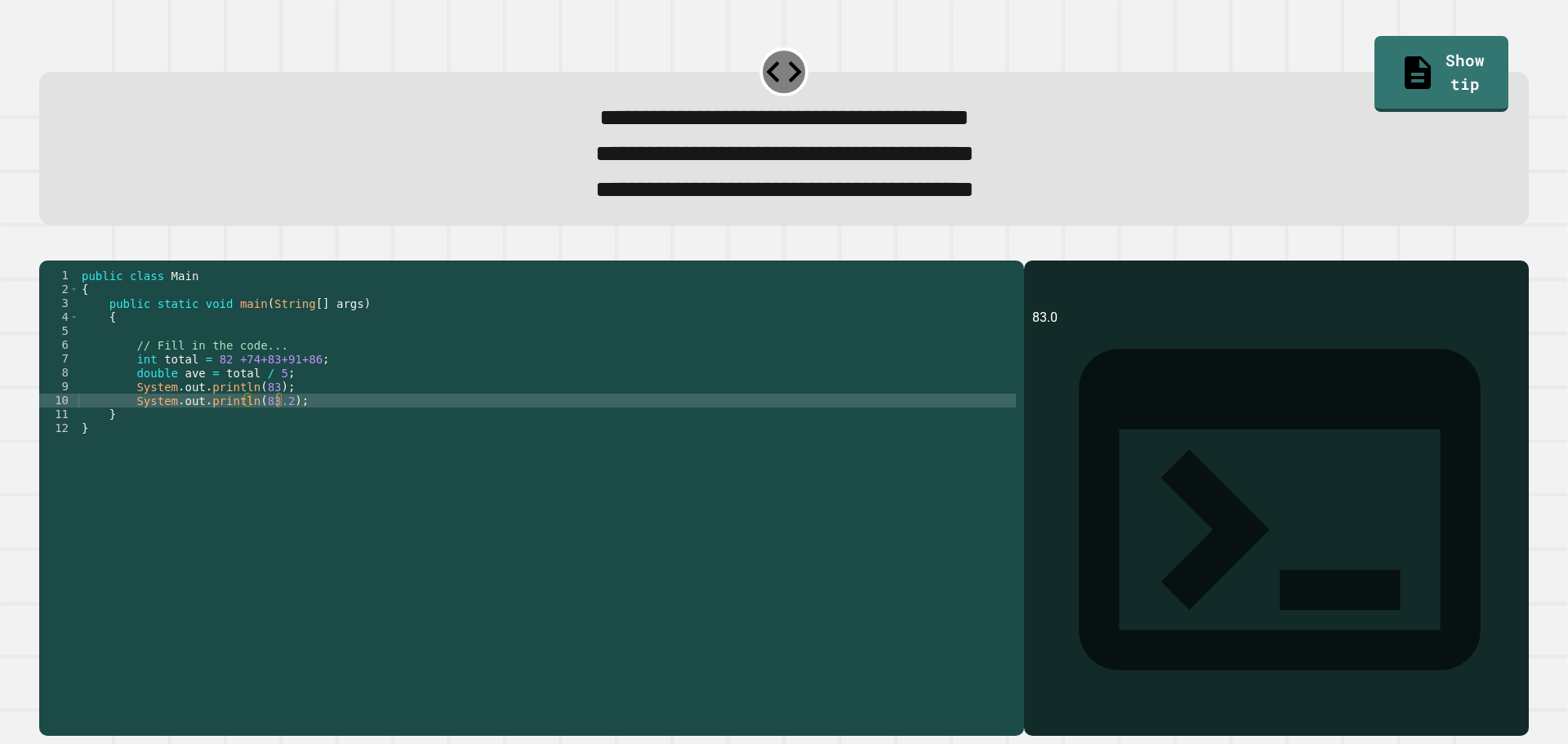
click at [47, 247] on icon "button" at bounding box center [47, 247] width 0 height 0
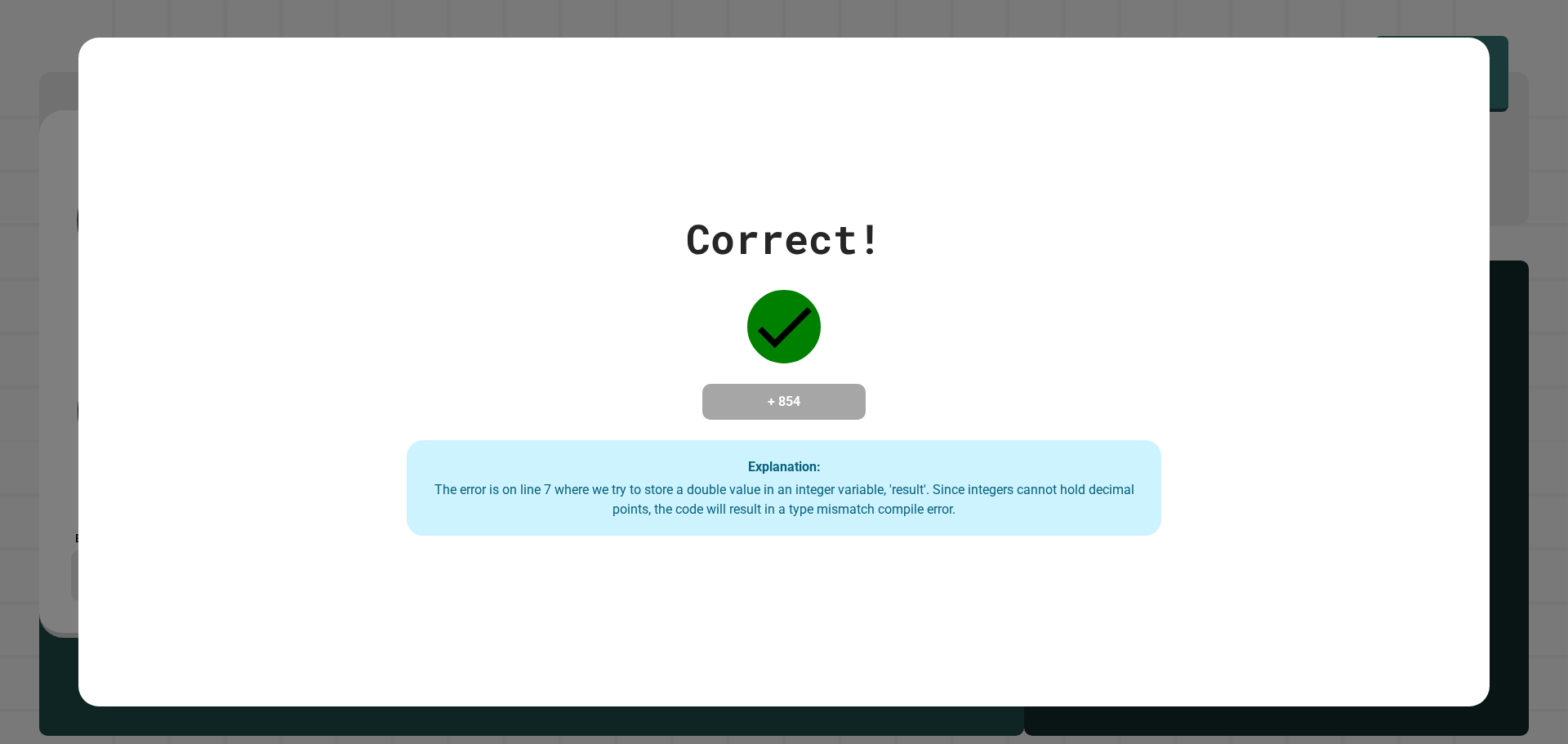
click at [510, 444] on div "Explanation: The error is on line 7 where we try to store a double value in an …" at bounding box center [784, 488] width 756 height 97
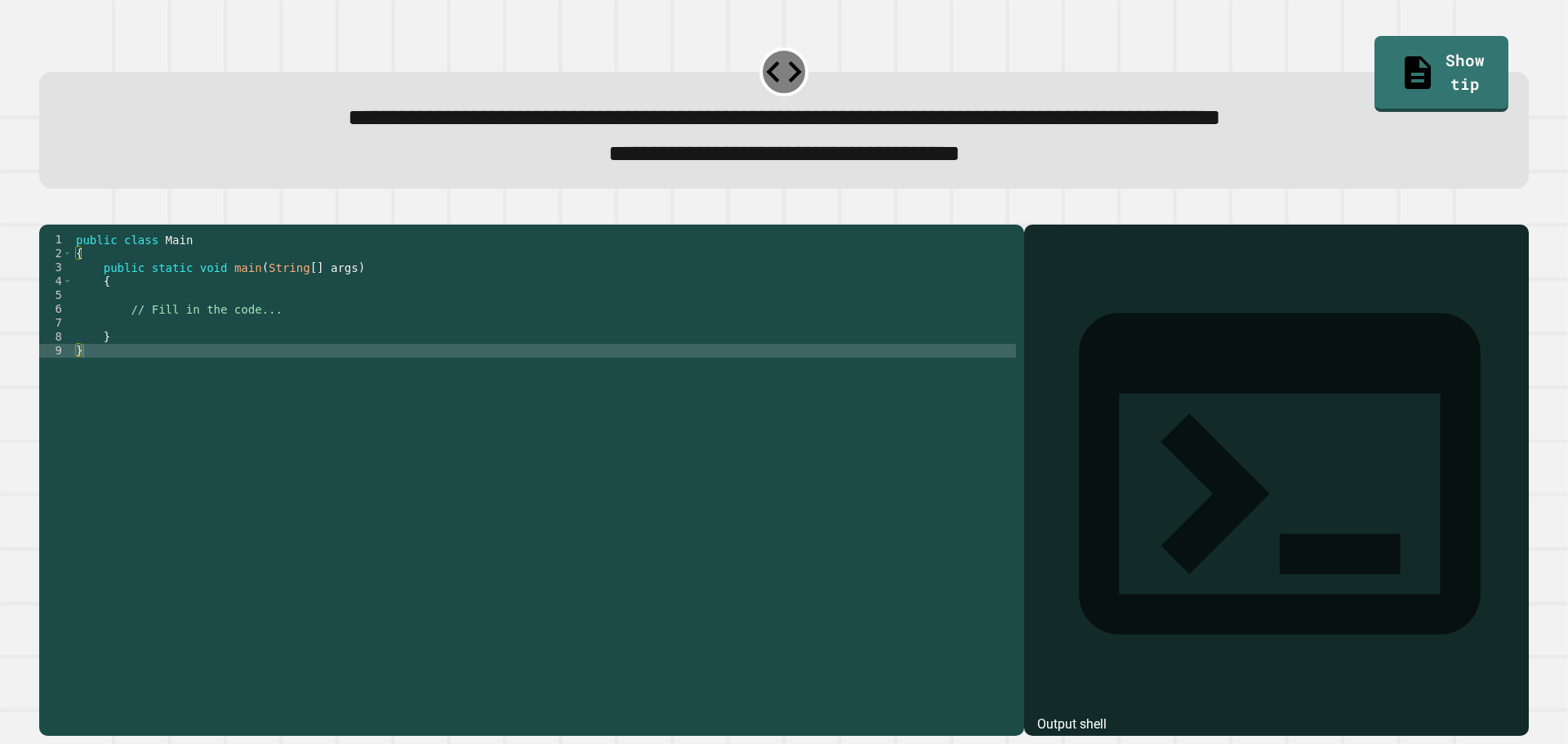
click at [322, 341] on div "public class Main { public static void main ( String [ ] args ) { // Fill in th…" at bounding box center [544, 462] width 944 height 458
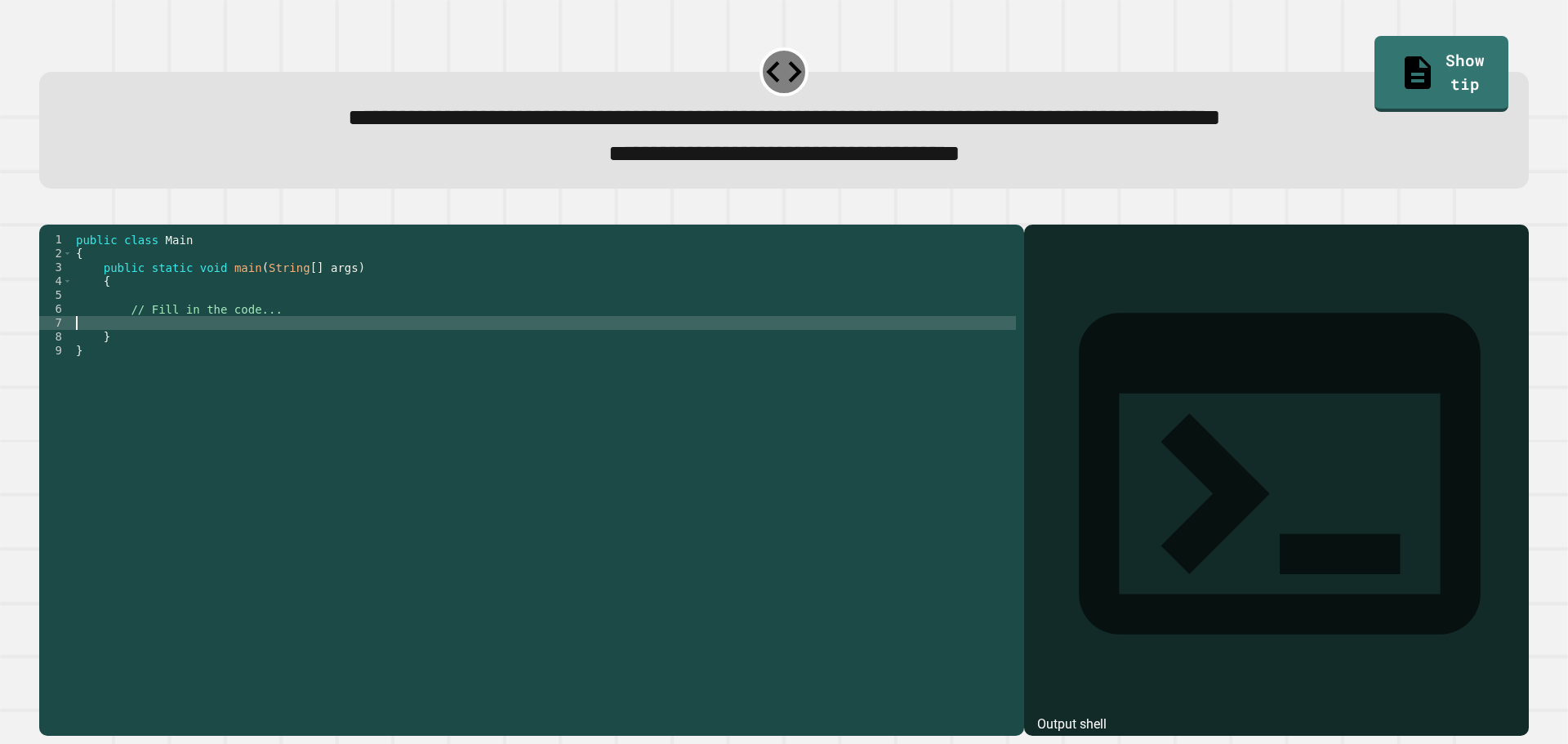
click at [332, 346] on div "public class Main { public static void main ( String [ ] args ) { // Fill in th…" at bounding box center [544, 462] width 944 height 458
paste textarea "**********"
click at [47, 210] on icon "button" at bounding box center [47, 210] width 0 height 0
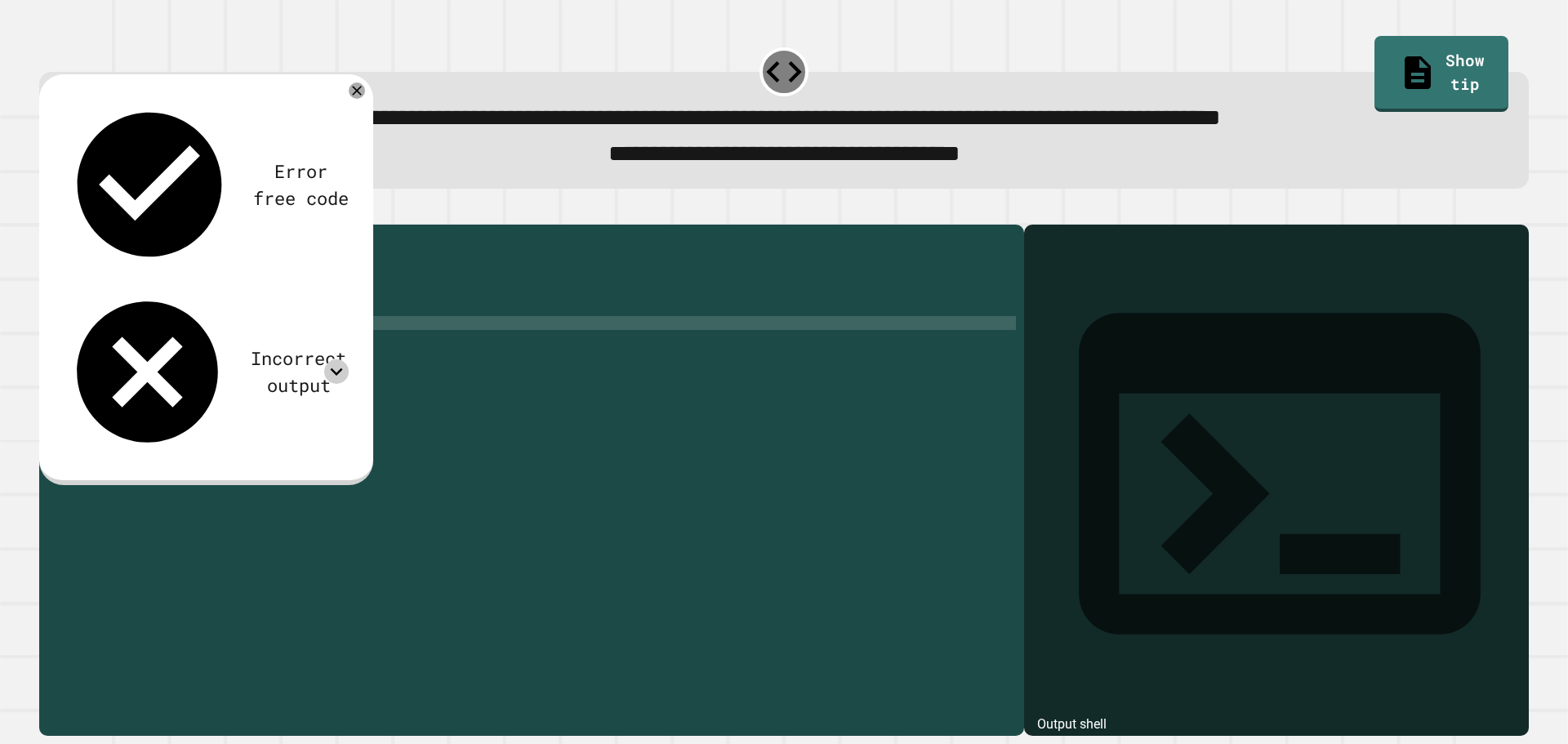
click at [342, 360] on div at bounding box center [336, 372] width 25 height 25
click at [329, 360] on icon at bounding box center [336, 372] width 25 height 25
click at [252, 349] on div "public class Main { public static void main ( String [ ] args ) { // Fill in th…" at bounding box center [544, 462] width 944 height 458
click at [47, 210] on icon "button" at bounding box center [47, 210] width 0 height 0
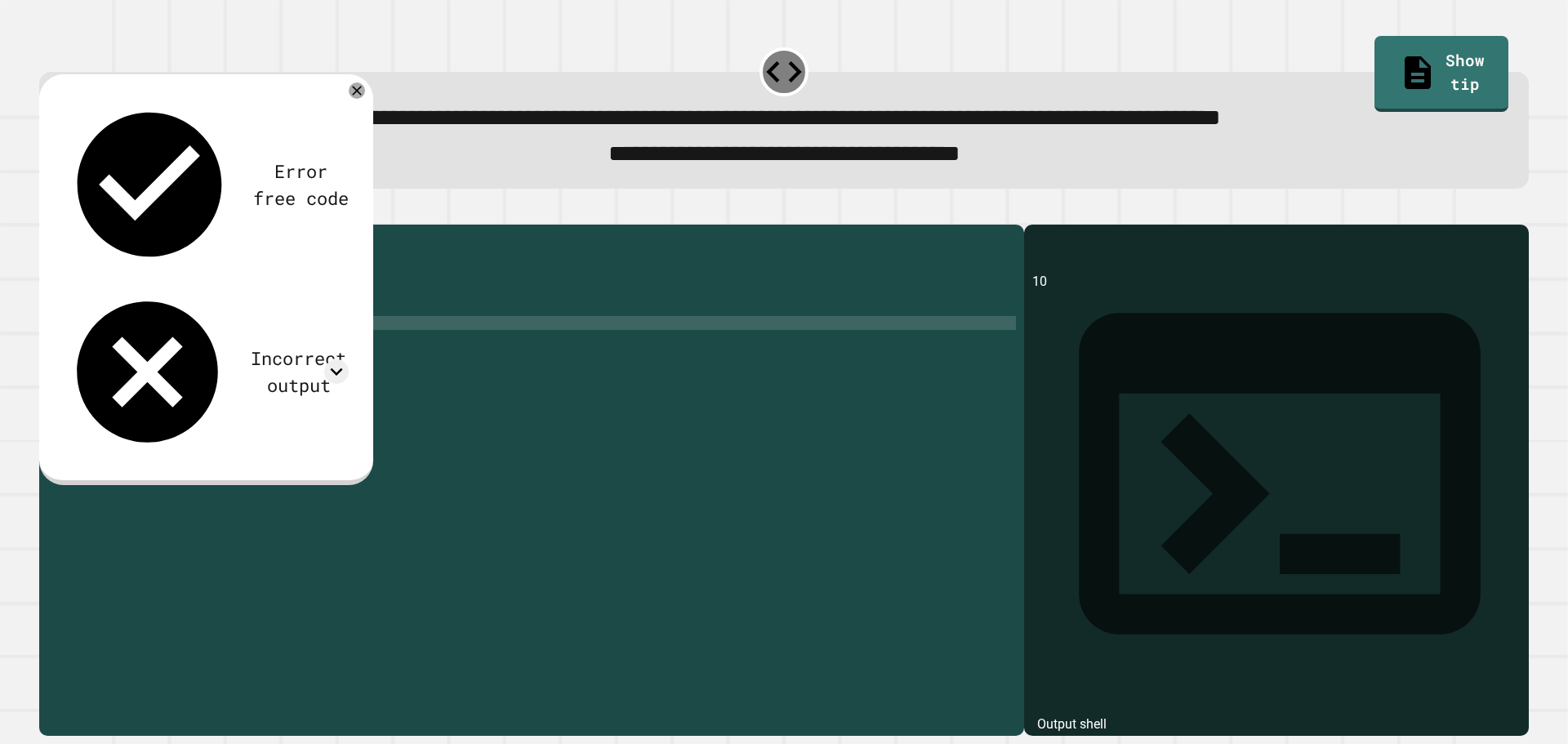
click at [334, 360] on icon at bounding box center [336, 372] width 25 height 25
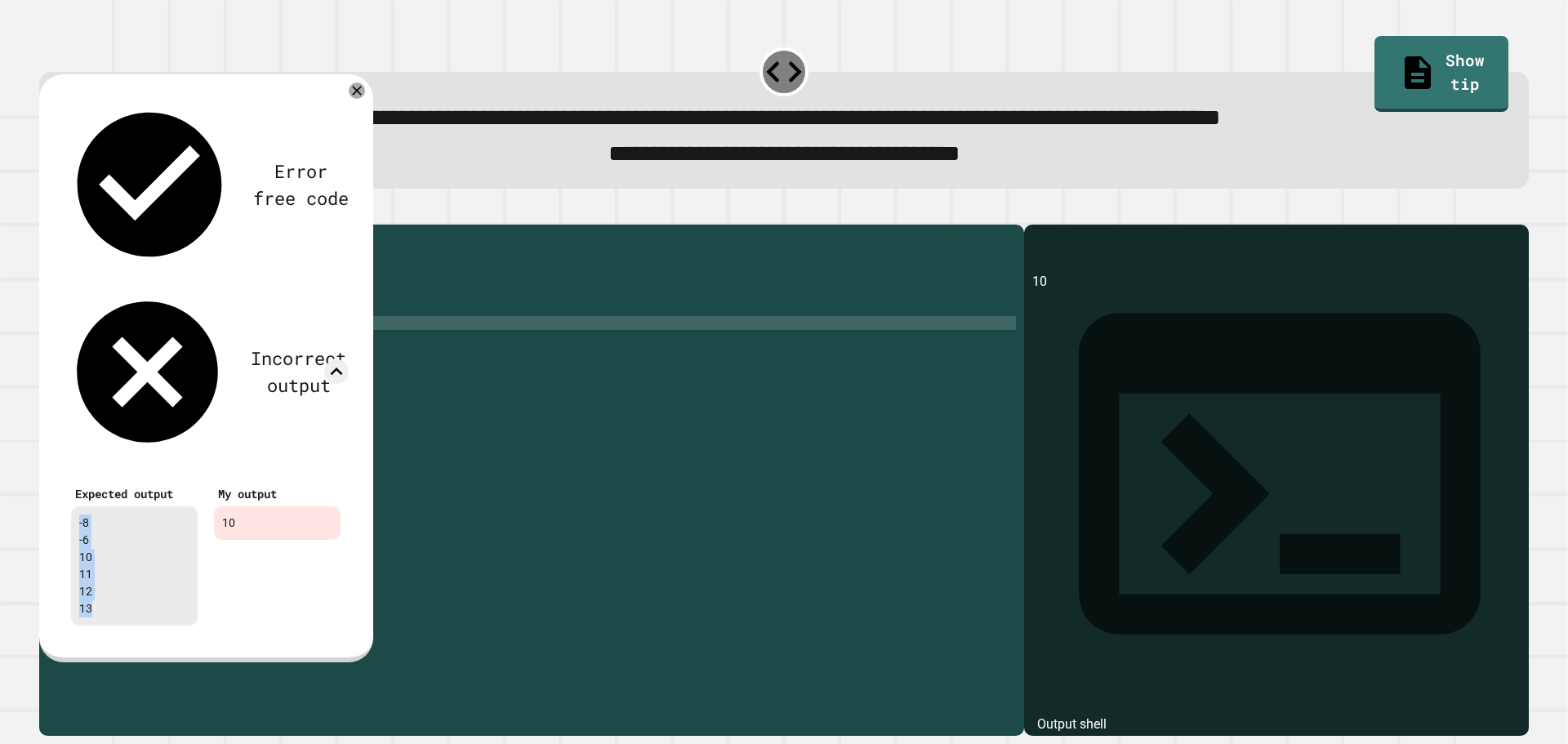
drag, startPoint x: 77, startPoint y: 245, endPoint x: 118, endPoint y: 330, distance: 94.4
click at [118, 506] on div "-8 -6 10 11 12 13" at bounding box center [134, 565] width 126 height 120
copy div "-8 -6 10 11 12 13"
click at [394, 341] on div "public class Main { public static void main ( String [ ] args ) { // Fill in th…" at bounding box center [544, 462] width 944 height 458
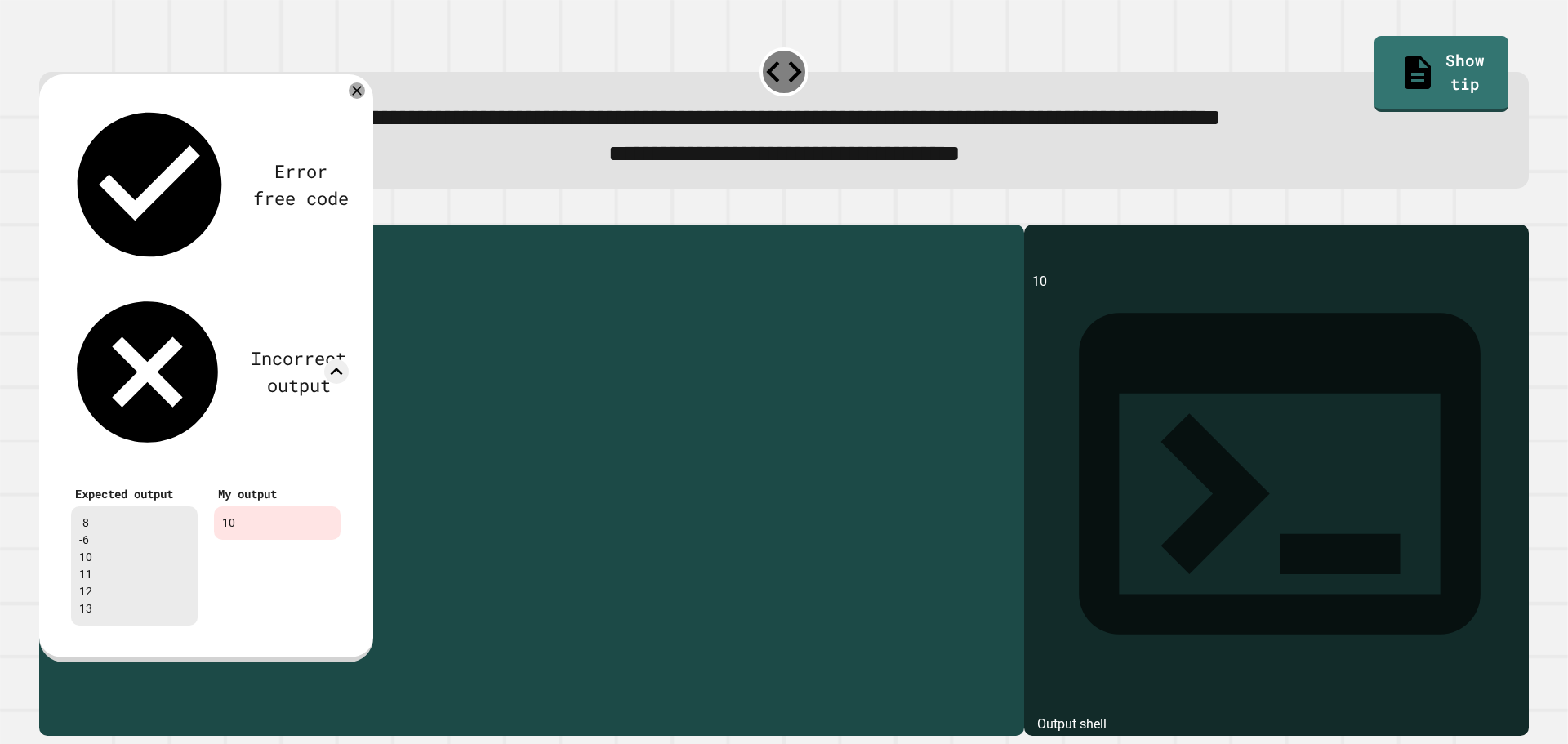
click at [394, 343] on div "public class Main { public static void main ( String [ ] args ) { // Fill in th…" at bounding box center [544, 462] width 944 height 458
click at [351, 96] on icon at bounding box center [357, 90] width 18 height 18
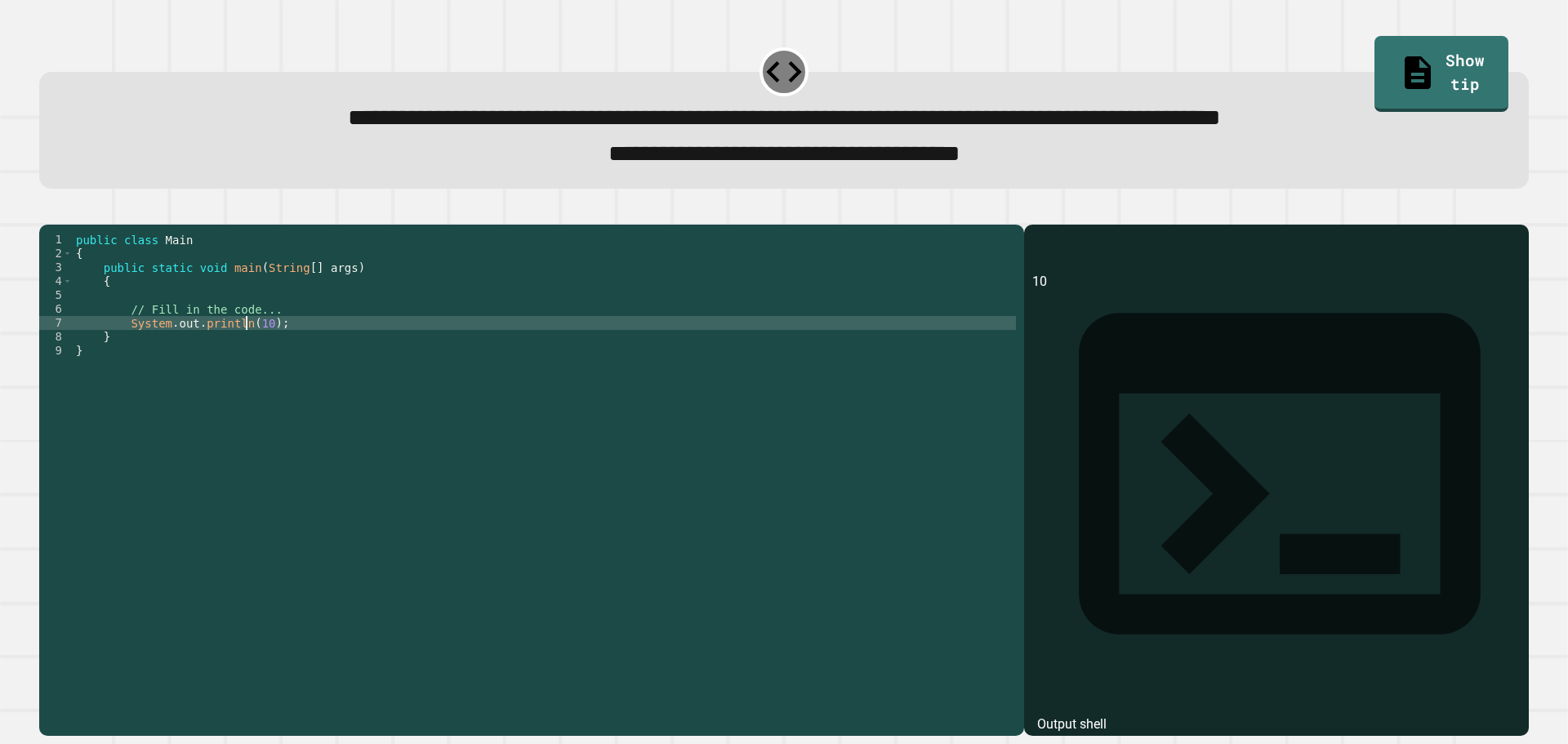
click at [248, 348] on div "public class Main { public static void main ( String [ ] args ) { // Fill in th…" at bounding box center [544, 462] width 944 height 458
click at [323, 354] on div "public class Main { public static void main ( String [ ] args ) { // Fill in th…" at bounding box center [544, 462] width 944 height 458
paste textarea "Cursor at row 12"
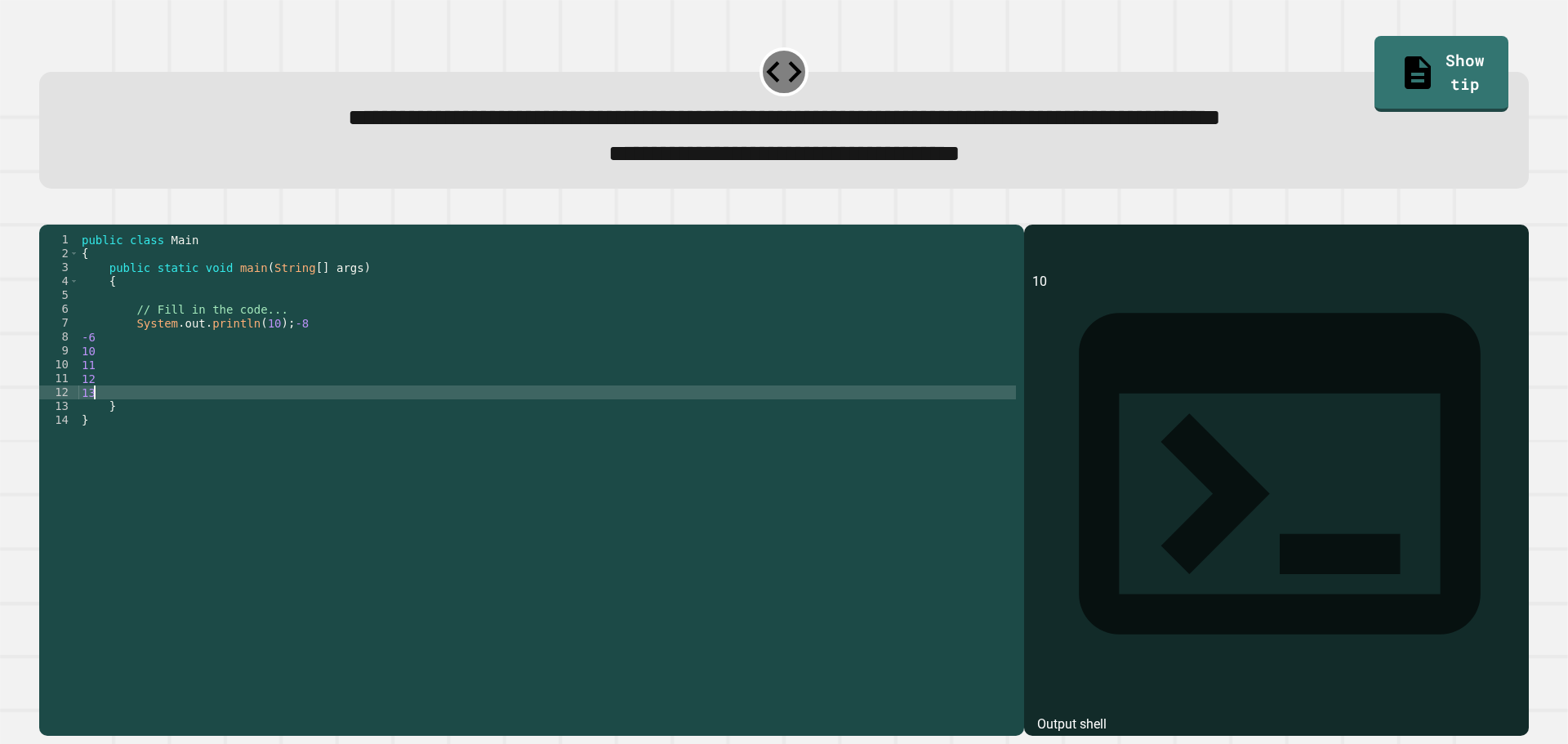
type textarea "**"
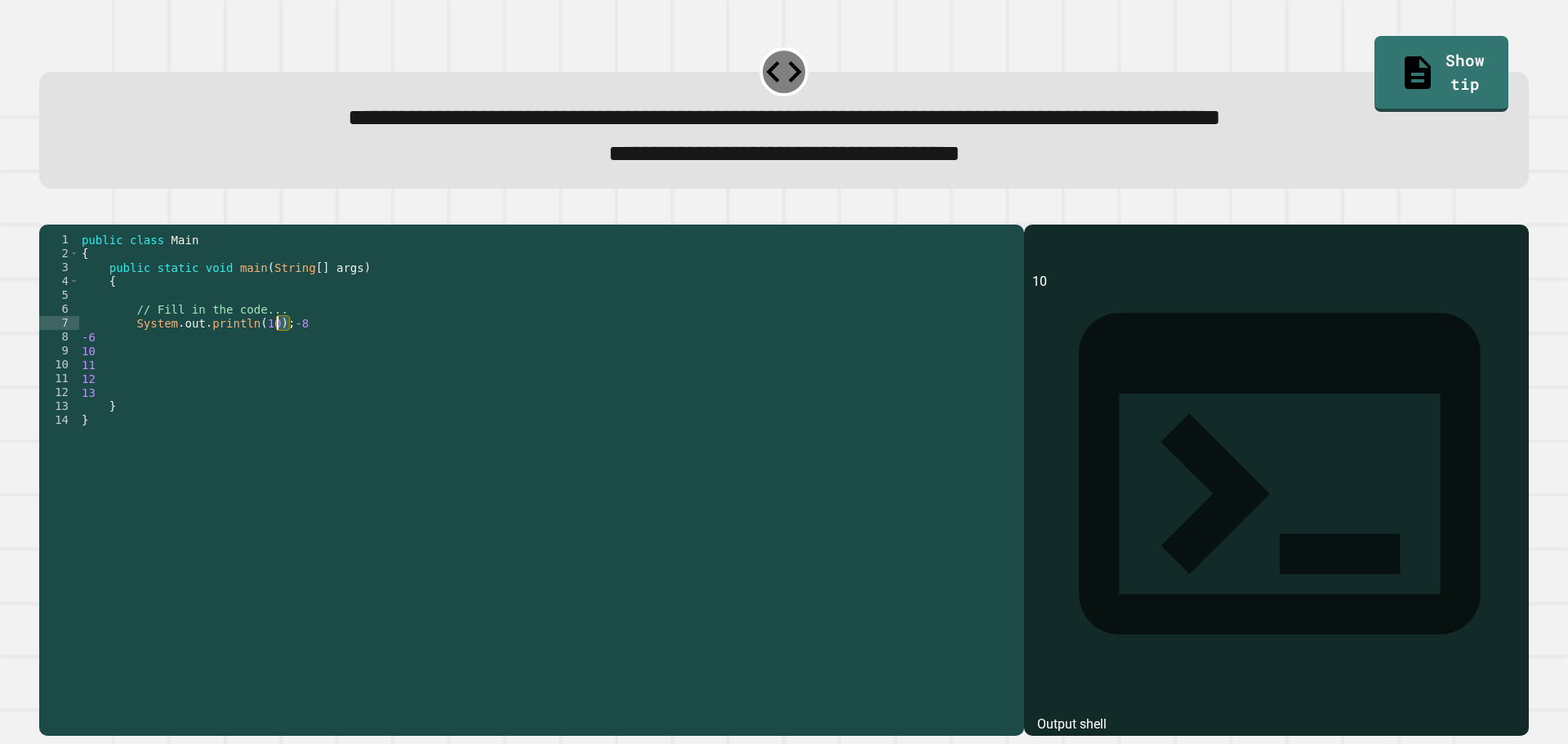
drag, startPoint x: 302, startPoint y: 348, endPoint x: 277, endPoint y: 350, distance: 25.1
click at [277, 350] on div "public class Main { public static void main ( String [ ] args ) { // Fill in th…" at bounding box center [546, 462] width 938 height 458
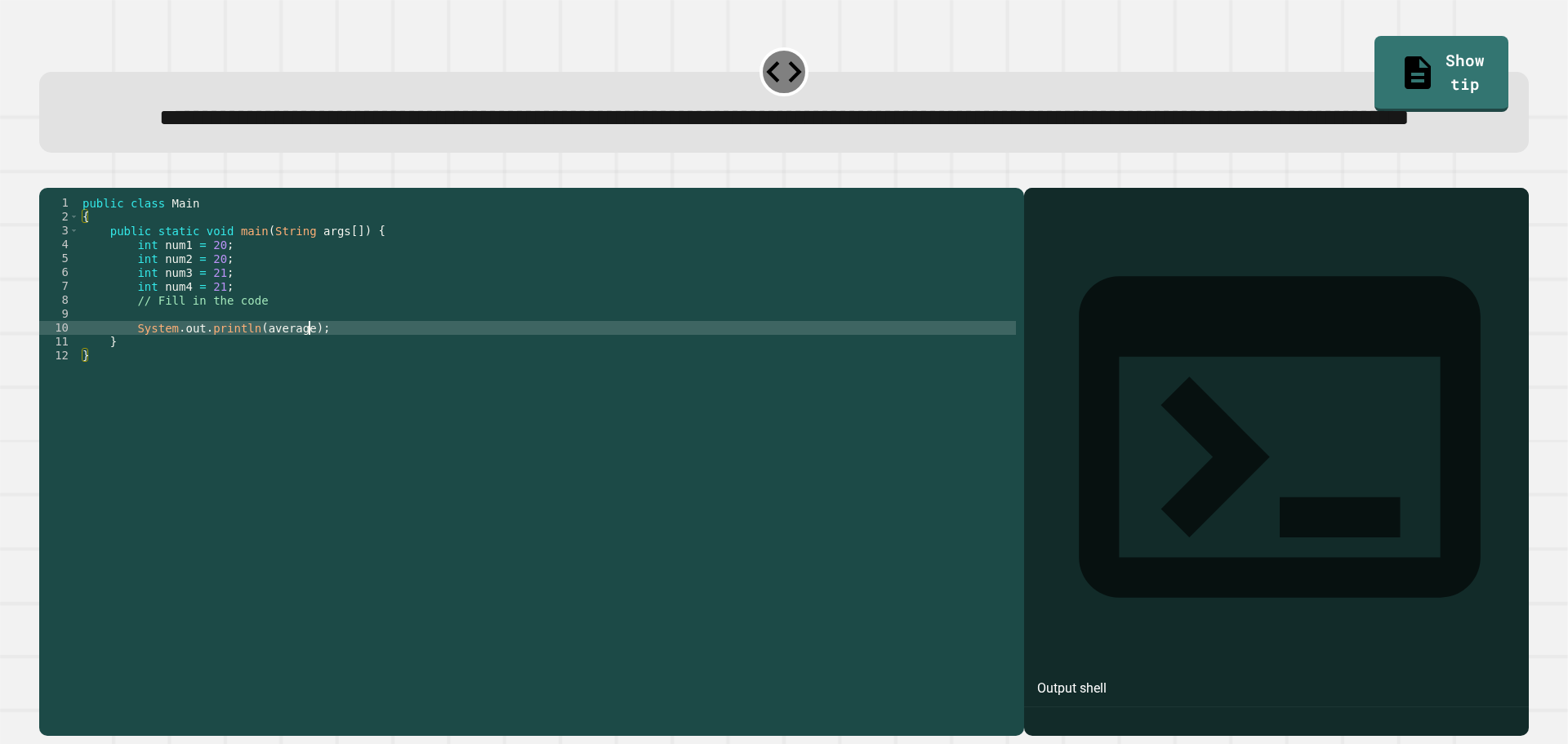
click at [330, 383] on div "public class Main { public static void main ( String args [ ]) { int num1 = 20 …" at bounding box center [547, 425] width 937 height 458
click at [47, 175] on button "button" at bounding box center [47, 175] width 0 height 0
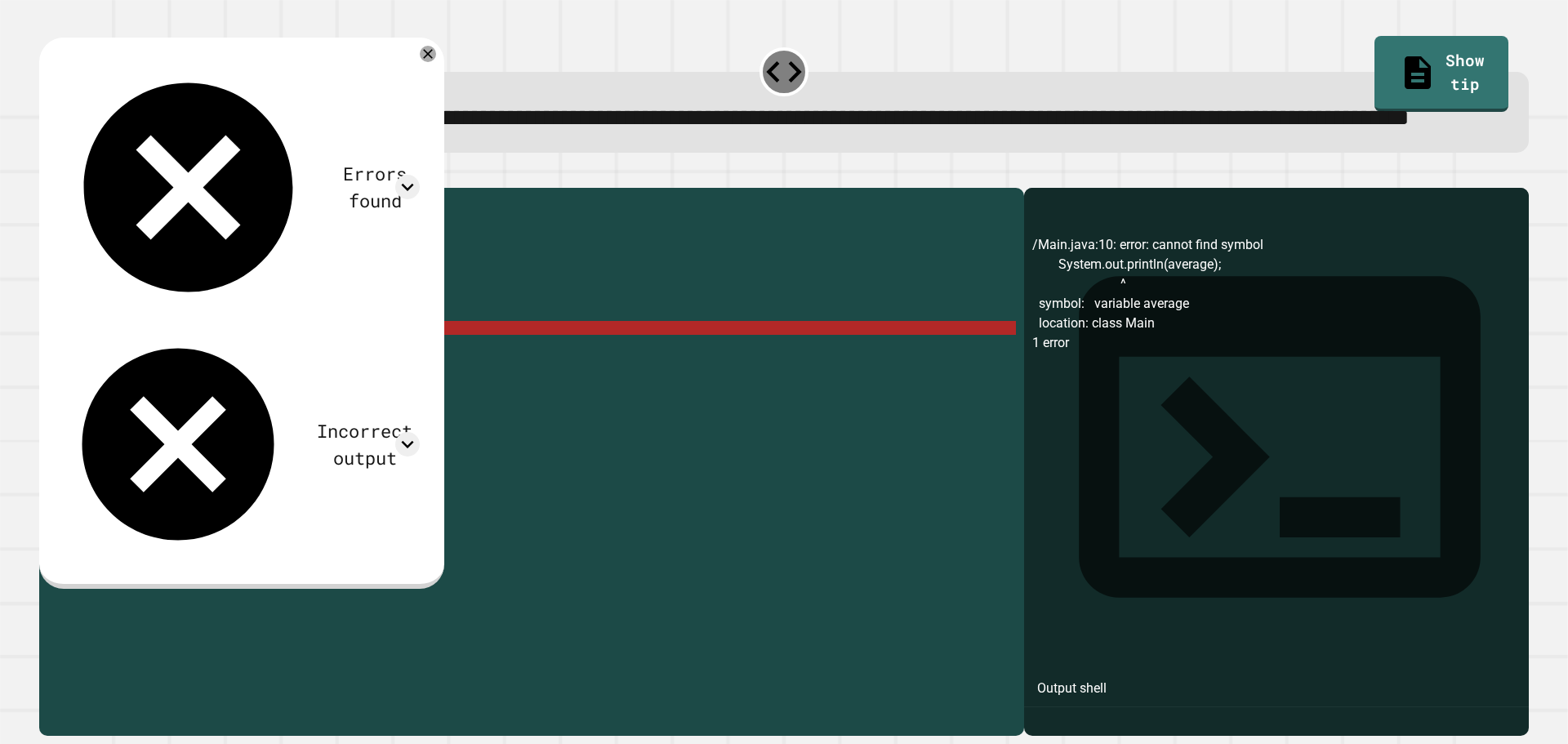
click at [289, 388] on div "public class Main { public static void main ( String args [ ]) { int num1 = 20 …" at bounding box center [547, 425] width 937 height 458
click at [294, 388] on div "public class Main { public static void main ( String args [ ]) { int num1 = 20 …" at bounding box center [547, 425] width 937 height 458
click at [184, 377] on div "public class Main { public static void main ( String args [ ]) { int num1 = 20 …" at bounding box center [547, 425] width 937 height 458
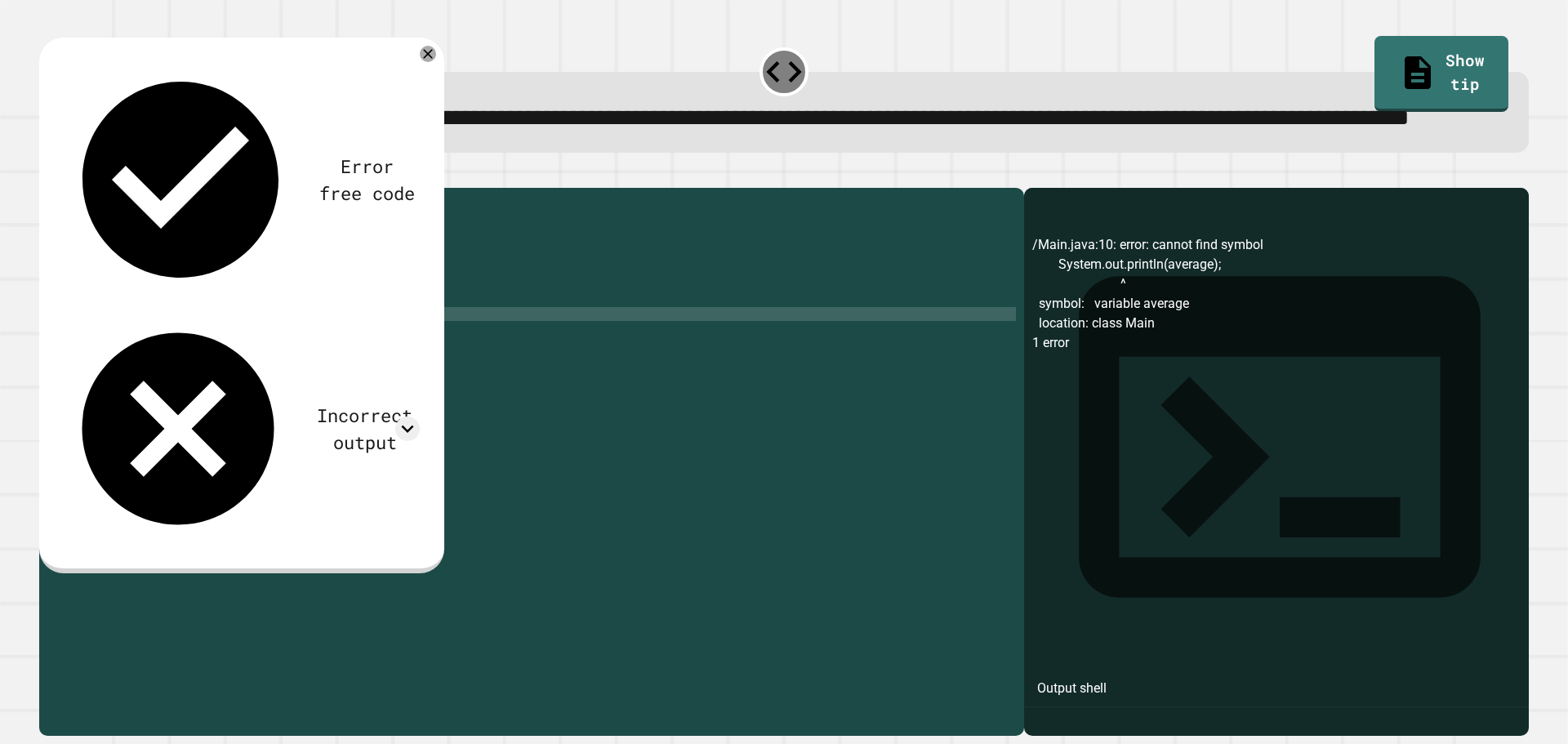
scroll to position [0, 6]
type textarea "*****"
click at [423, 373] on div "public class Main { public static void main ( String args [ ]) { int num1 = 20 …" at bounding box center [547, 425] width 937 height 458
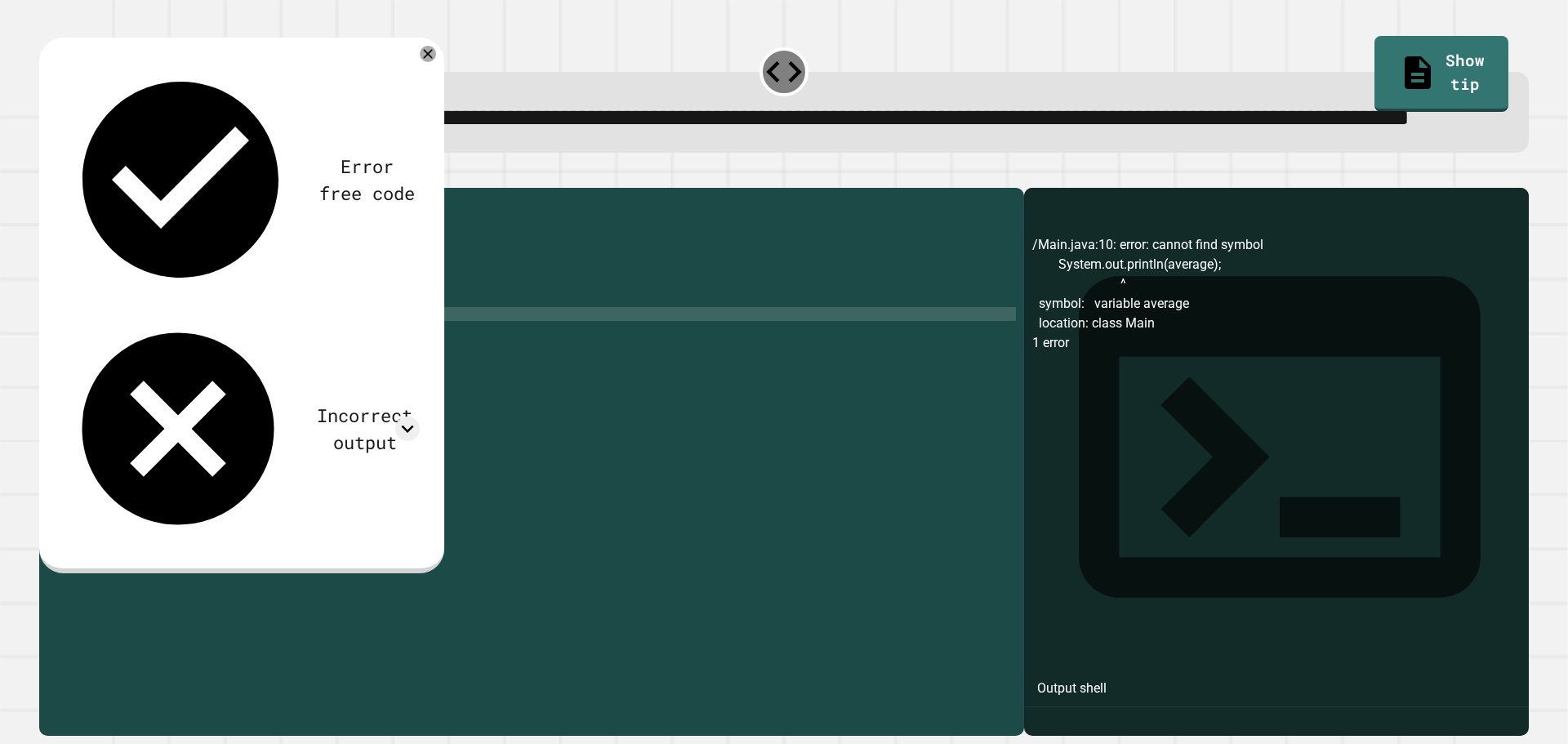
click at [47, 175] on icon "button" at bounding box center [47, 175] width 0 height 0
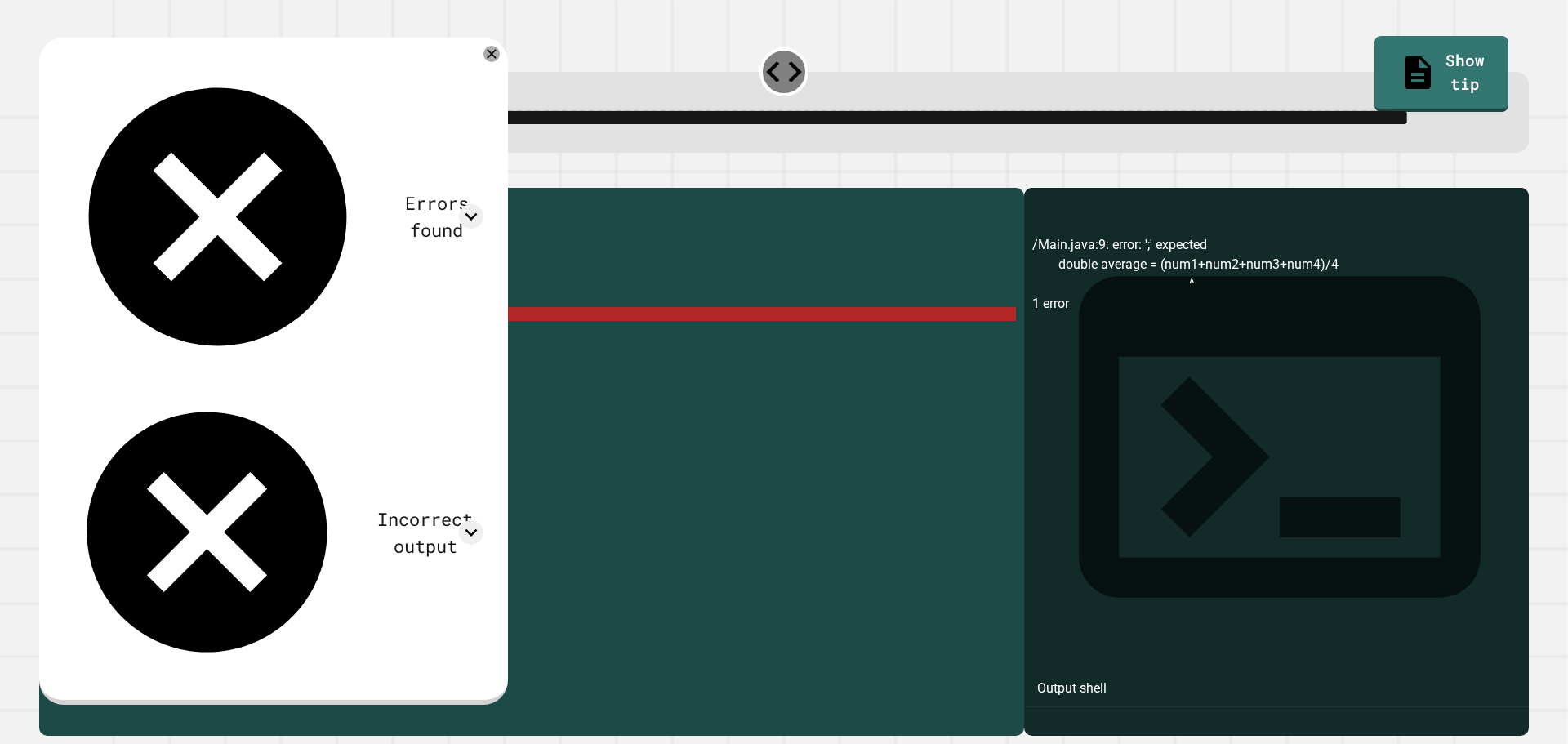
click at [458, 377] on div "public class Main { public static void main ( String args [ ]) { int num1 = 20 …" at bounding box center [547, 425] width 937 height 458
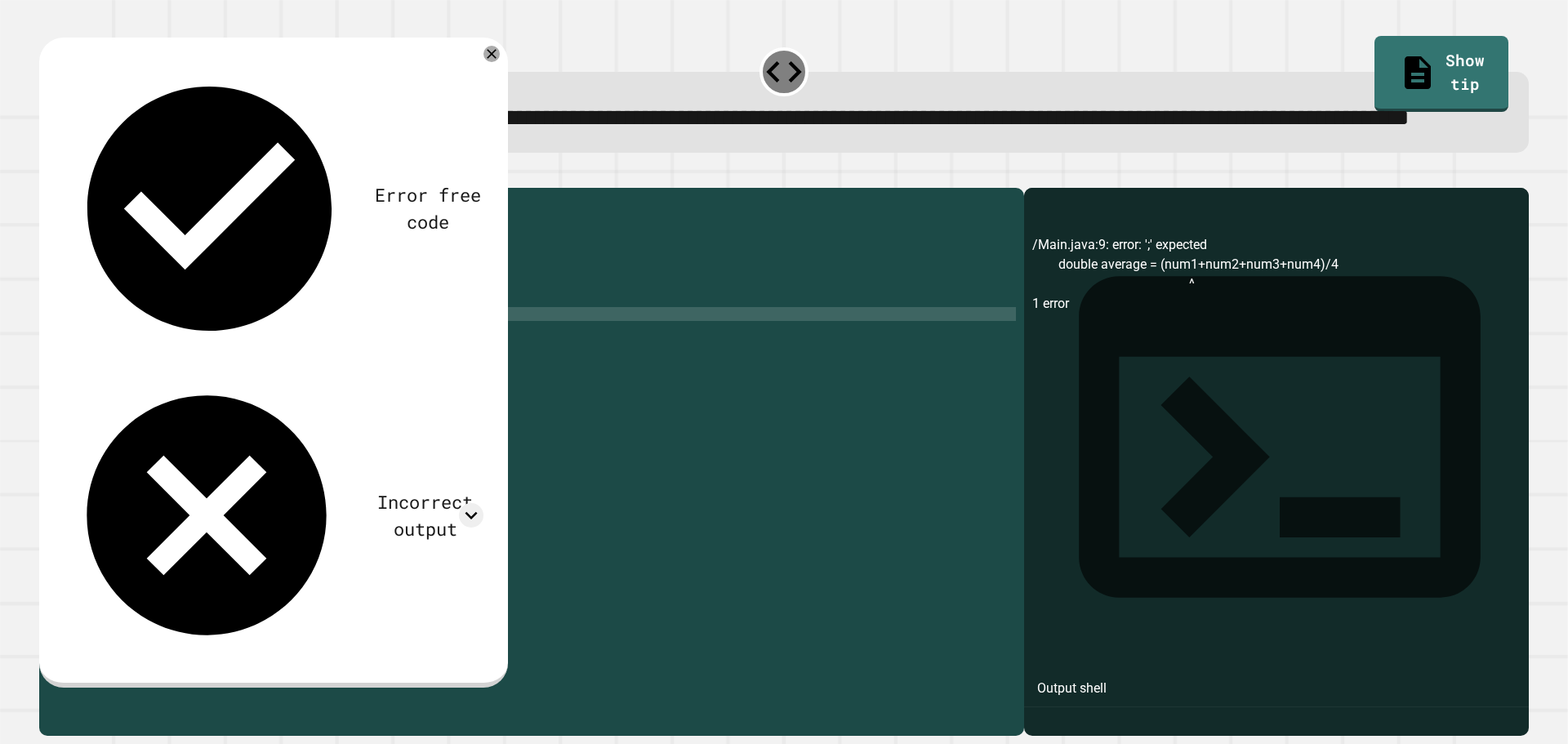
click at [63, 191] on icon "button" at bounding box center [58, 185] width 9 height 12
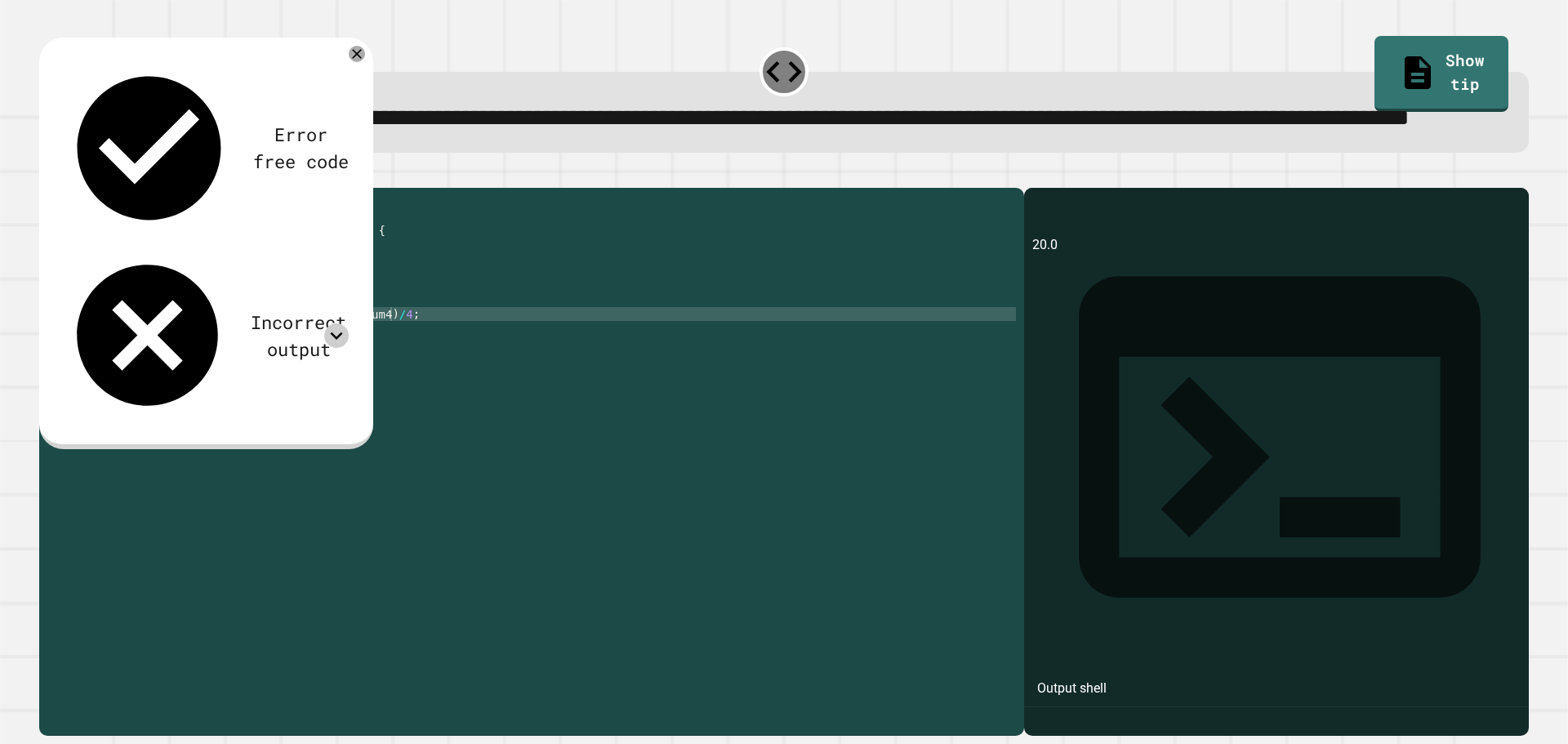
click at [337, 323] on icon at bounding box center [336, 335] width 25 height 25
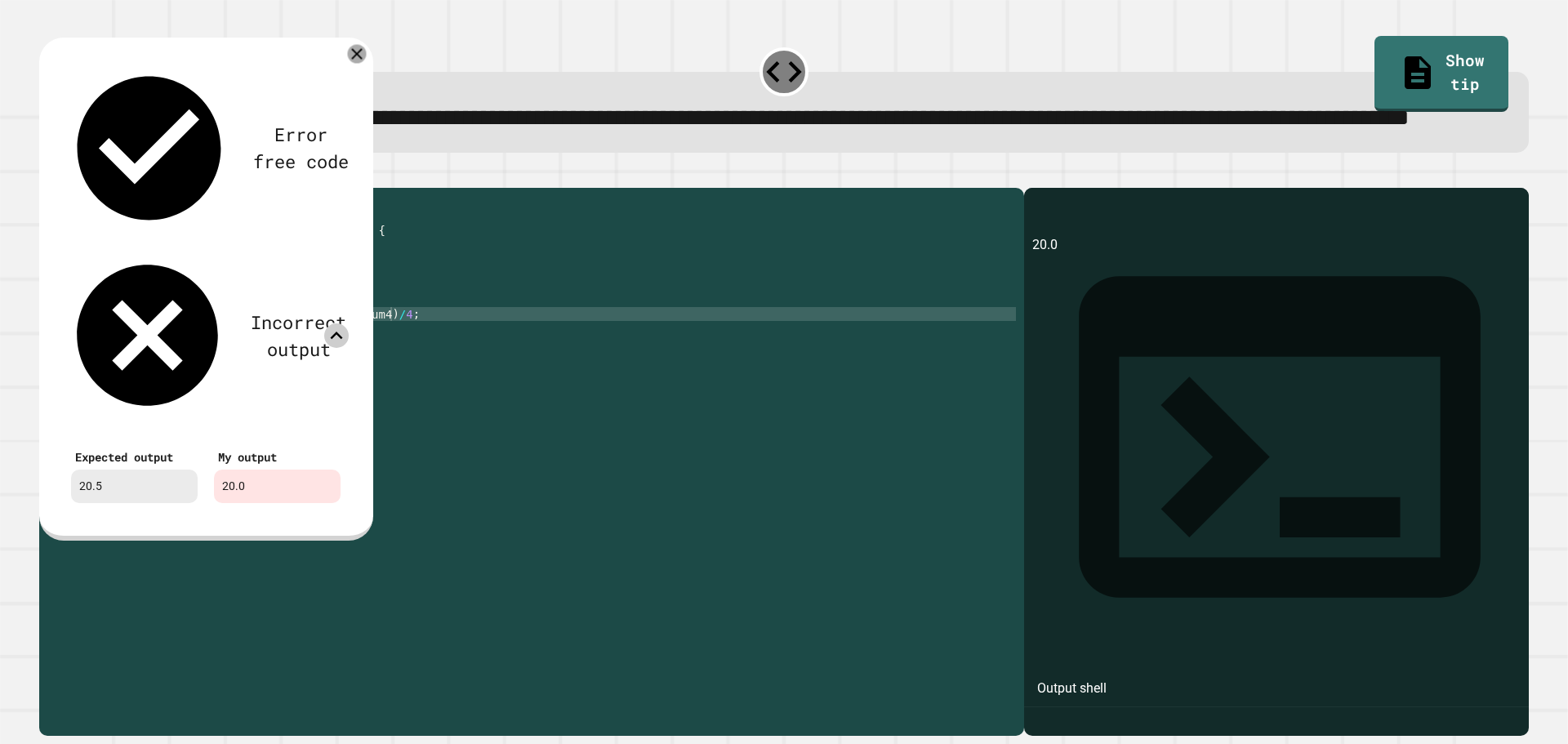
click at [351, 87] on div "Error free code 20.0 Incorrect output Expected output 20.5 My output 20.0" at bounding box center [206, 289] width 334 height 502
click at [351, 63] on icon at bounding box center [357, 54] width 20 height 20
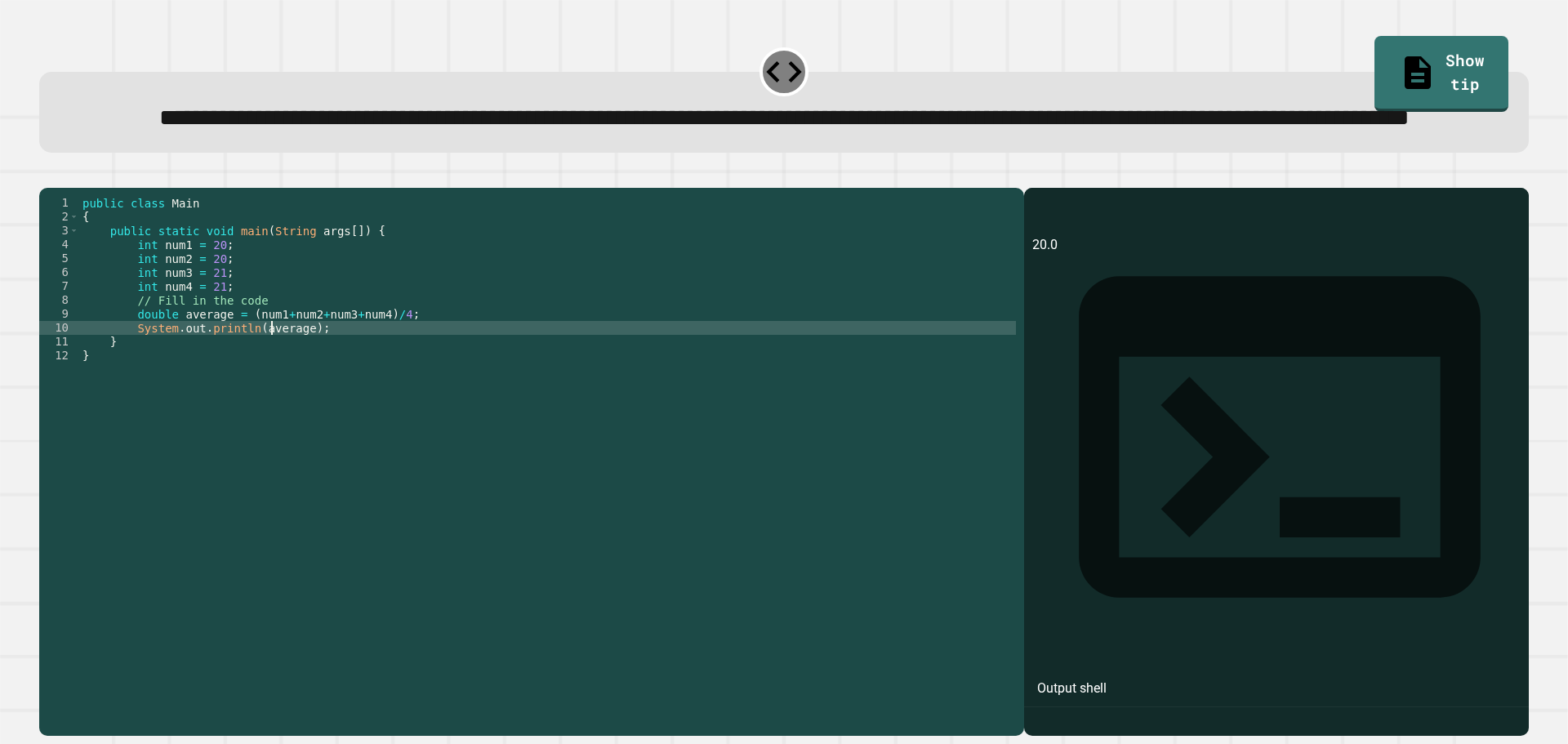
click at [271, 388] on div "public class Main { public static void main ( String args [ ]) { int num1 = 20 …" at bounding box center [547, 425] width 937 height 458
type textarea "**********"
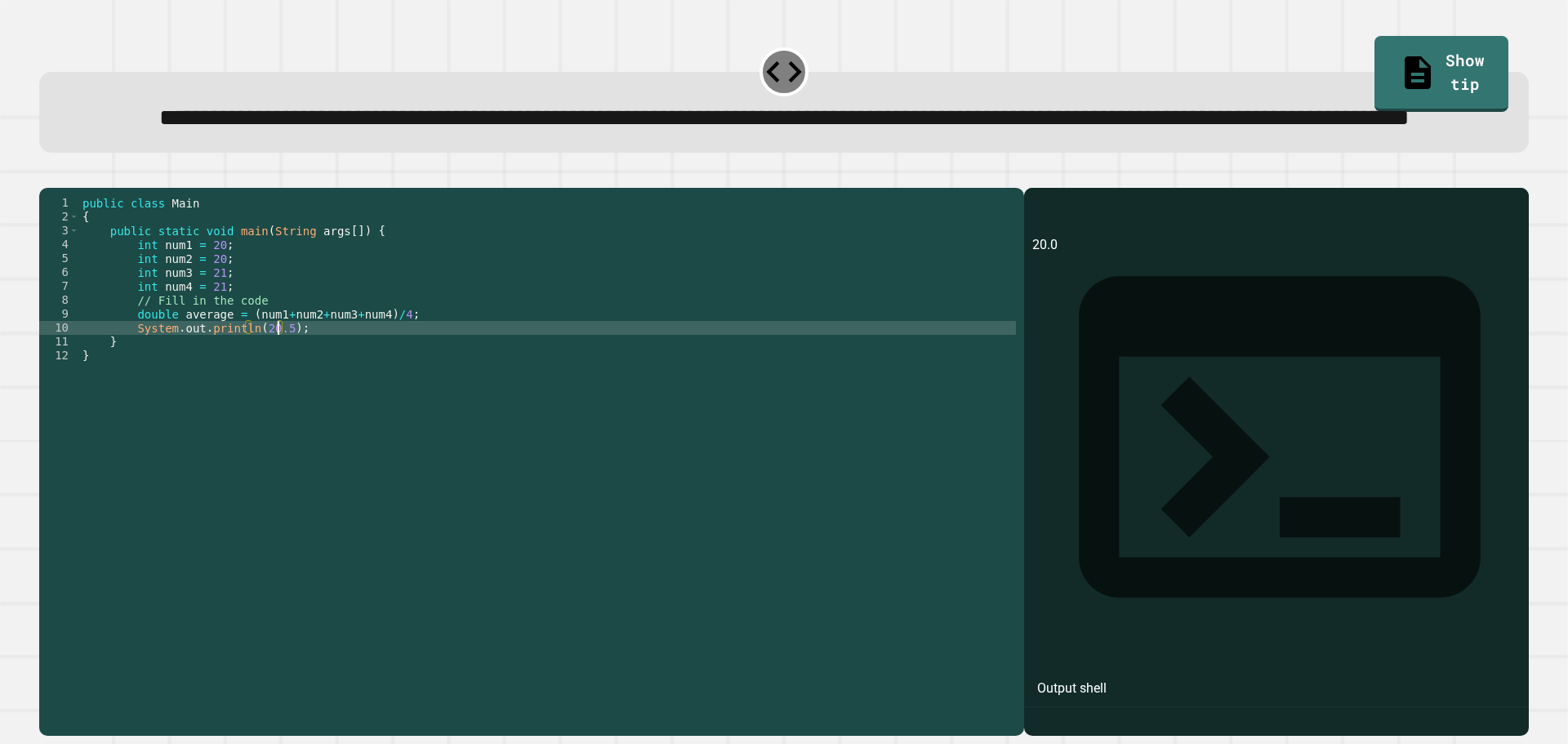
click at [47, 175] on icon "button" at bounding box center [47, 175] width 0 height 0
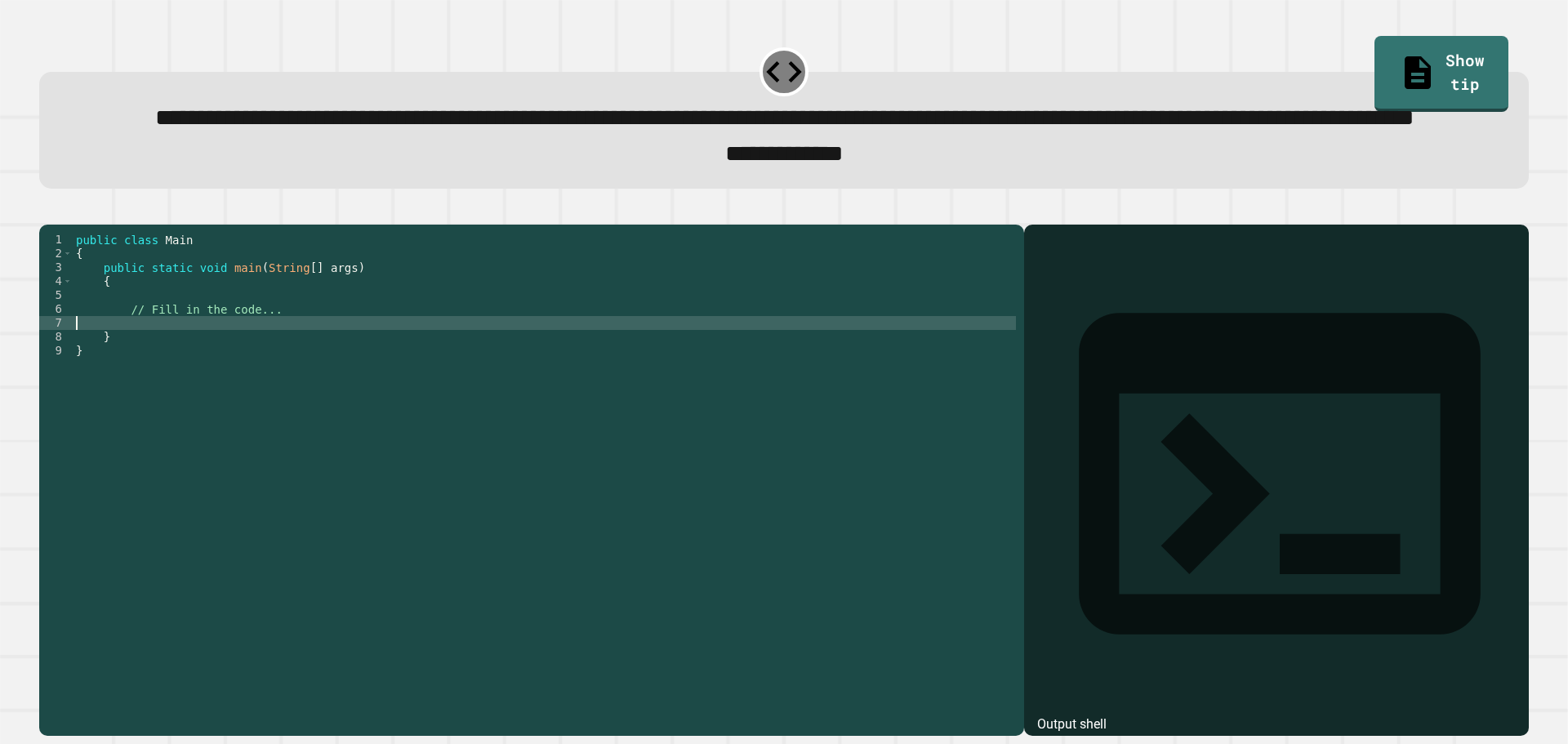
click at [395, 393] on div "public class Main { public static void main ( String [ ] args ) { // Fill in th…" at bounding box center [544, 442] width 944 height 417
paste textarea "**"
type textarea "**"
click at [143, 395] on div "public class Main { public static void main ( String [ ] args ) { // Fill in th…" at bounding box center [544, 442] width 944 height 417
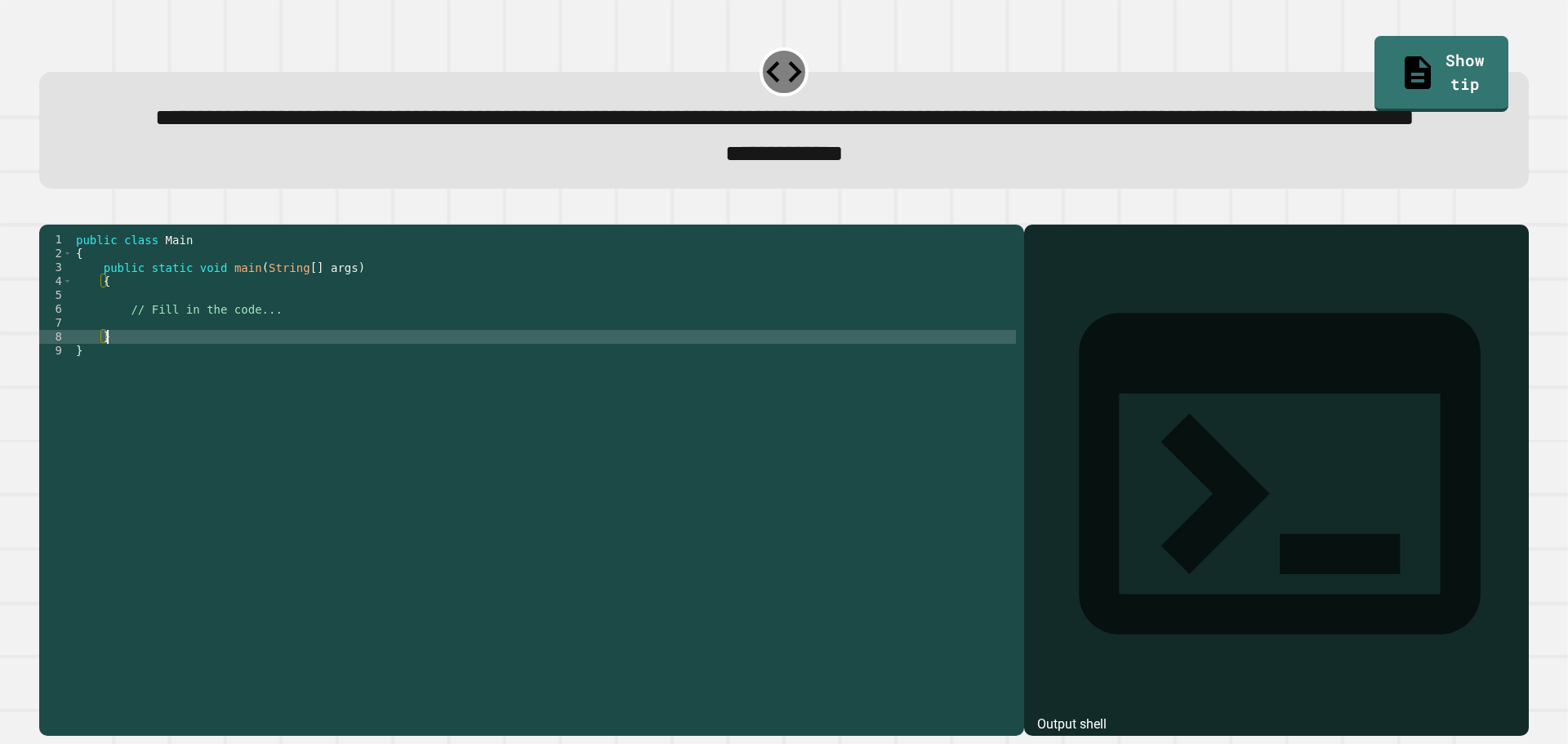
paste textarea "**********"
type textarea "*"
click at [173, 378] on div "public class Main { public static void main ( String [ ] args ) { // Fill in th…" at bounding box center [544, 442] width 944 height 417
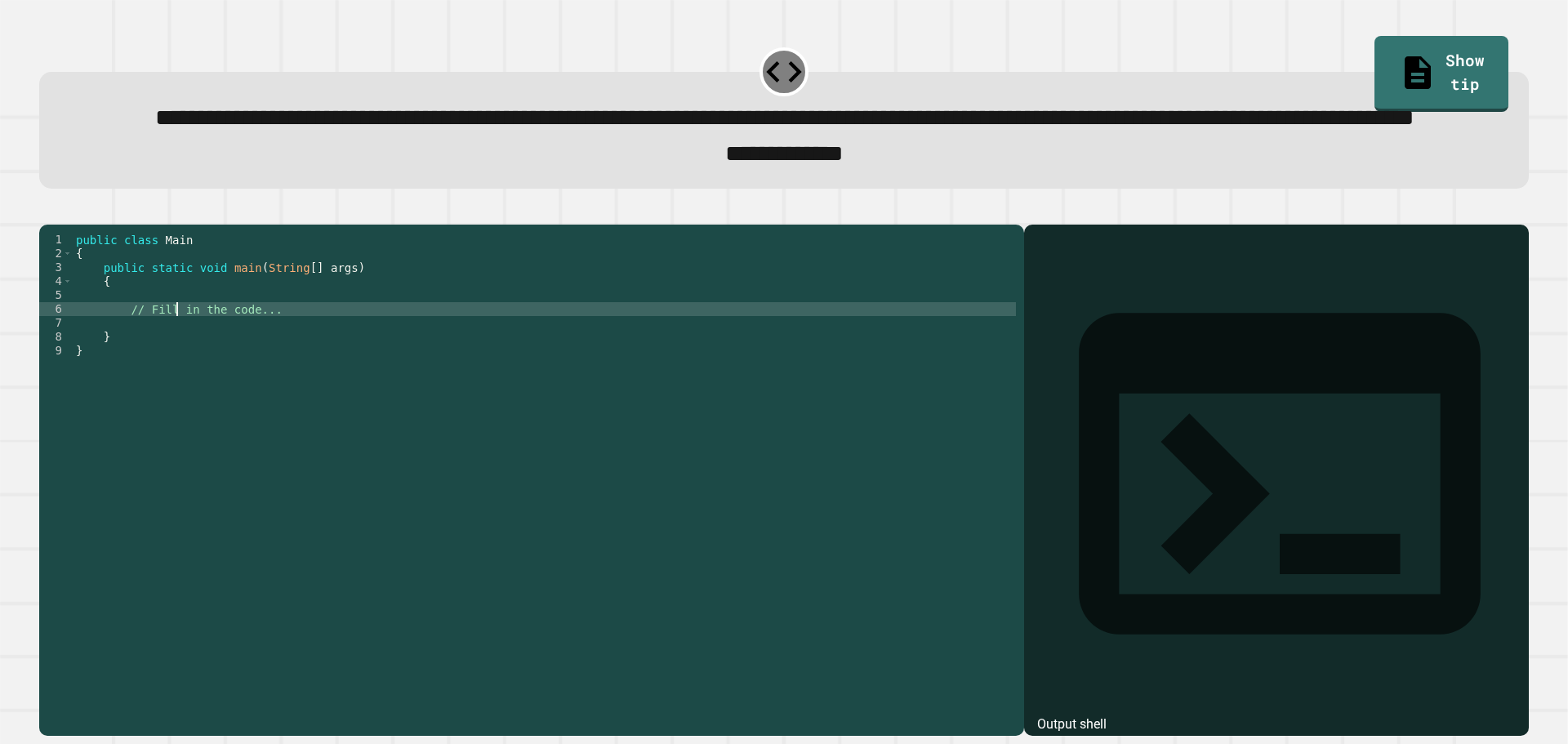
click at [177, 383] on div "public class Main { public static void main ( String [ ] args ) { // Fill in th…" at bounding box center [544, 442] width 944 height 417
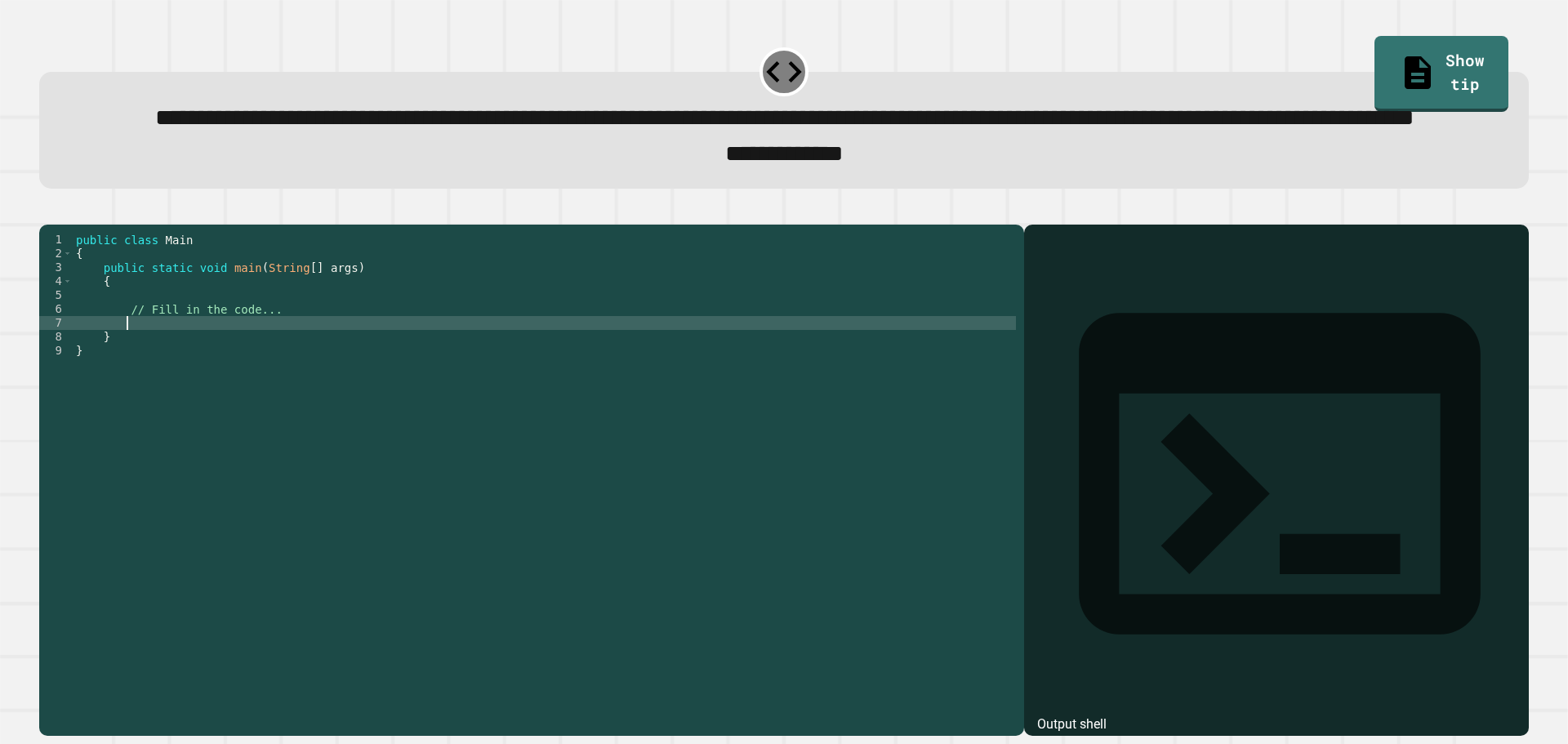
paste textarea "**********"
click at [251, 385] on div "public class Main { public static void main ( String [ ] args ) { // Fill in th…" at bounding box center [544, 442] width 944 height 417
click at [47, 210] on icon "button" at bounding box center [47, 210] width 0 height 0
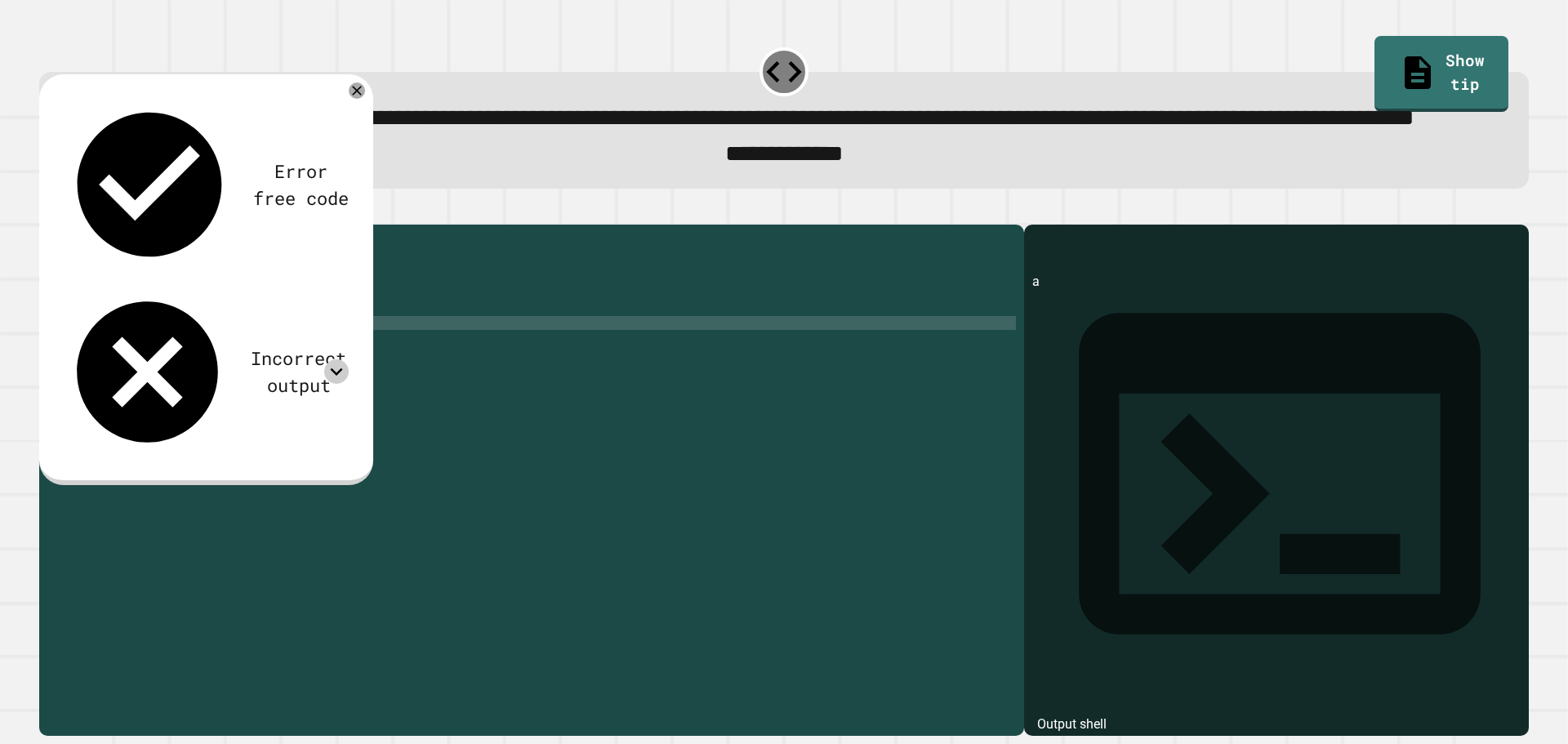
click at [335, 369] on icon at bounding box center [337, 372] width 12 height 7
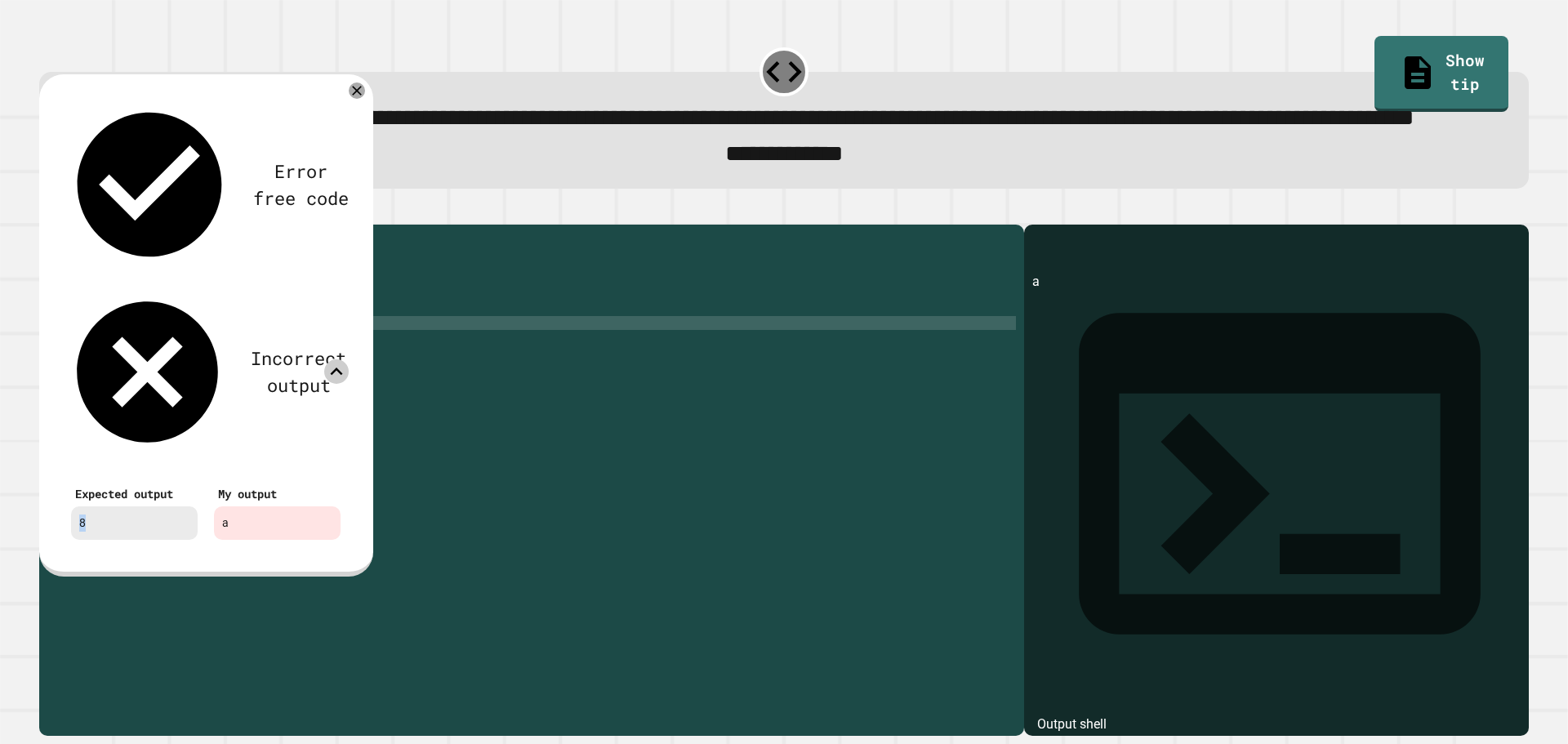
drag, startPoint x: 101, startPoint y: 289, endPoint x: 61, endPoint y: 284, distance: 40.3
click at [61, 464] on div "Expected output 8 My output a" at bounding box center [206, 510] width 302 height 92
copy div "8"
click at [261, 383] on div "public class Main { public static void main ( String [ ] args ) { // Fill in th…" at bounding box center [544, 442] width 944 height 417
click at [266, 385] on div "public class Main { public static void main ( String [ ] args ) { // Fill in th…" at bounding box center [544, 442] width 944 height 417
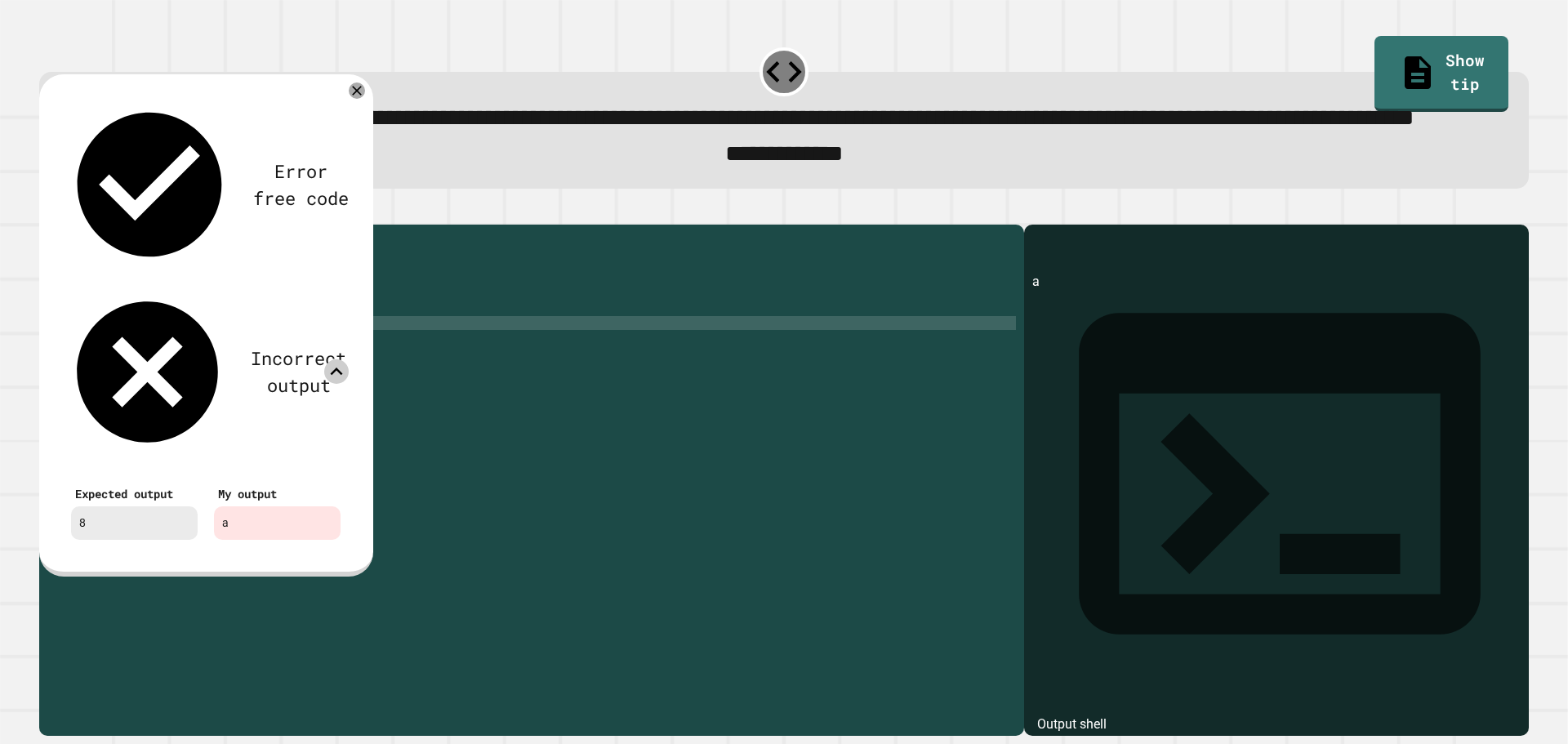
paste textarea "*"
type textarea "**********"
click at [352, 99] on icon at bounding box center [357, 90] width 17 height 17
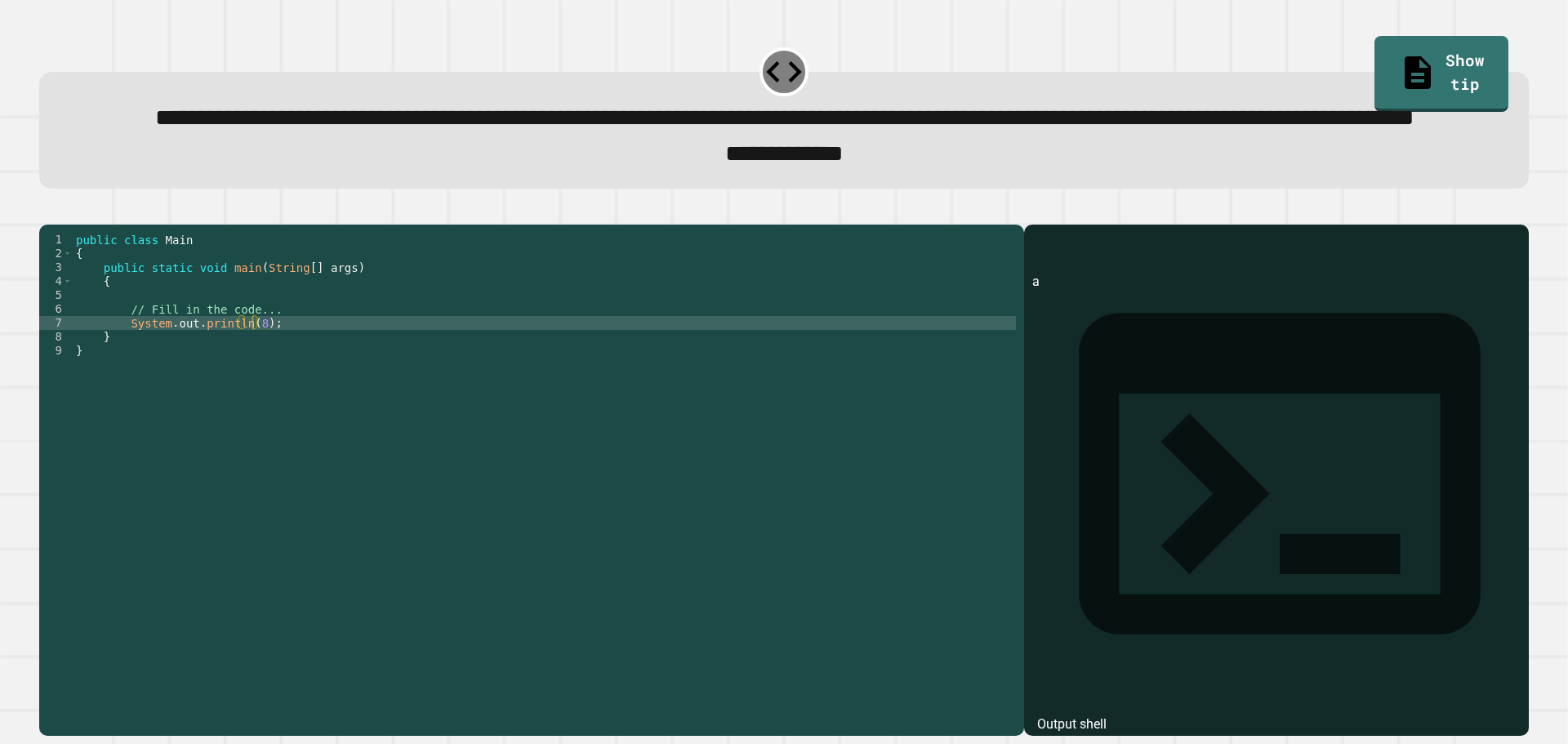
click at [47, 210] on button "button" at bounding box center [47, 210] width 0 height 0
